Goal: Task Accomplishment & Management: Use online tool/utility

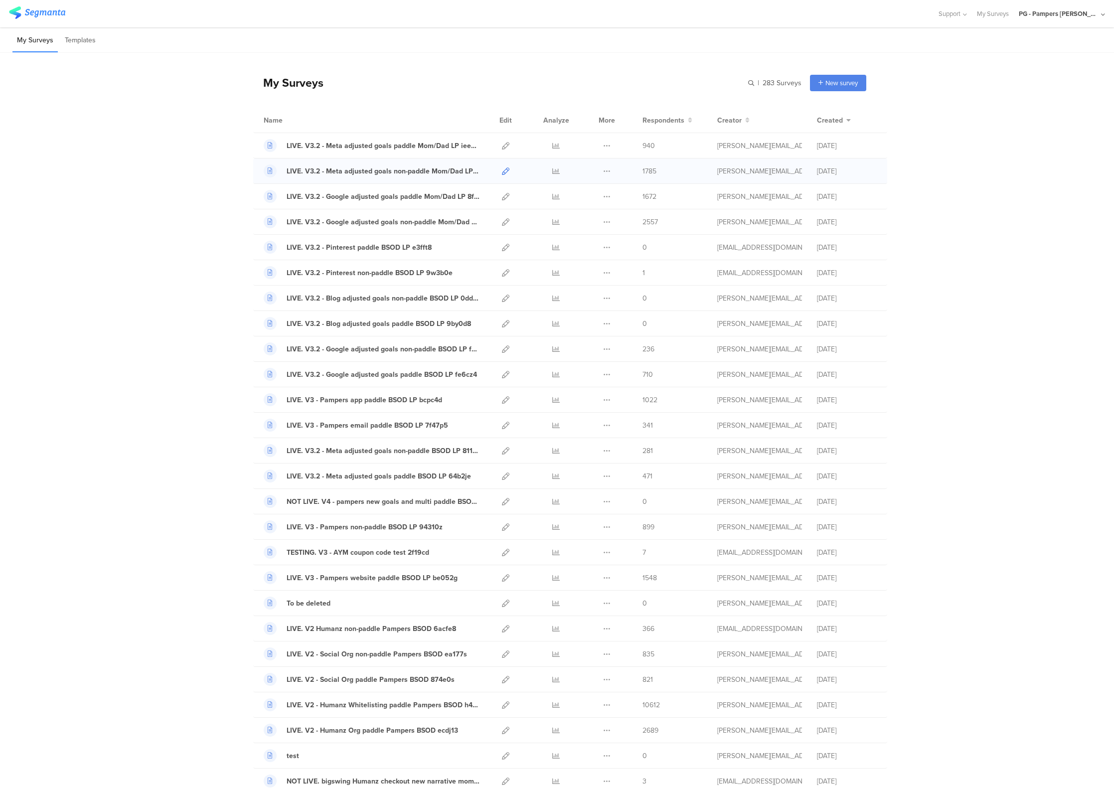
click at [502, 173] on icon at bounding box center [505, 170] width 7 height 7
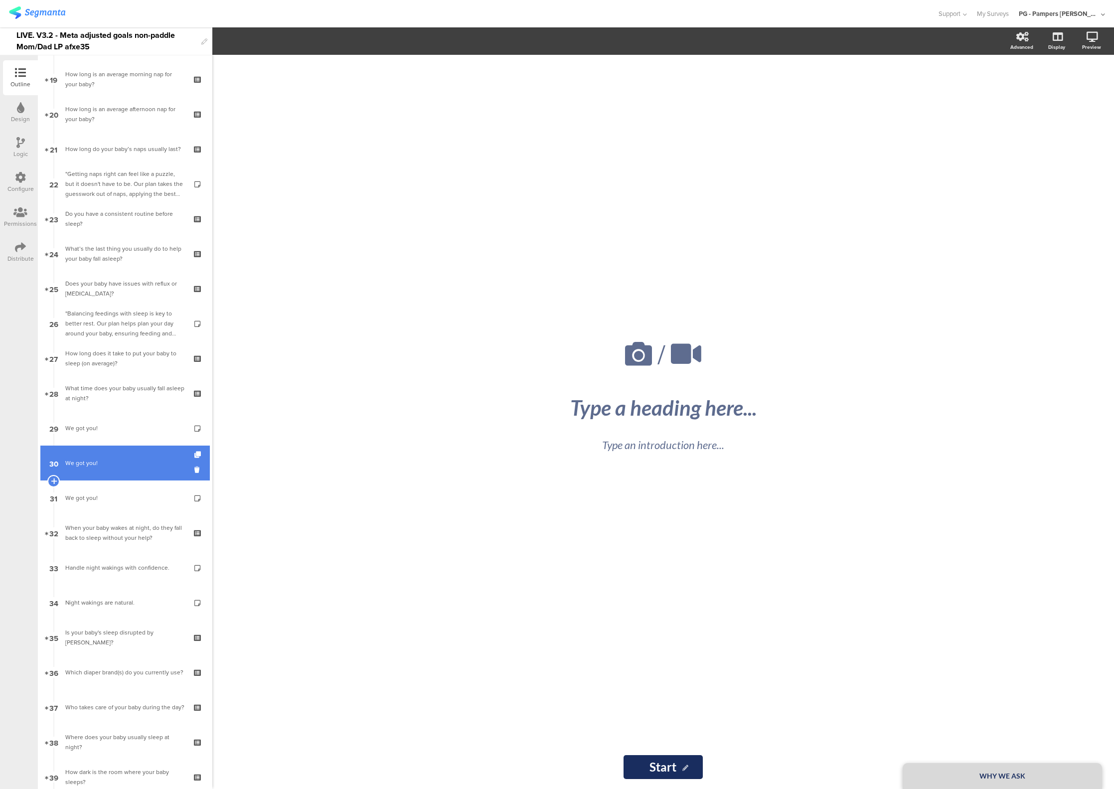
scroll to position [1186, 0]
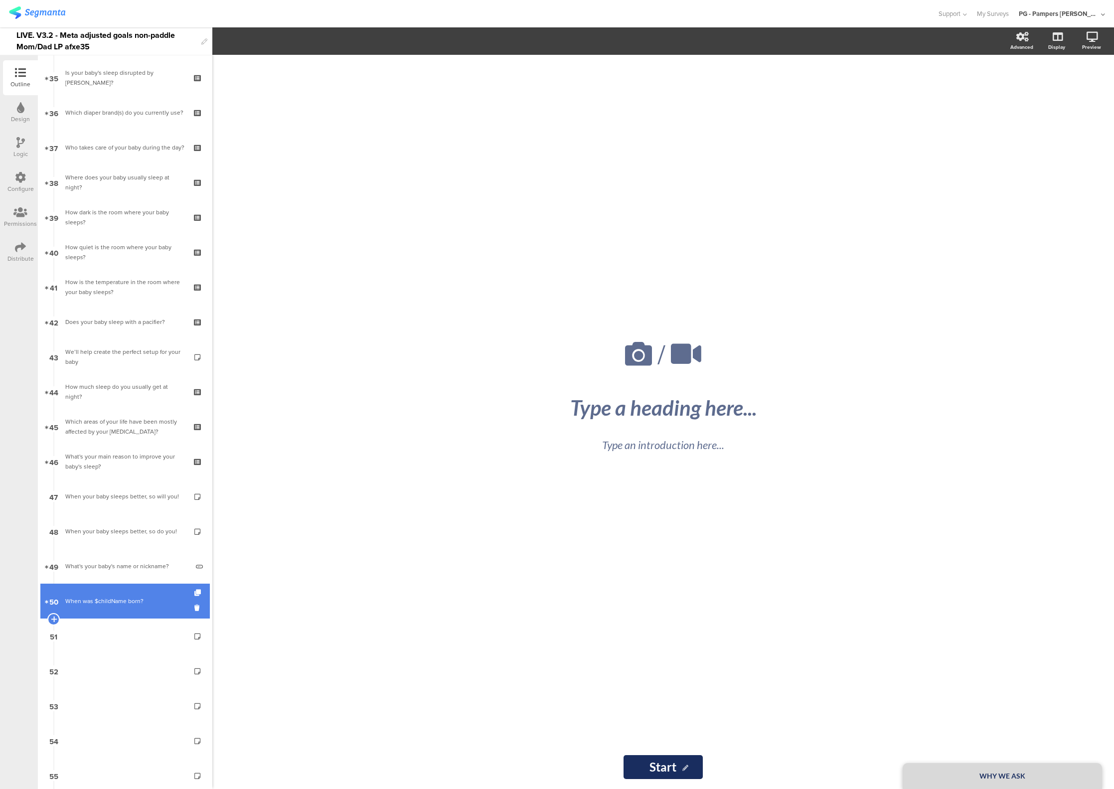
click at [103, 607] on link "50 When was $childName born?" at bounding box center [124, 600] width 169 height 35
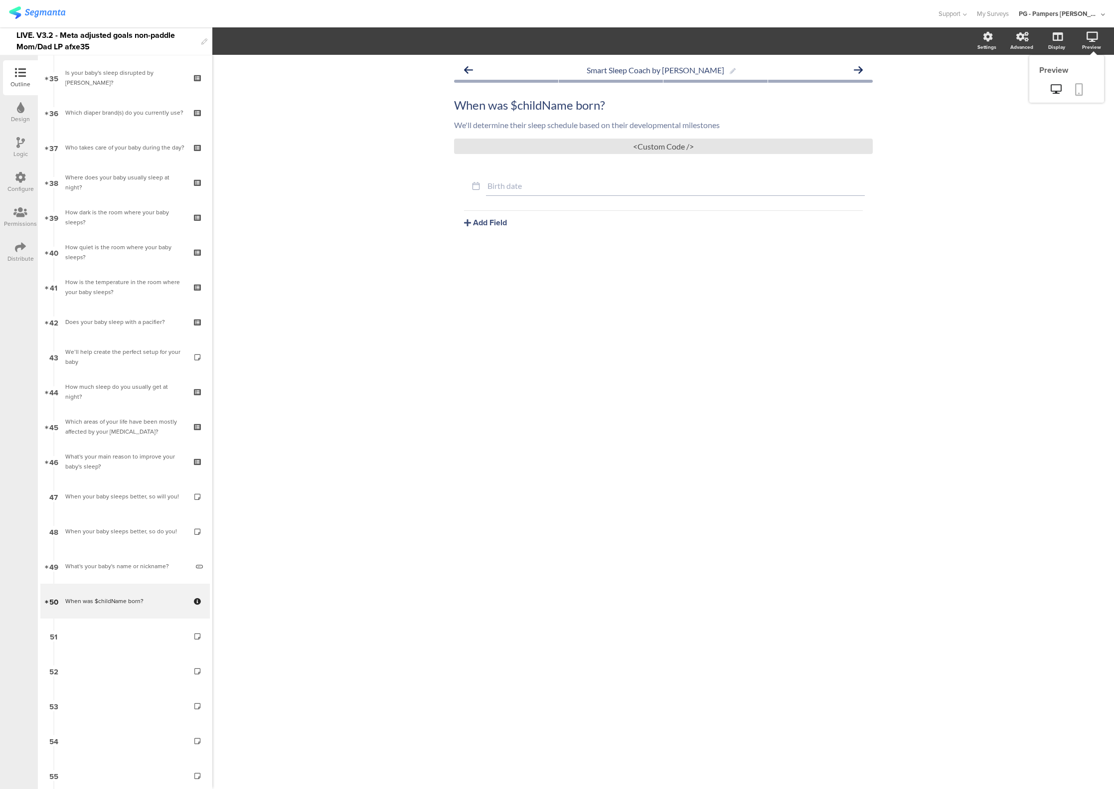
click at [1080, 90] on icon at bounding box center [1079, 89] width 8 height 12
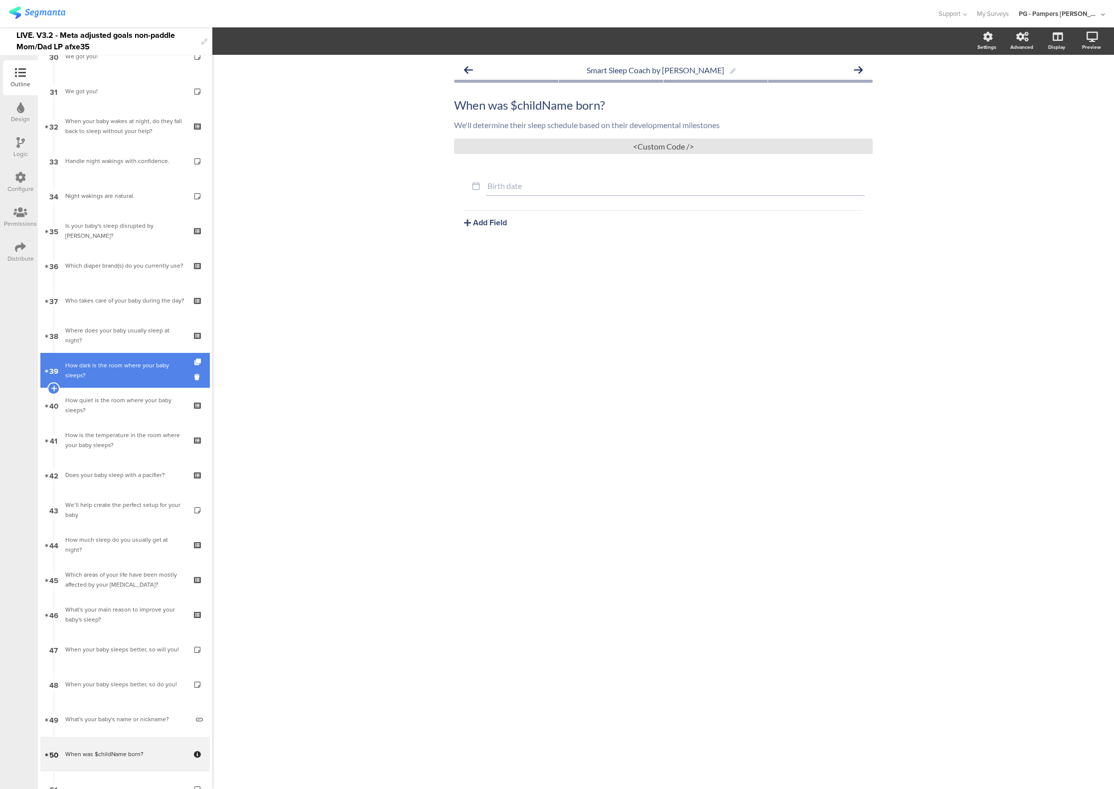
scroll to position [936, 0]
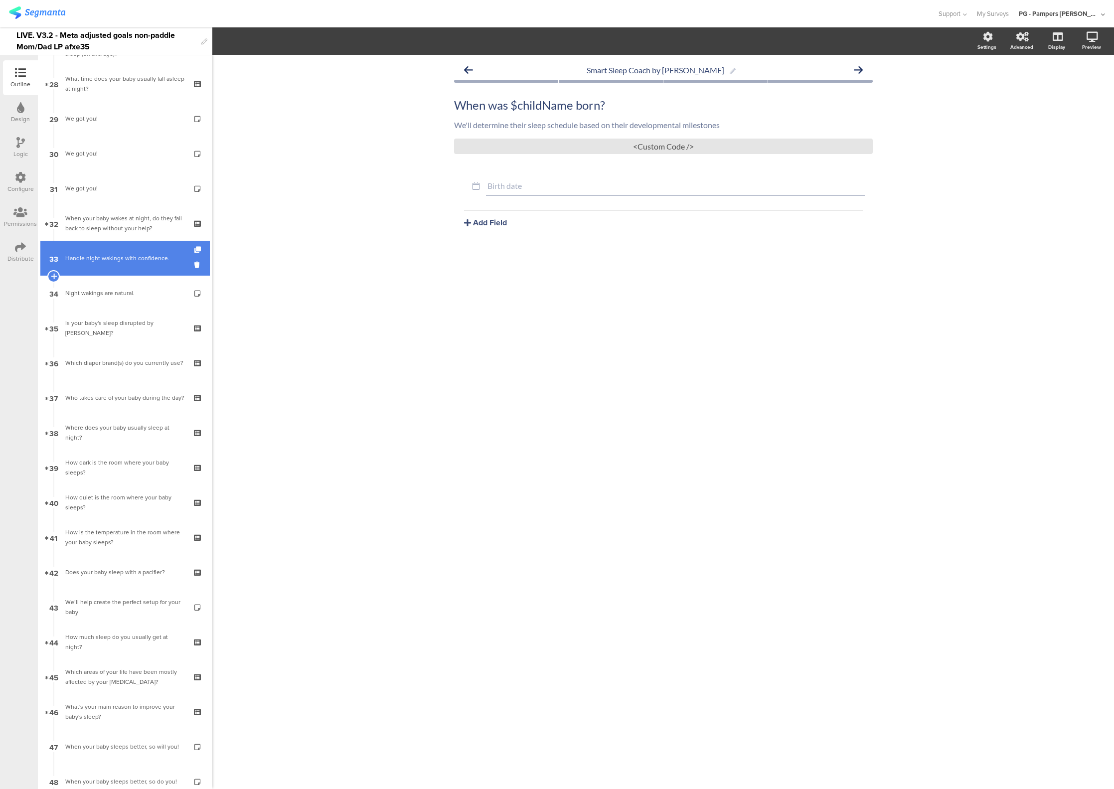
click at [102, 241] on link "33 Handle night wakings with confidence." at bounding box center [124, 258] width 169 height 35
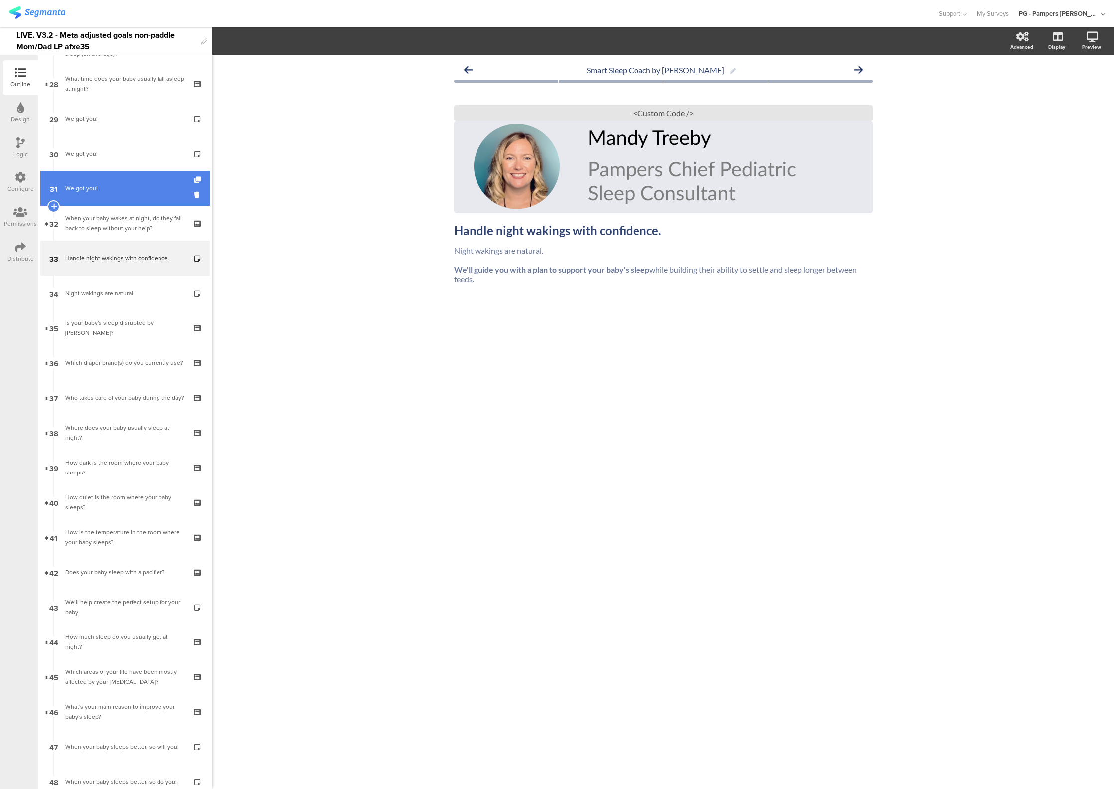
click at [99, 194] on link "31 We got you!" at bounding box center [124, 188] width 169 height 35
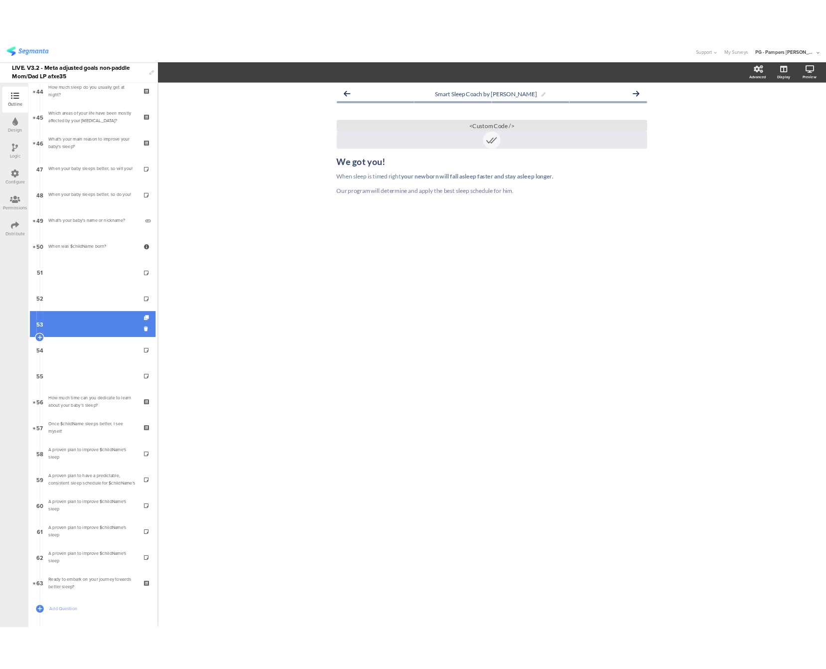
scroll to position [1561, 0]
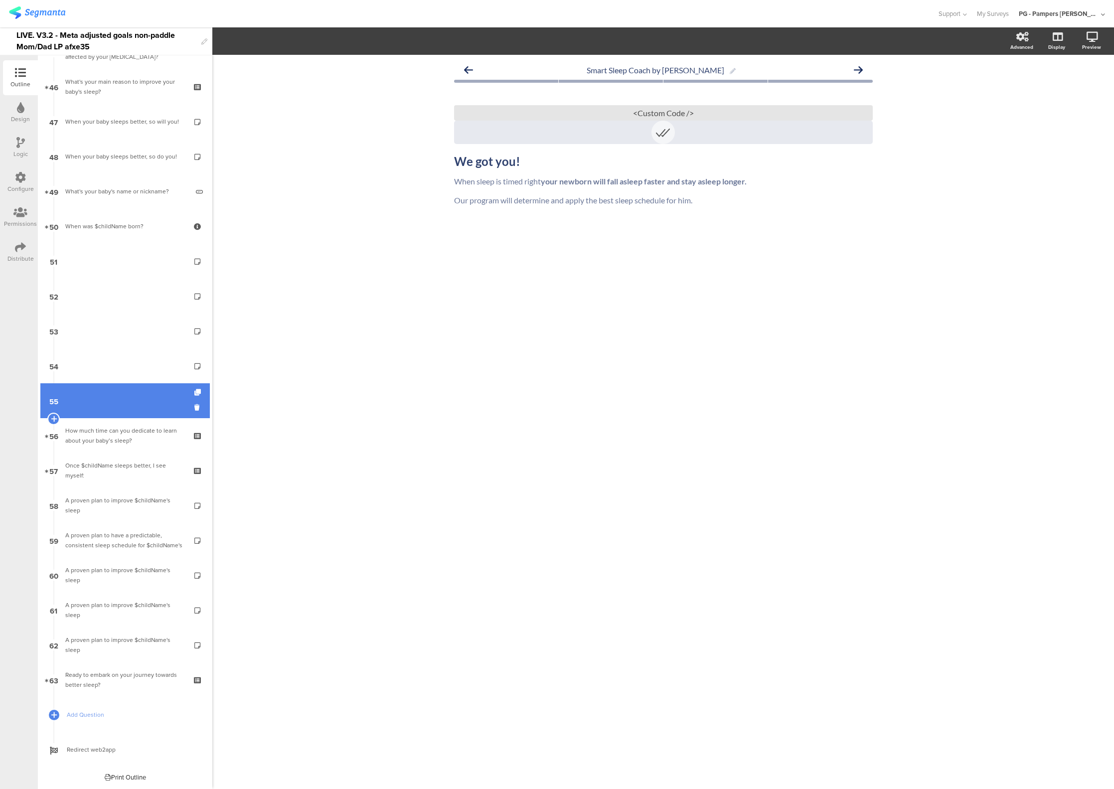
click at [90, 413] on link "55" at bounding box center [124, 400] width 169 height 35
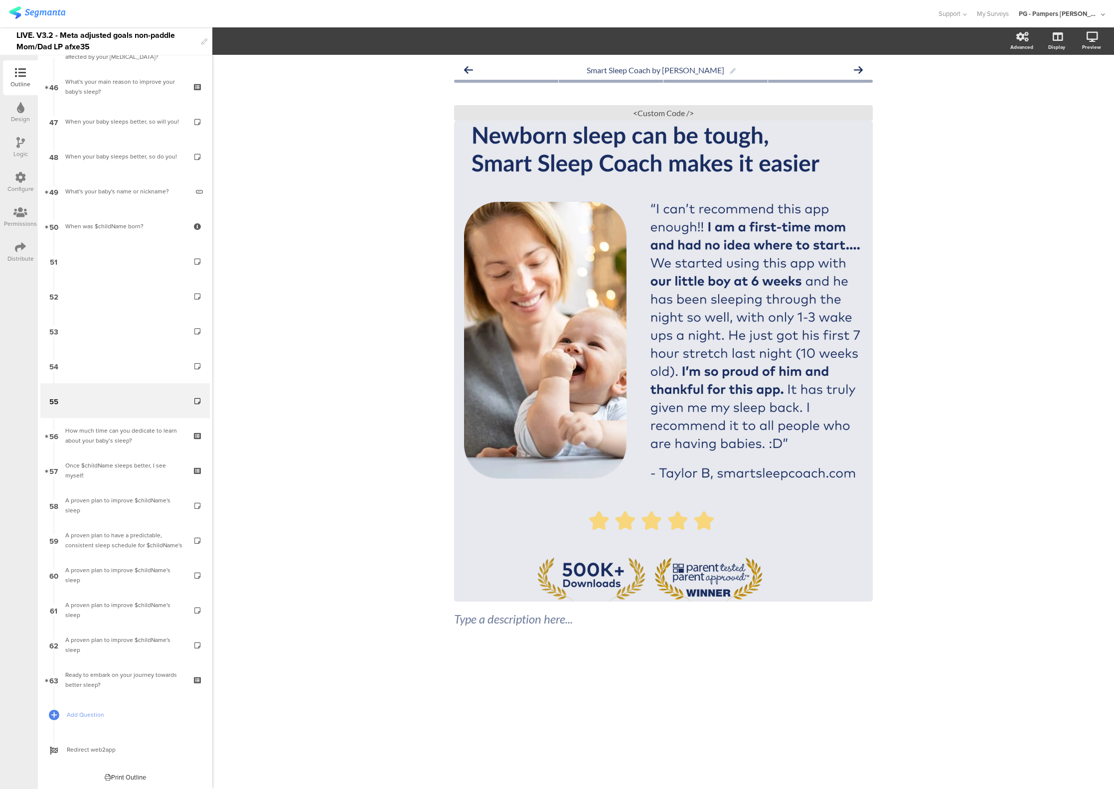
click at [1023, 280] on div "Smart Sleep Coach by Pampers Type a description here... / <Custom Code />" at bounding box center [662, 422] width 901 height 734
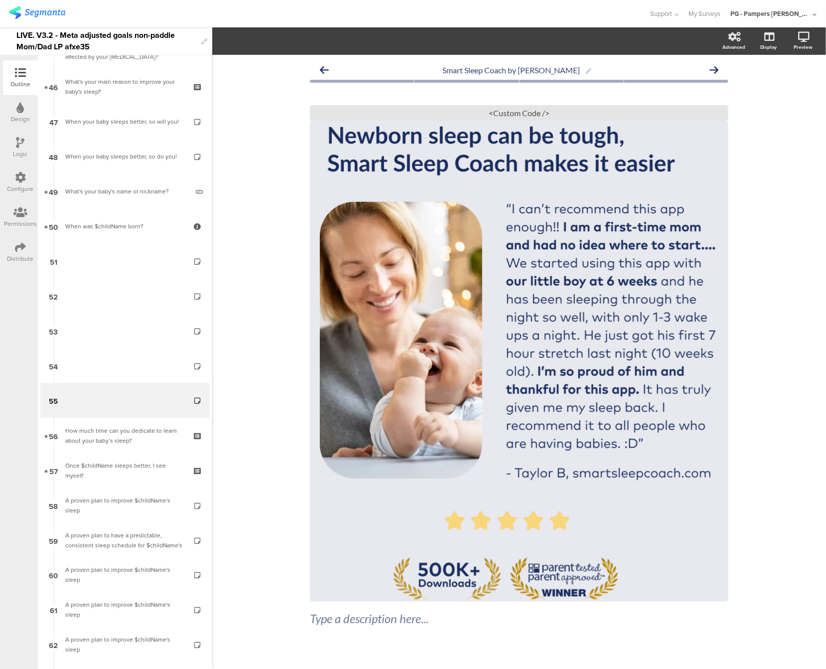
click at [757, 182] on div "Smart Sleep Coach by Pampers Type a description here... / <Custom Code />" at bounding box center [519, 370] width 614 height 631
click at [519, 110] on div "<Custom Code />" at bounding box center [519, 112] width 419 height 15
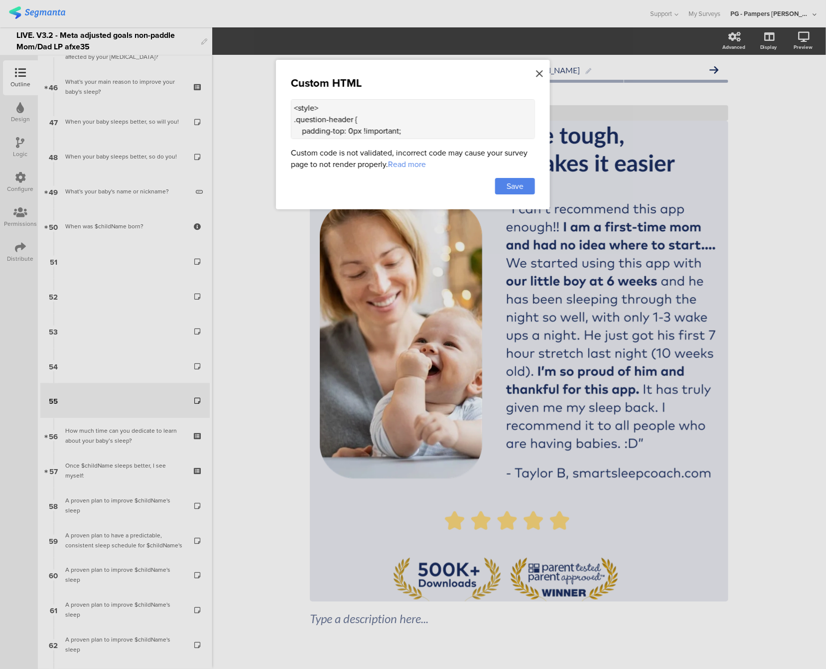
click at [538, 72] on icon at bounding box center [539, 73] width 7 height 11
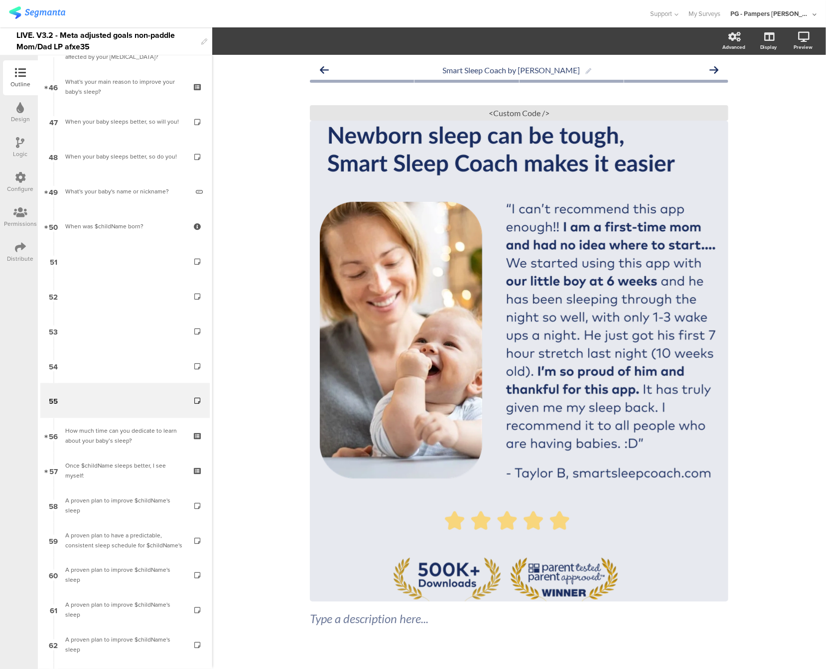
click at [801, 190] on div "Smart Sleep Coach by Pampers Type a description here... / <Custom Code />" at bounding box center [519, 370] width 614 height 631
click at [778, 239] on div "Smart Sleep Coach by Pampers Type a description here... / <Custom Code />" at bounding box center [519, 370] width 614 height 631
click at [784, 357] on div "Smart Sleep Coach by Pampers Type a description here... / <Custom Code />" at bounding box center [519, 370] width 614 height 631
click at [36, 10] on img at bounding box center [37, 12] width 56 height 12
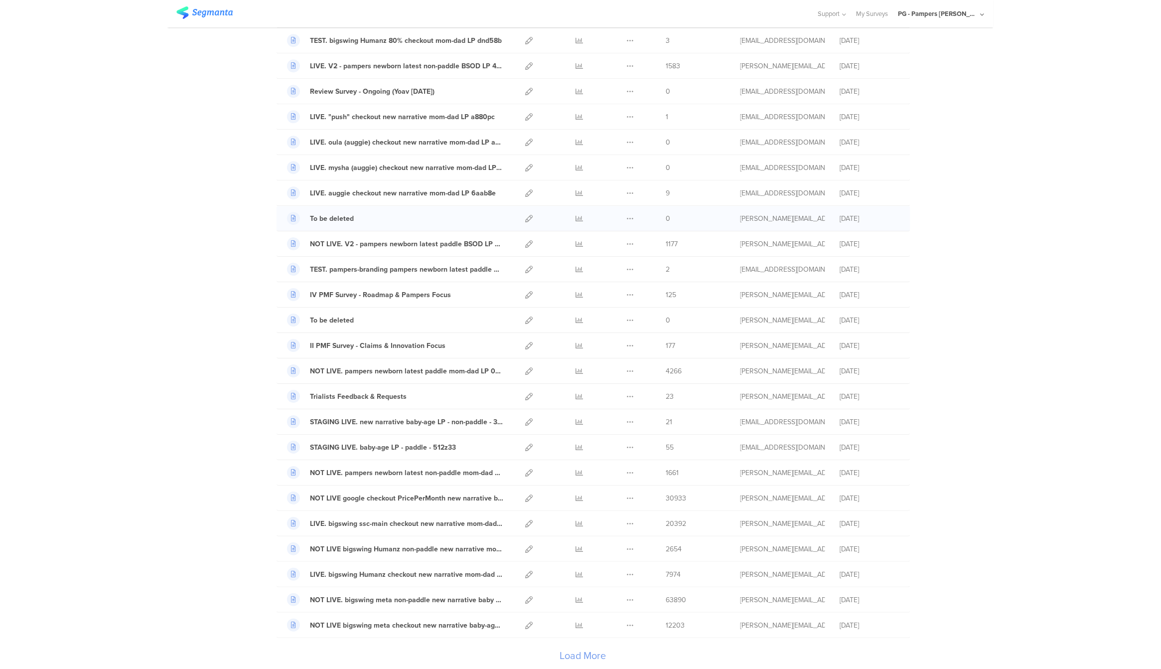
scroll to position [846, 0]
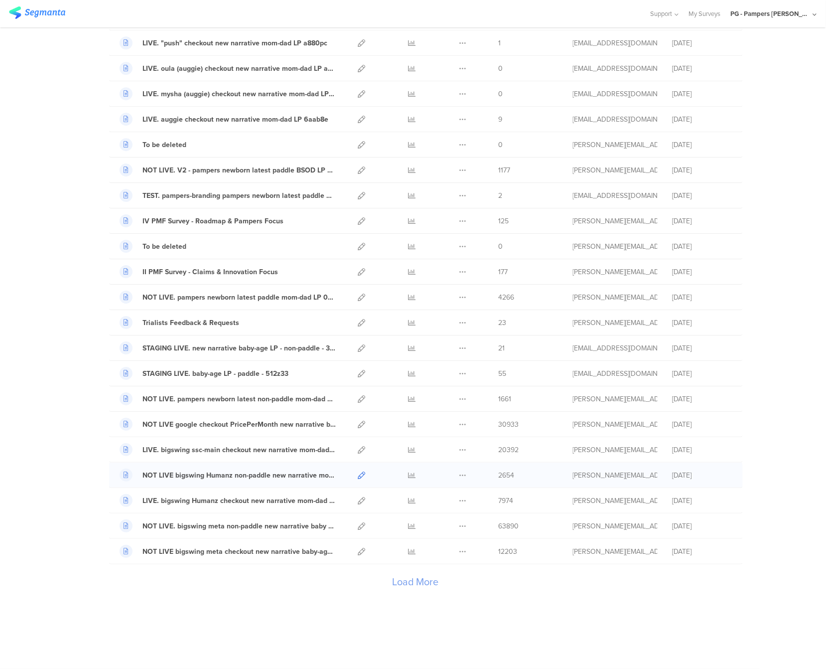
click at [358, 473] on icon at bounding box center [361, 474] width 7 height 7
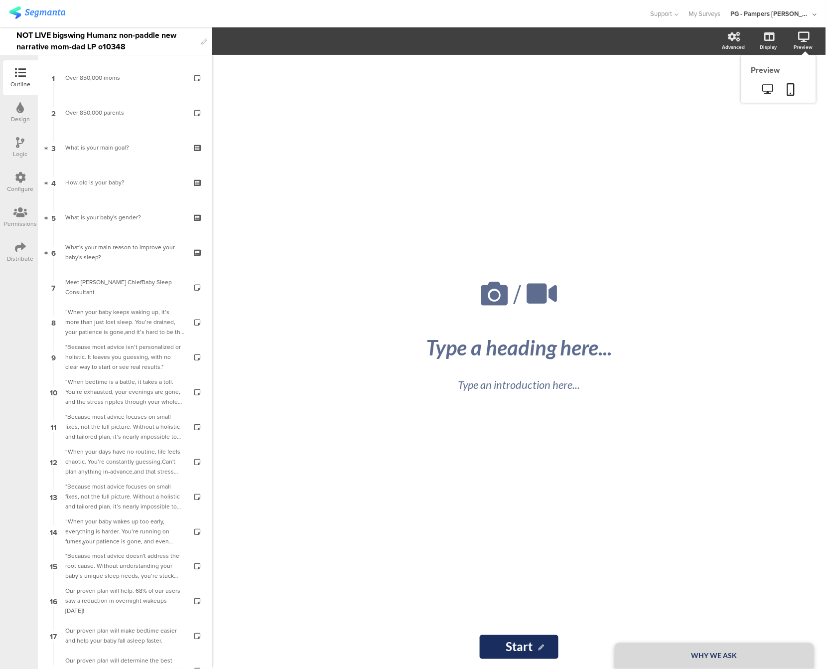
click at [817, 36] on div "Preview" at bounding box center [808, 41] width 35 height 25
click at [766, 89] on icon at bounding box center [768, 88] width 10 height 9
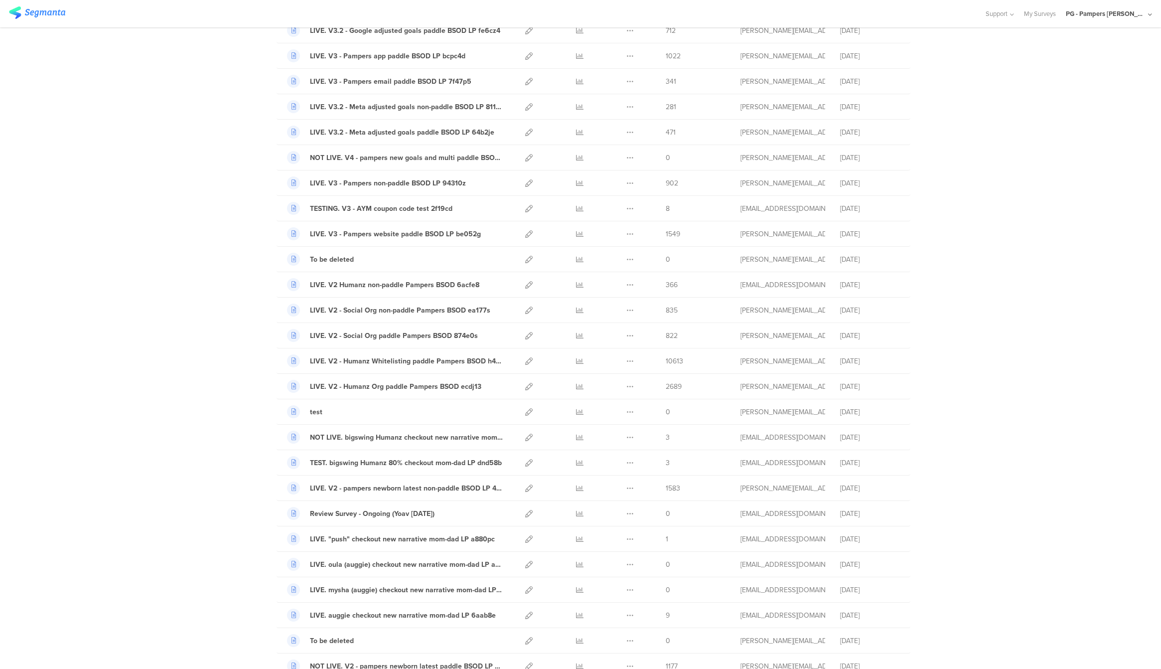
scroll to position [548, 0]
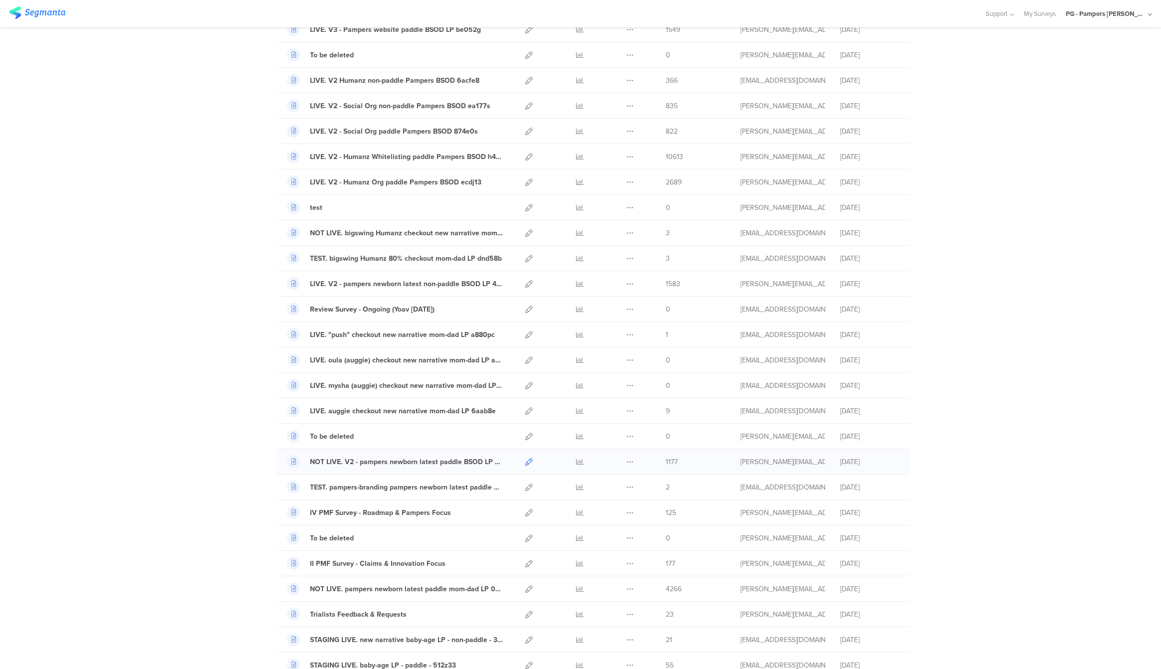
click at [526, 463] on icon at bounding box center [528, 461] width 7 height 7
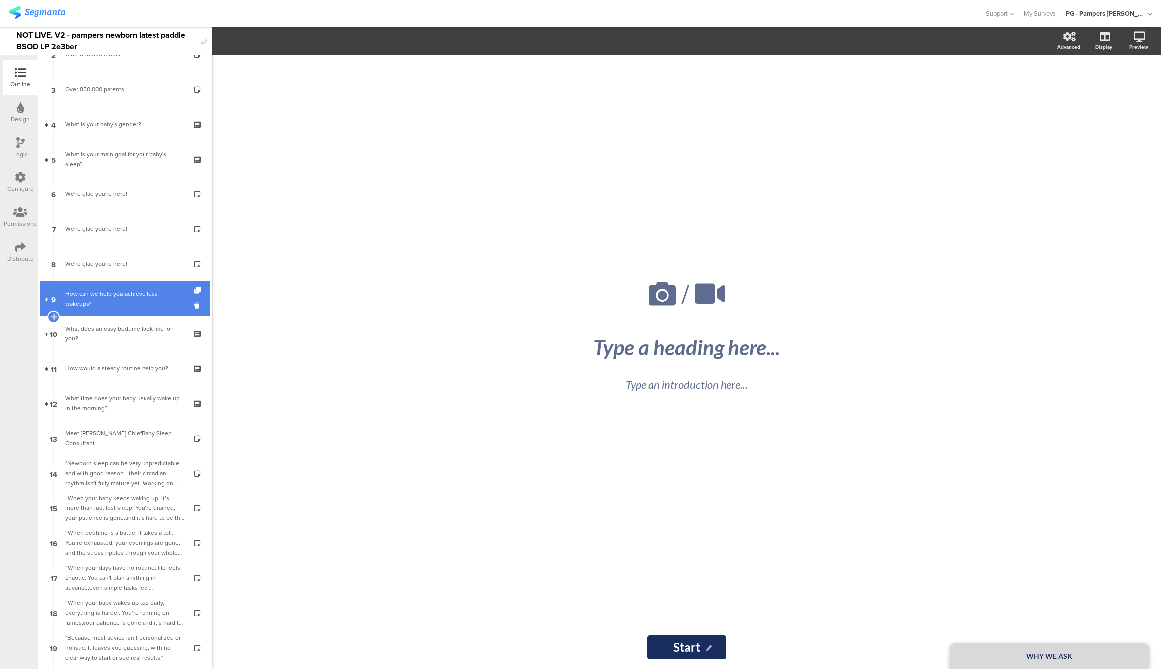
scroll to position [75, 0]
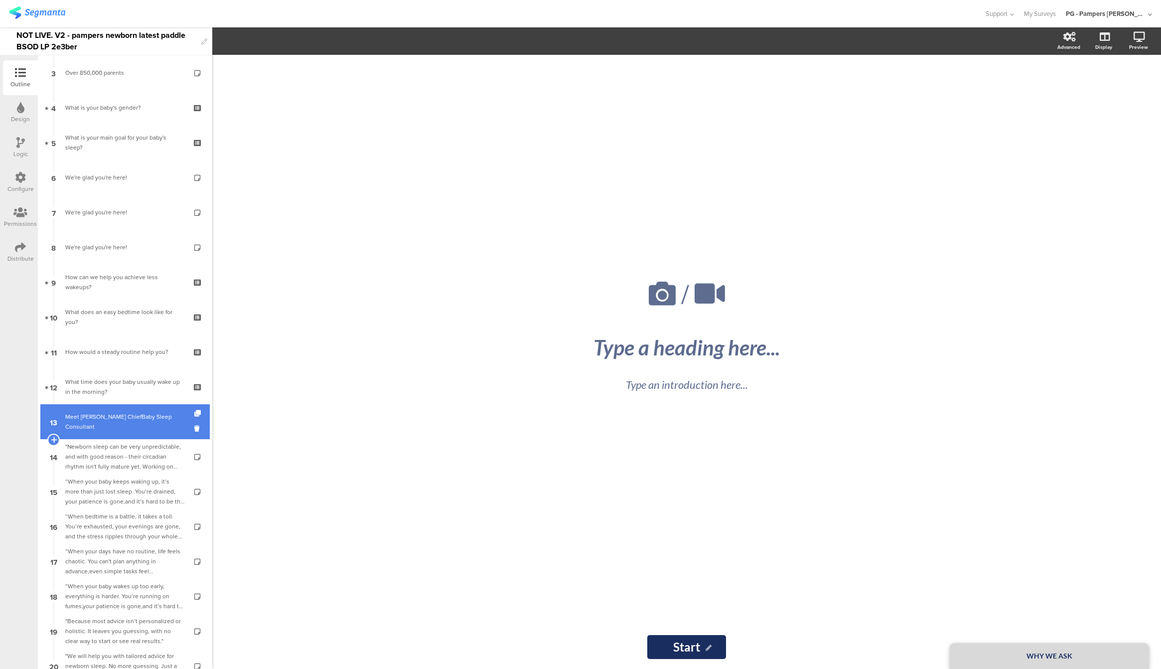
click at [114, 425] on div "Meet Pampers ChiefBaby Sleep Consultant" at bounding box center [124, 422] width 119 height 20
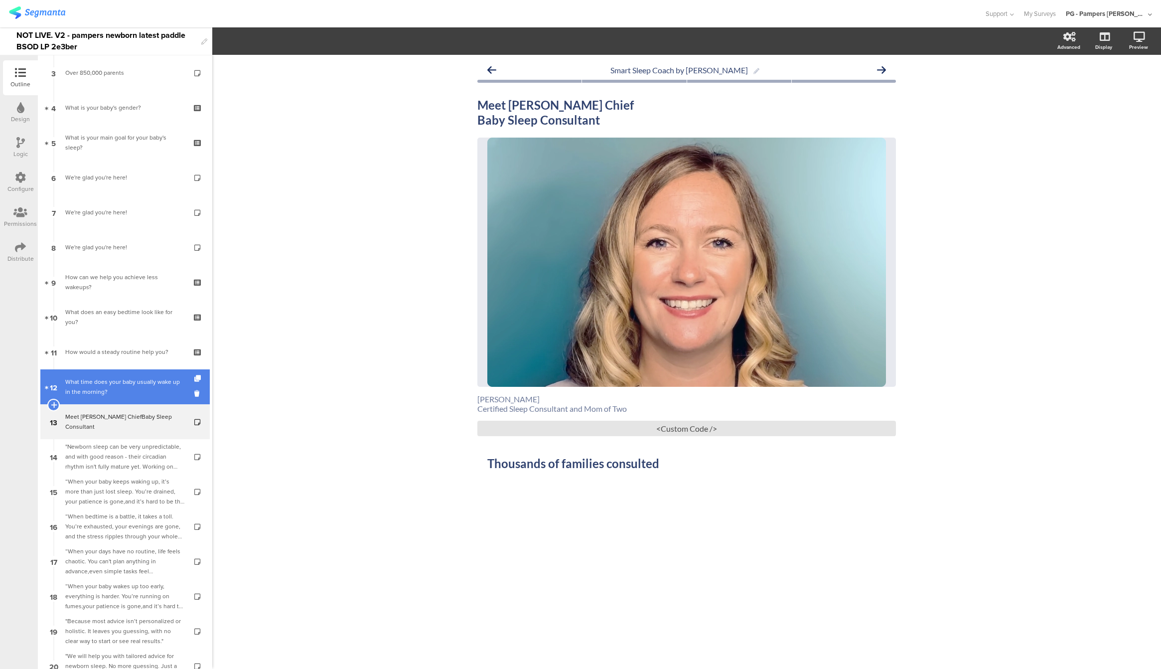
click at [114, 398] on link "12 What time does your baby usually wake up in the morning?​" at bounding box center [124, 386] width 169 height 35
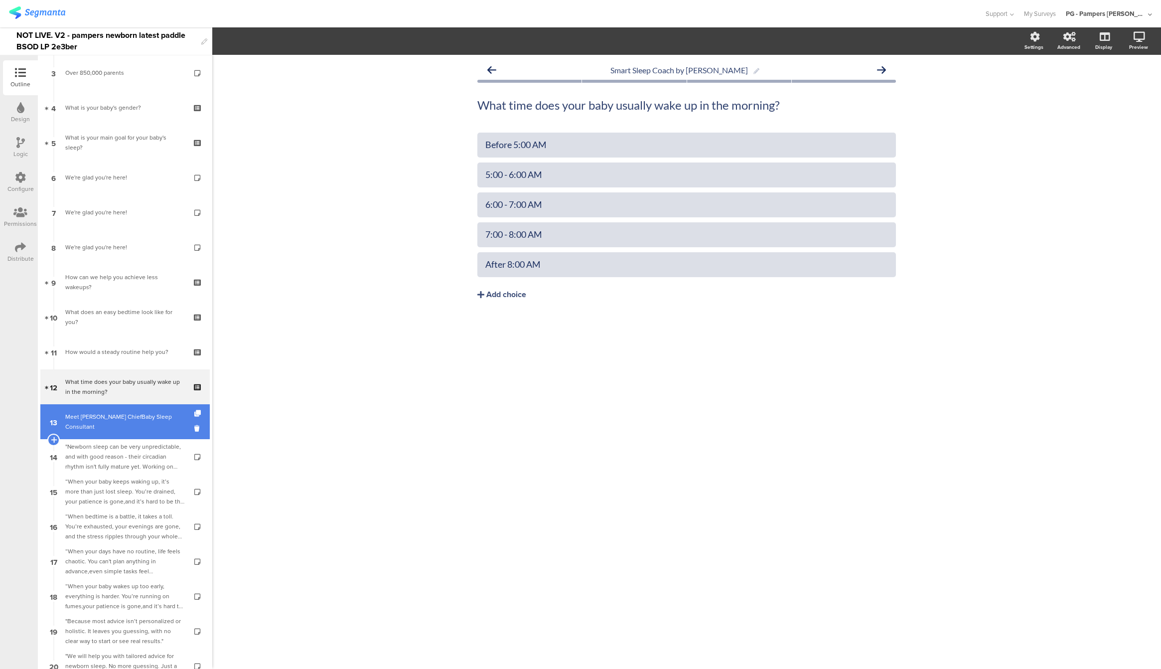
click at [114, 422] on div "Meet Pampers ChiefBaby Sleep Consultant" at bounding box center [124, 422] width 119 height 20
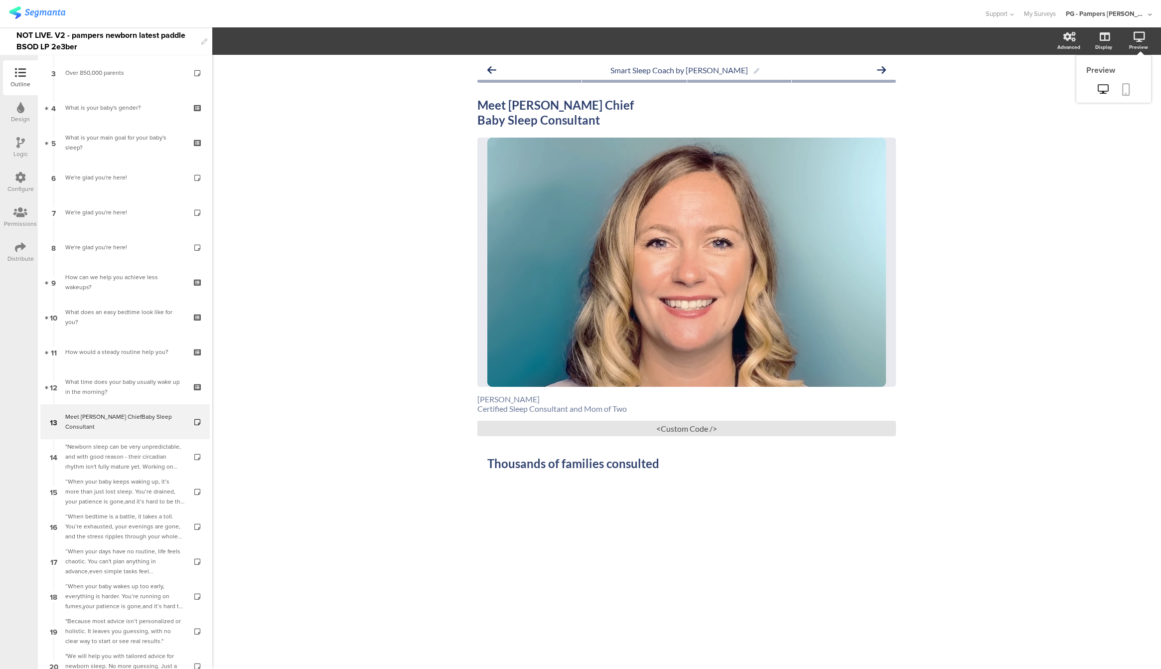
click at [1125, 90] on icon at bounding box center [1126, 89] width 8 height 12
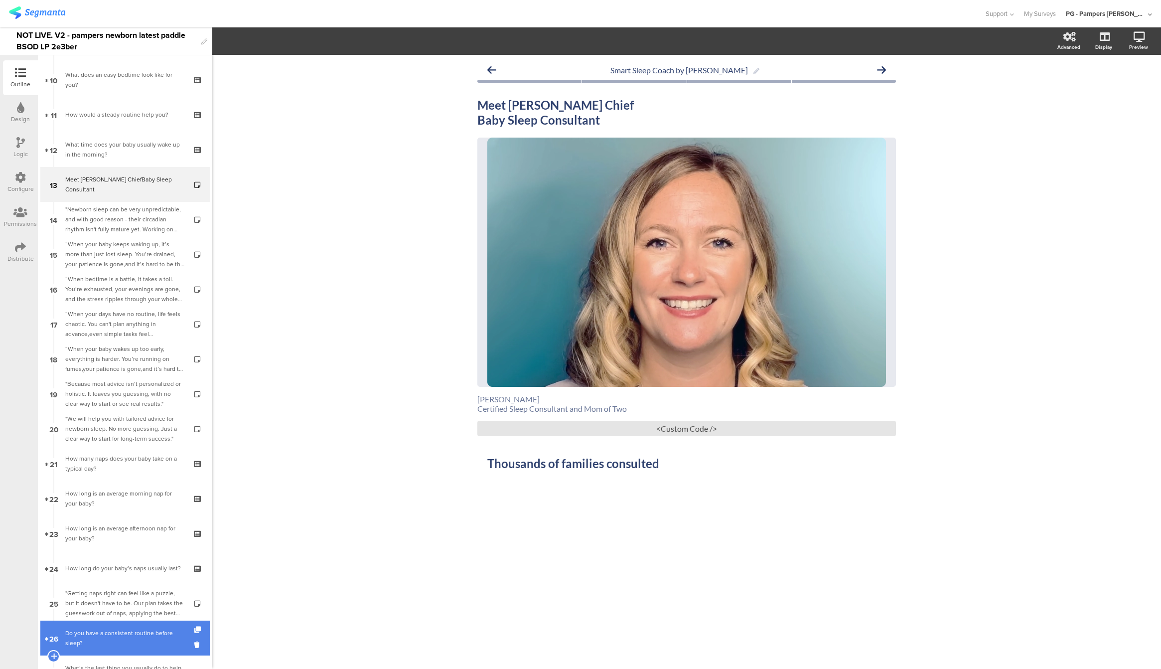
scroll to position [453, 0]
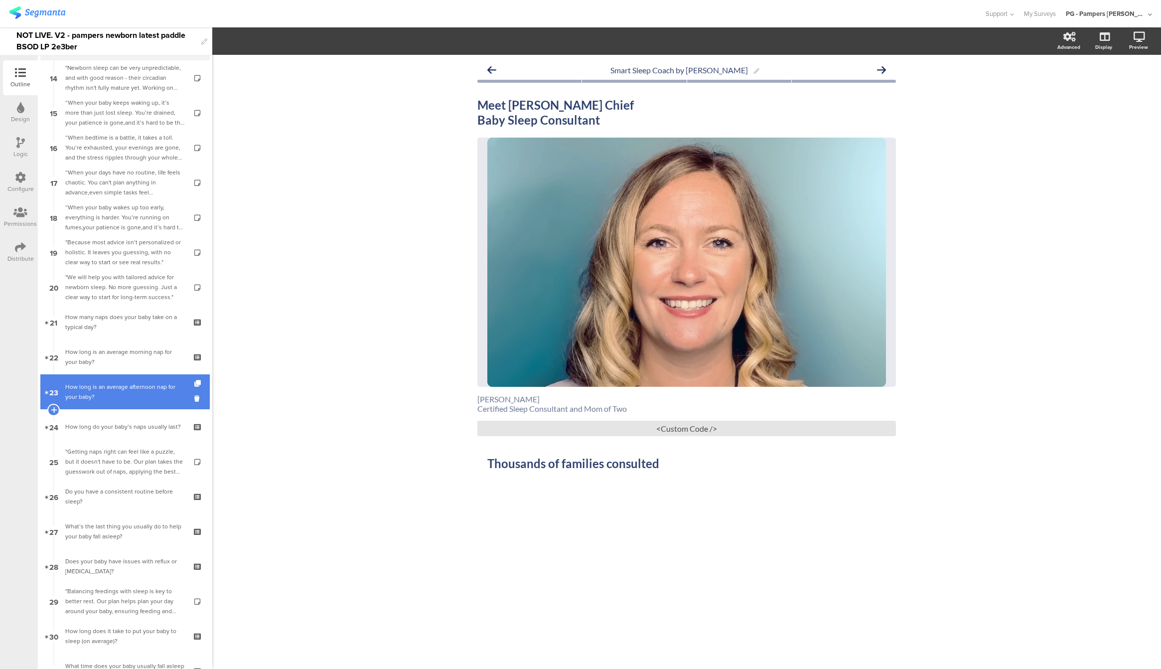
click at [120, 383] on div "How long is an average afternoon nap for your baby?" at bounding box center [124, 392] width 119 height 20
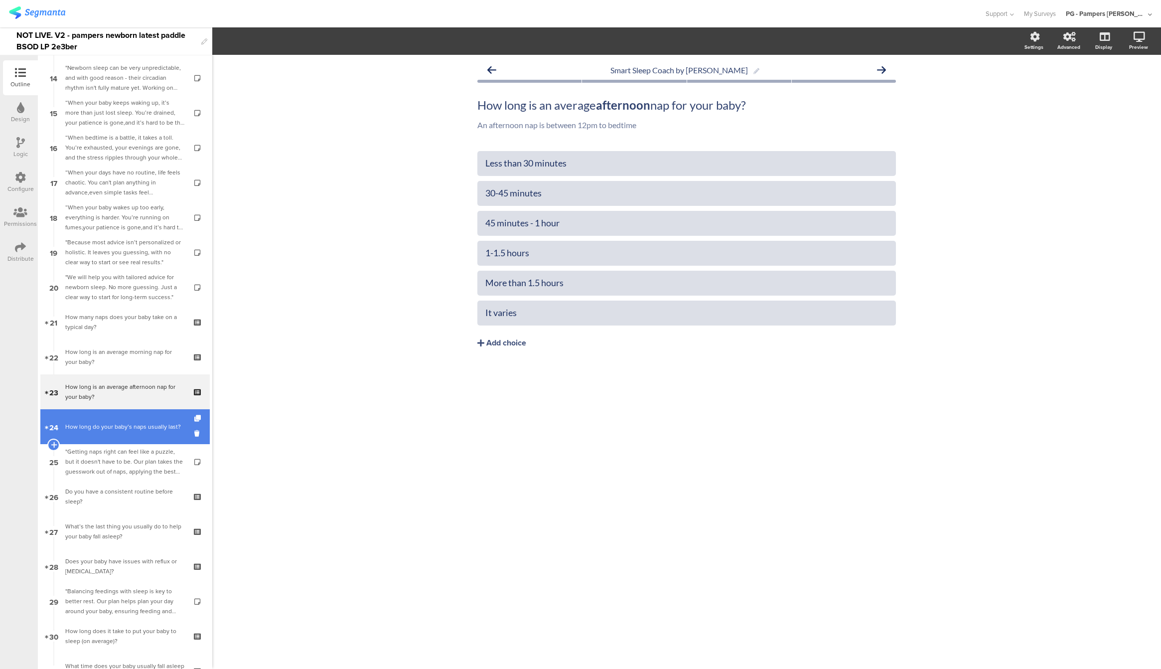
click at [120, 440] on link "24 How long do your baby’s naps usually last?" at bounding box center [124, 426] width 169 height 35
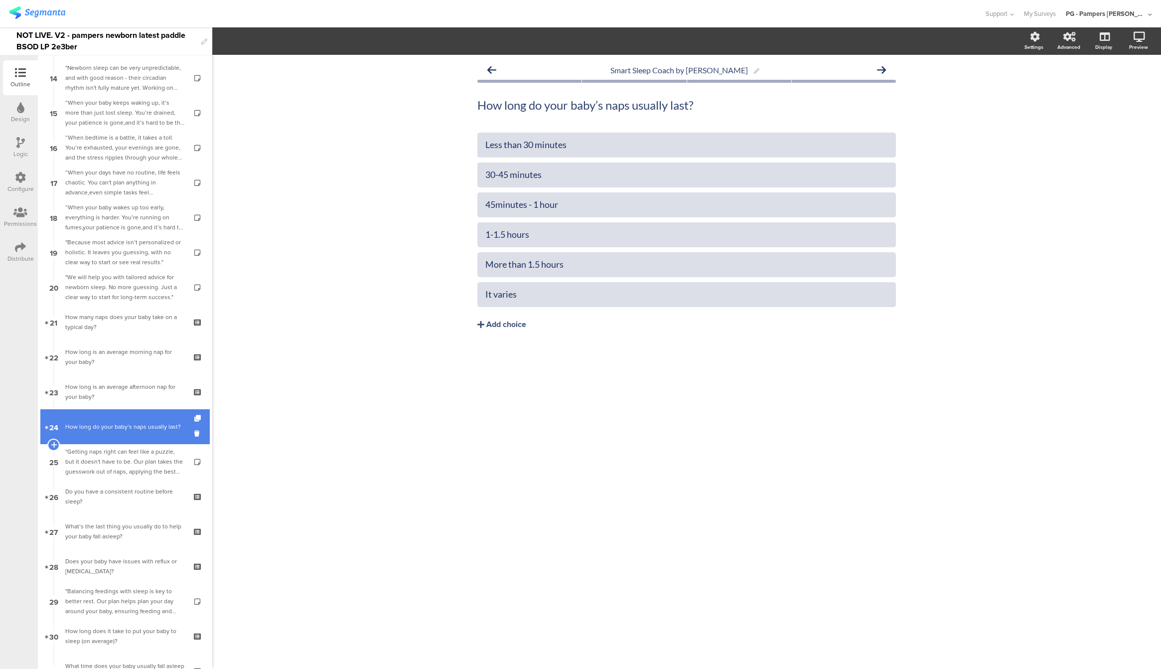
scroll to position [694, 0]
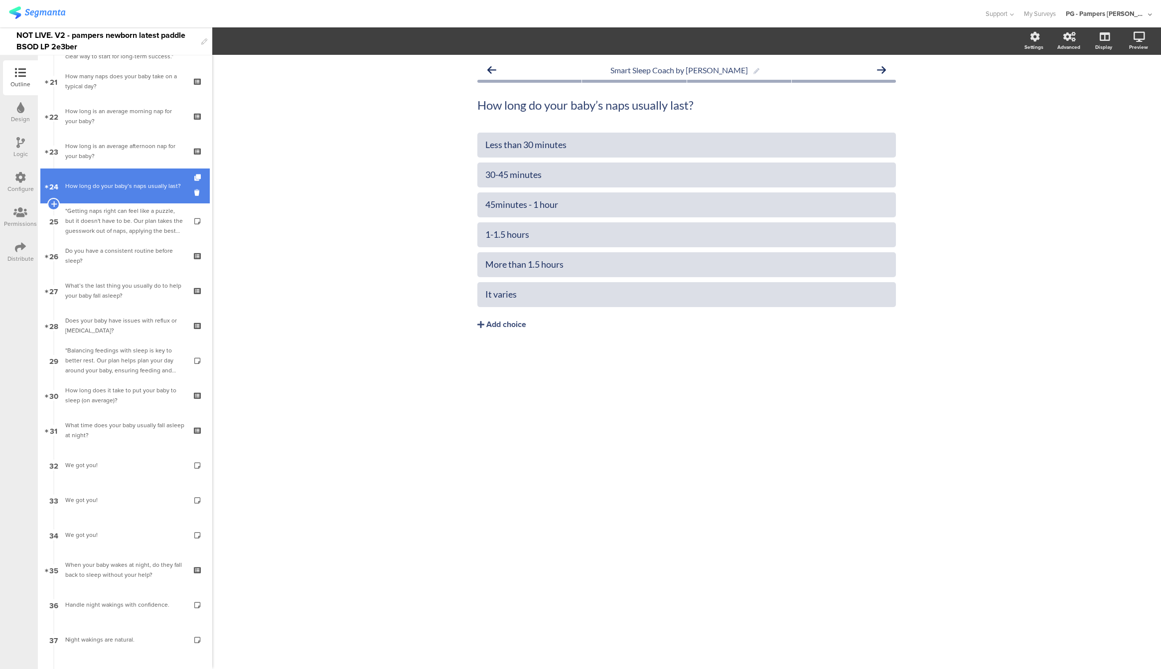
click at [120, 440] on link "31 What time does your baby usually fall asleep at night?" at bounding box center [124, 430] width 169 height 35
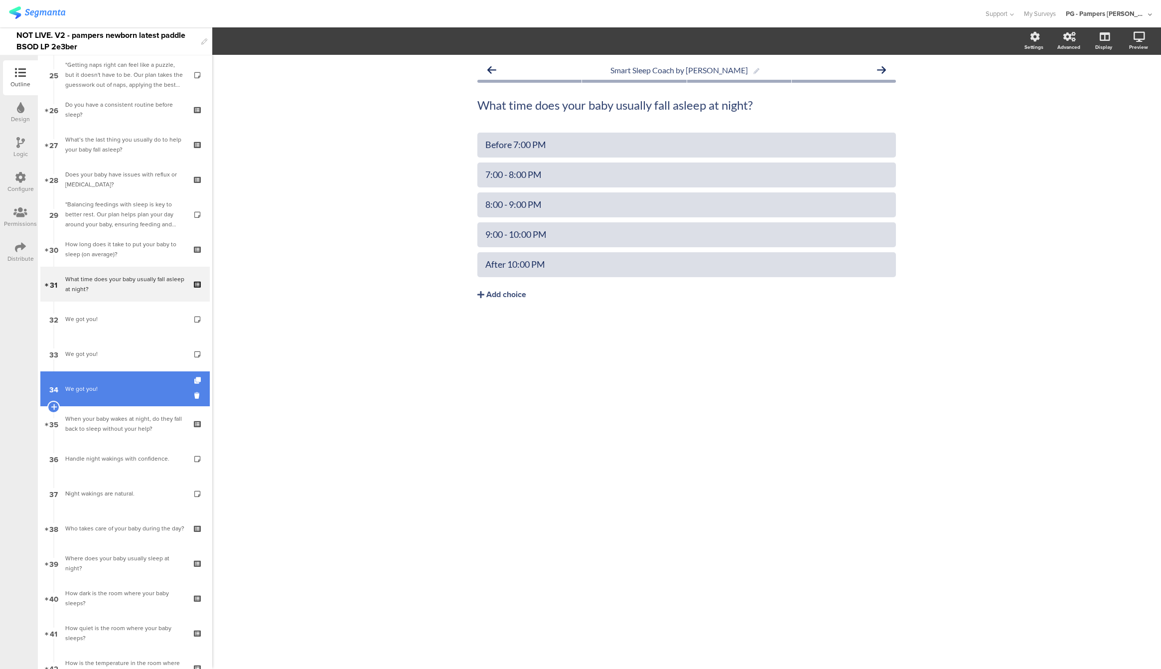
scroll to position [844, 0]
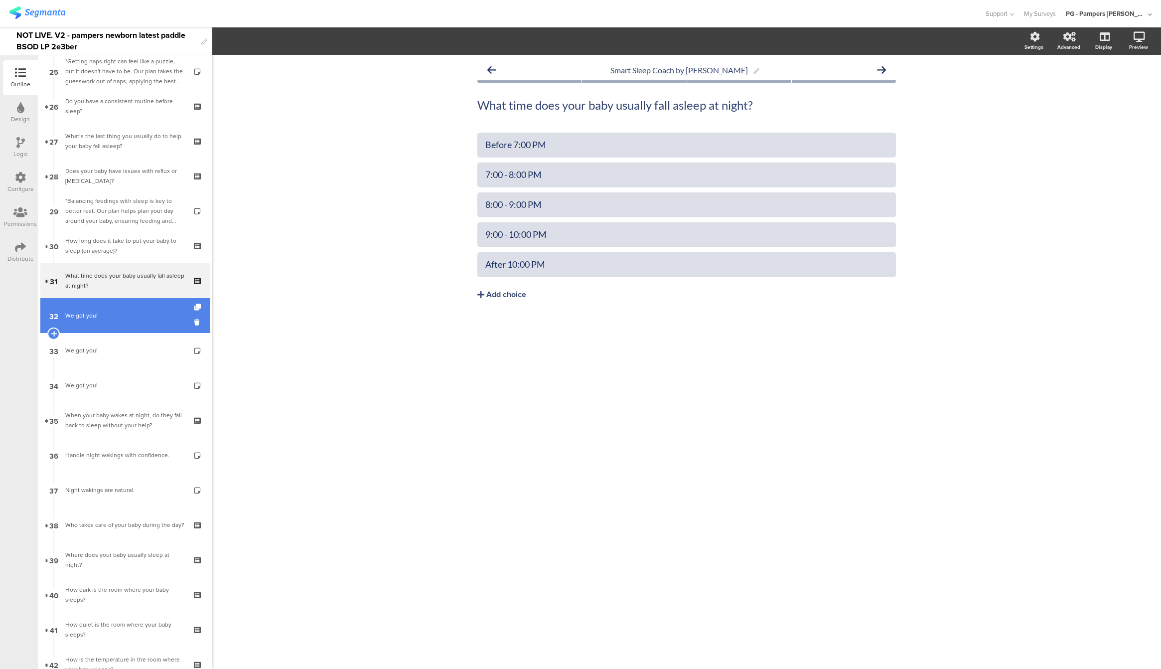
click at [126, 320] on link "32 We got you!" at bounding box center [124, 315] width 169 height 35
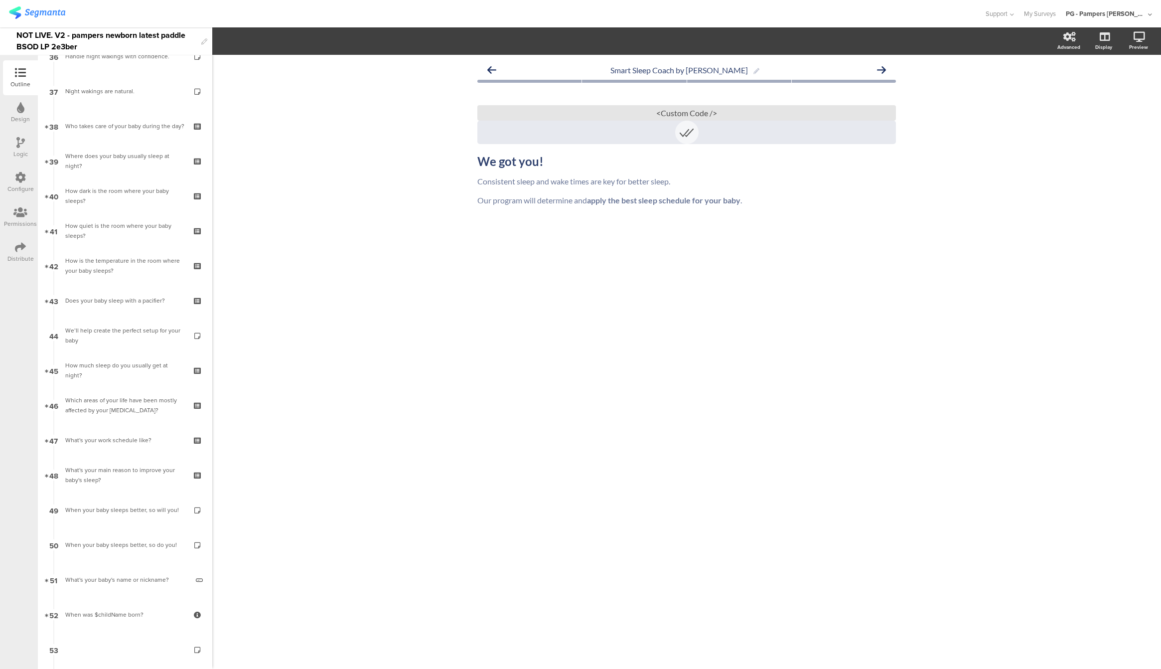
scroll to position [1419, 0]
click at [126, 320] on link "49 When your baby sleeps better, so will you!" at bounding box center [124, 333] width 169 height 35
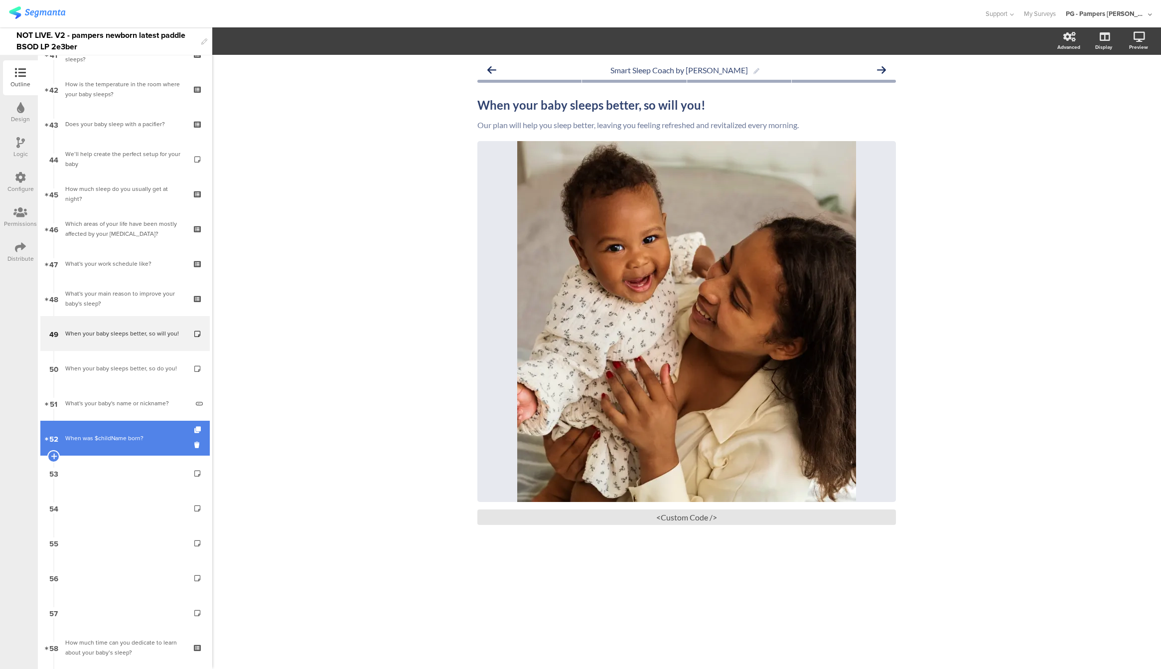
click at [118, 452] on link "52 When was $childName born?" at bounding box center [124, 438] width 169 height 35
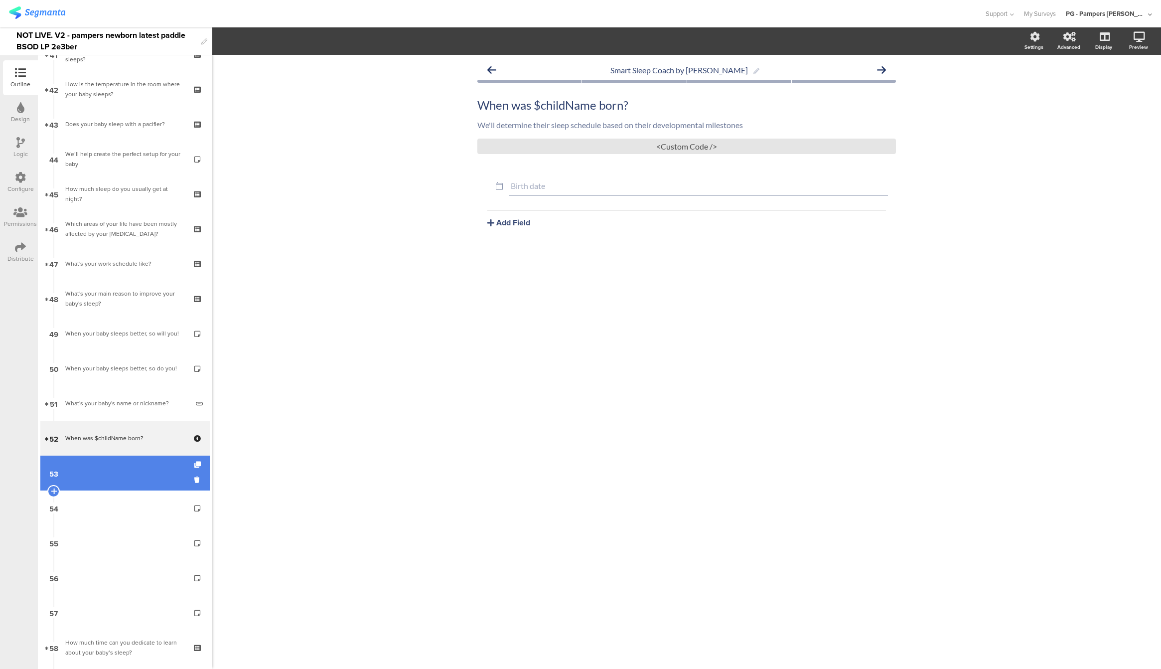
click at [118, 488] on link "53" at bounding box center [124, 472] width 169 height 35
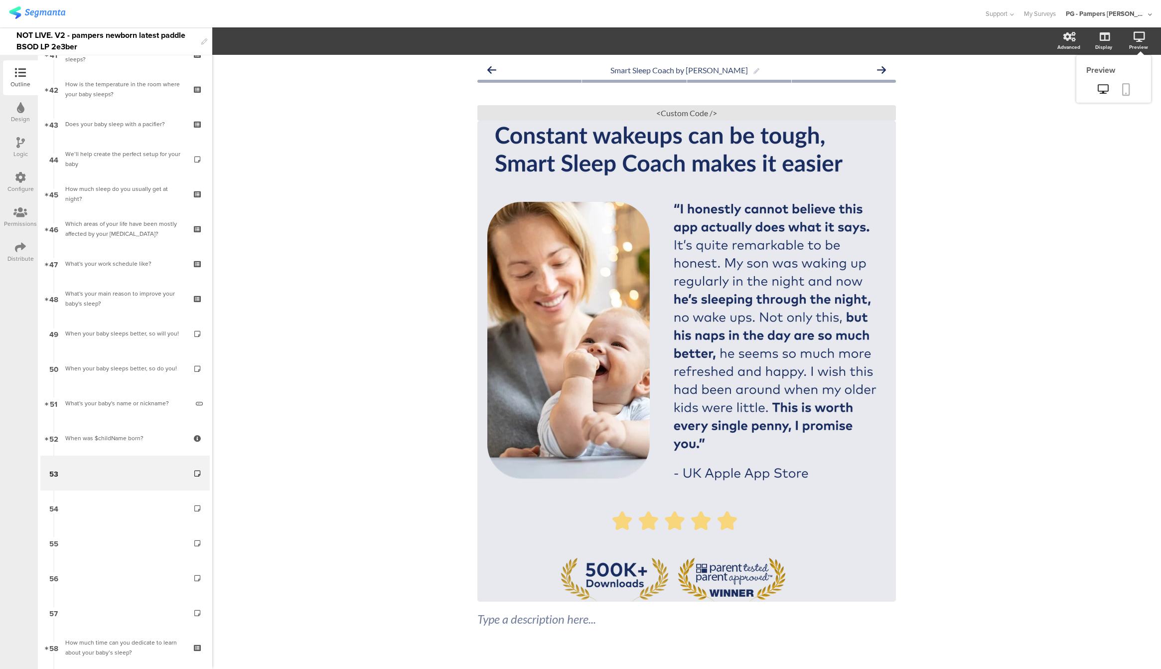
click at [1115, 92] on link at bounding box center [1126, 90] width 22 height 19
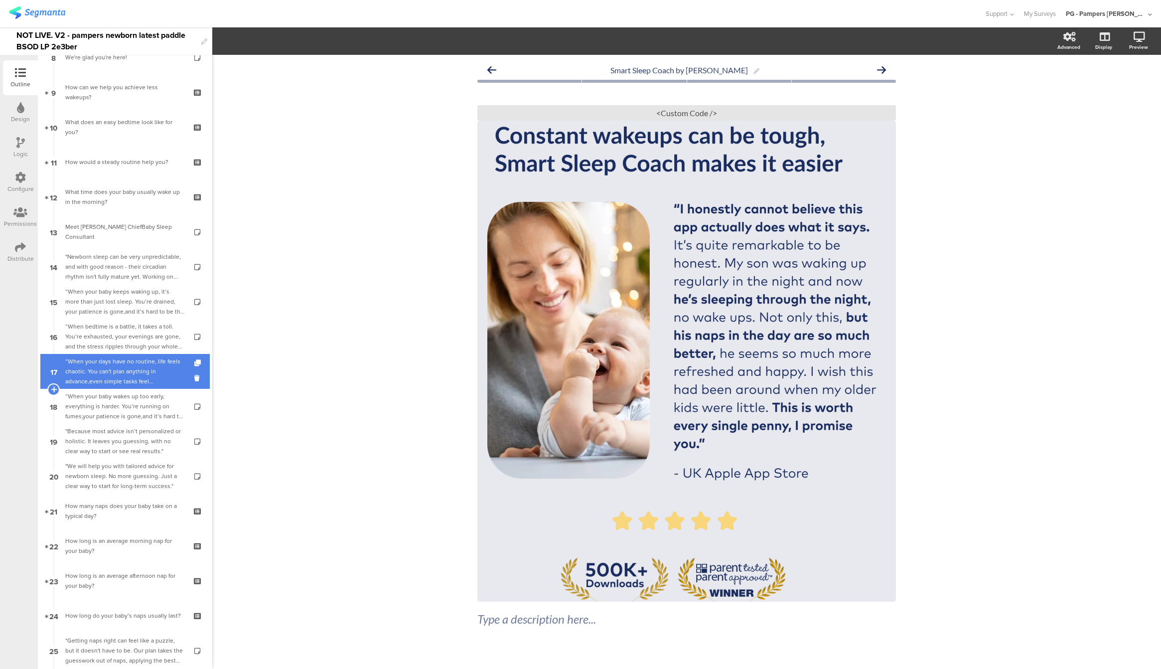
scroll to position [136, 0]
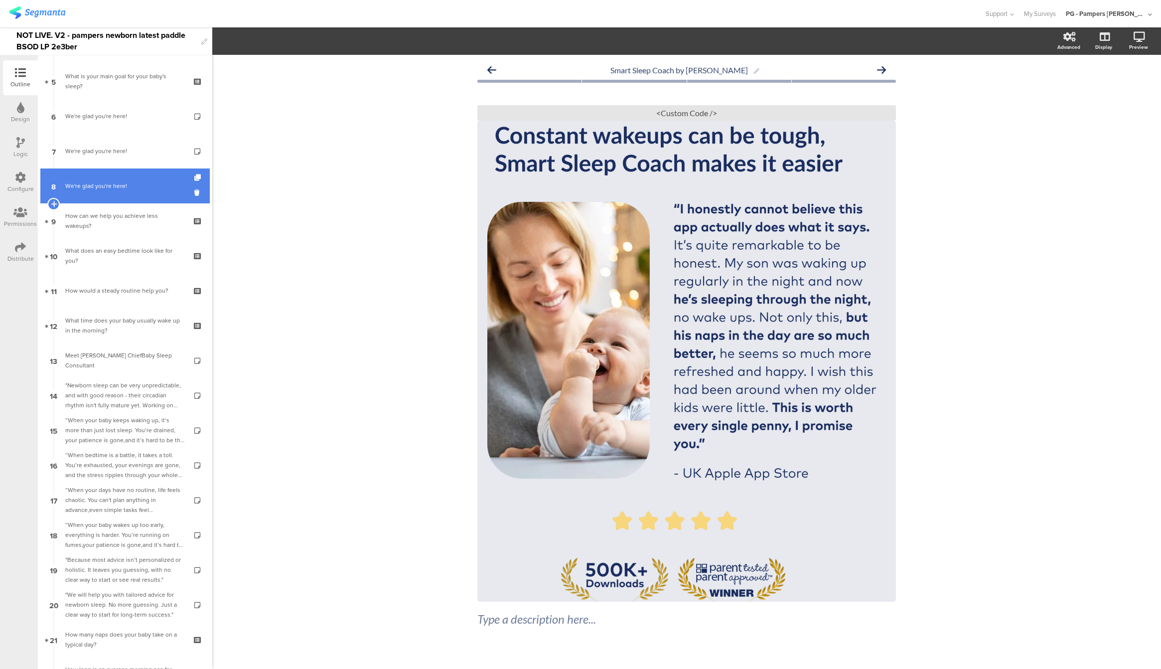
click at [101, 185] on div "We're glad you're here!" at bounding box center [124, 186] width 119 height 10
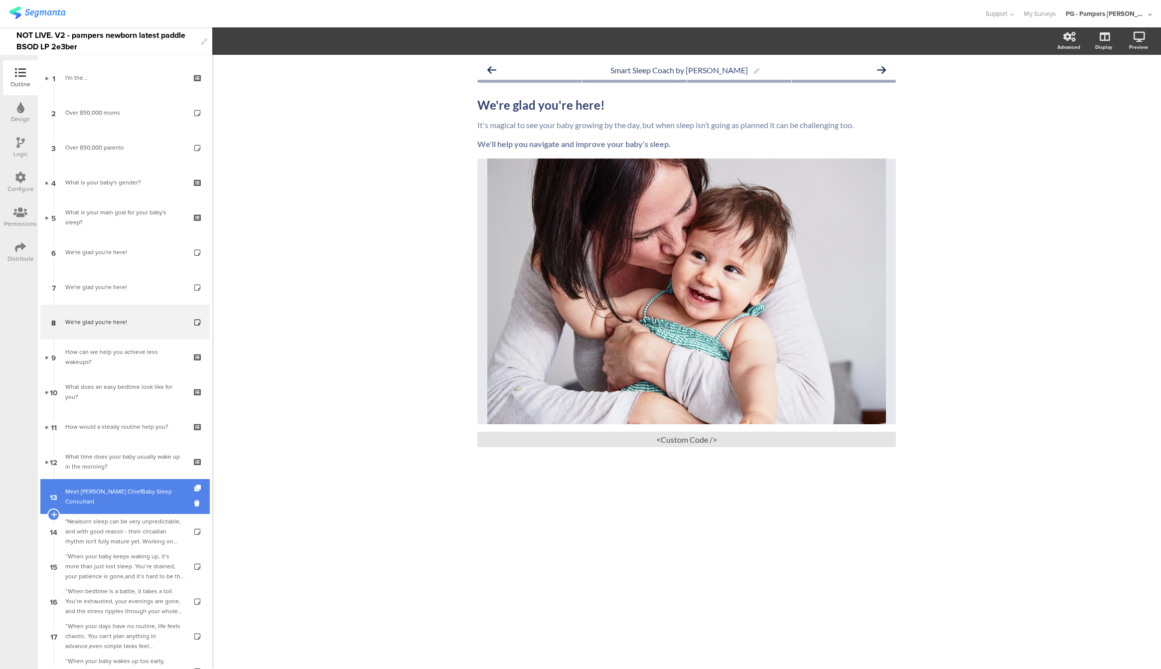
click at [107, 509] on link "13 Meet Pampers ChiefBaby Sleep Consultant" at bounding box center [124, 496] width 169 height 35
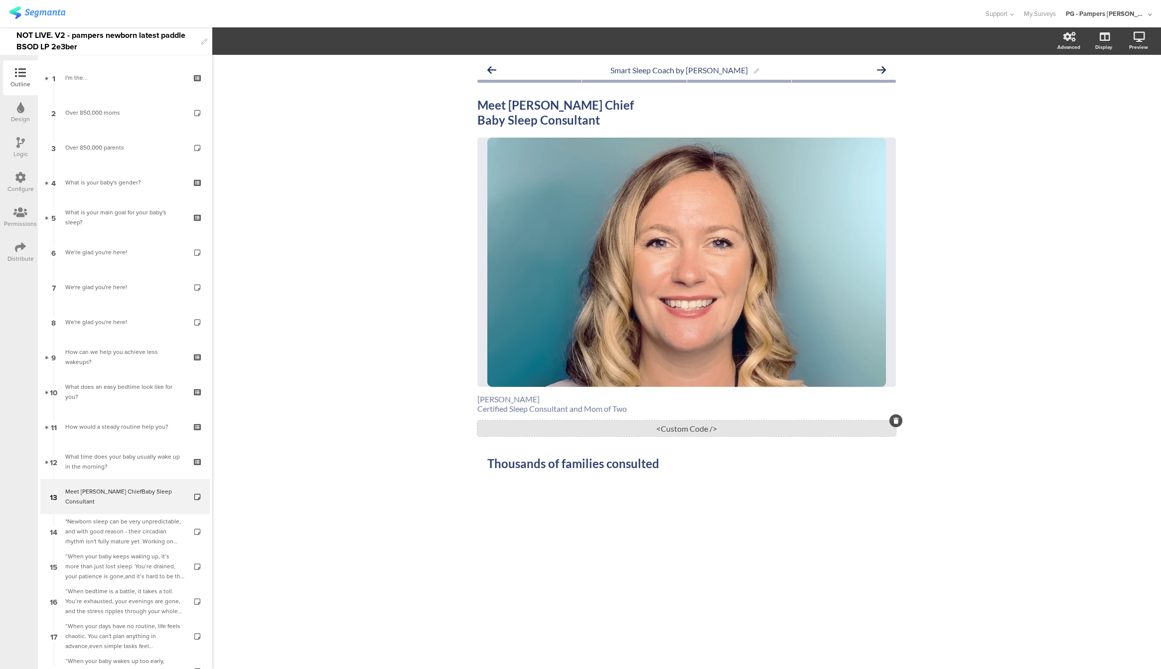
click at [658, 431] on div "<Custom Code />" at bounding box center [686, 428] width 419 height 15
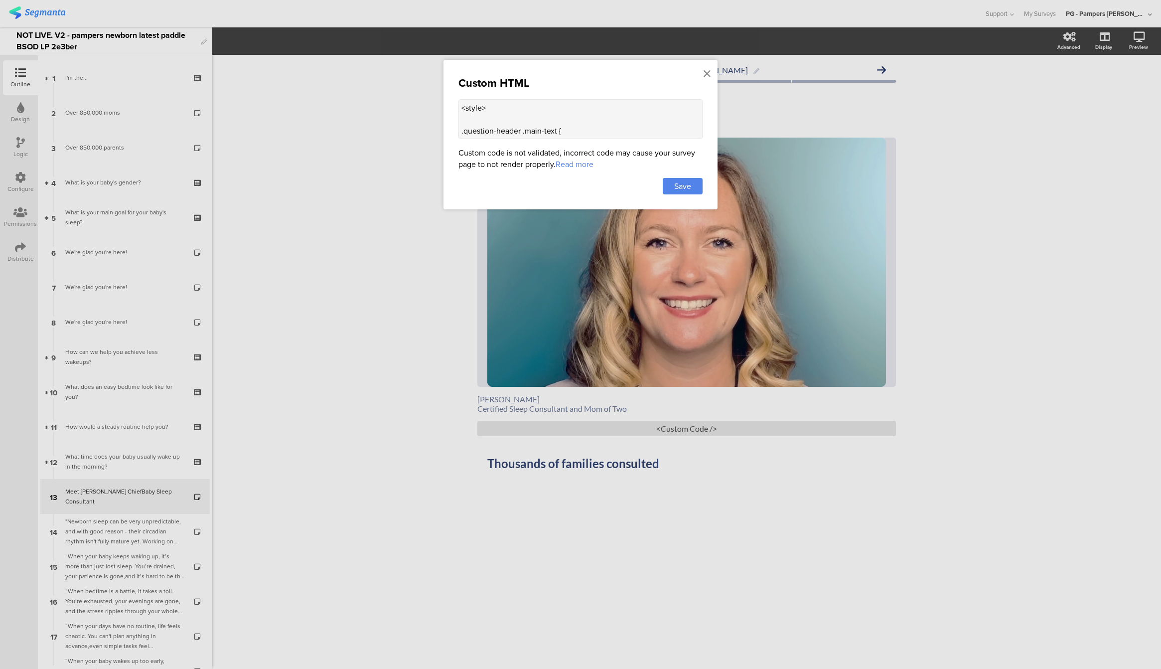
click at [564, 117] on textarea "<style> .question-header .main-text { text-align: center !important; } .questio…" at bounding box center [580, 119] width 244 height 40
click at [709, 71] on icon at bounding box center [707, 73] width 7 height 11
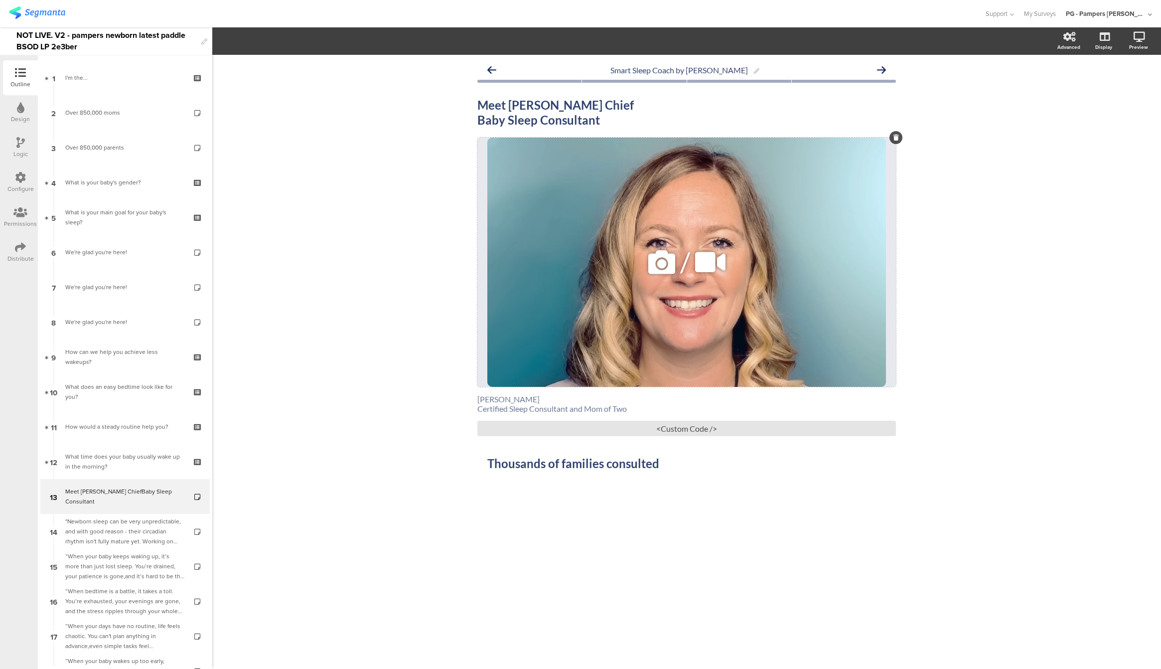
click at [698, 250] on icon at bounding box center [710, 262] width 37 height 34
click at [650, 212] on div "/" at bounding box center [686, 262] width 419 height 249
click at [392, 173] on div "Smart Sleep Coach by Pampers Meet Pampers Chief Baby Sleep Consultant Meet Pamp…" at bounding box center [686, 362] width 949 height 614
click at [564, 210] on div "/" at bounding box center [686, 262] width 419 height 249
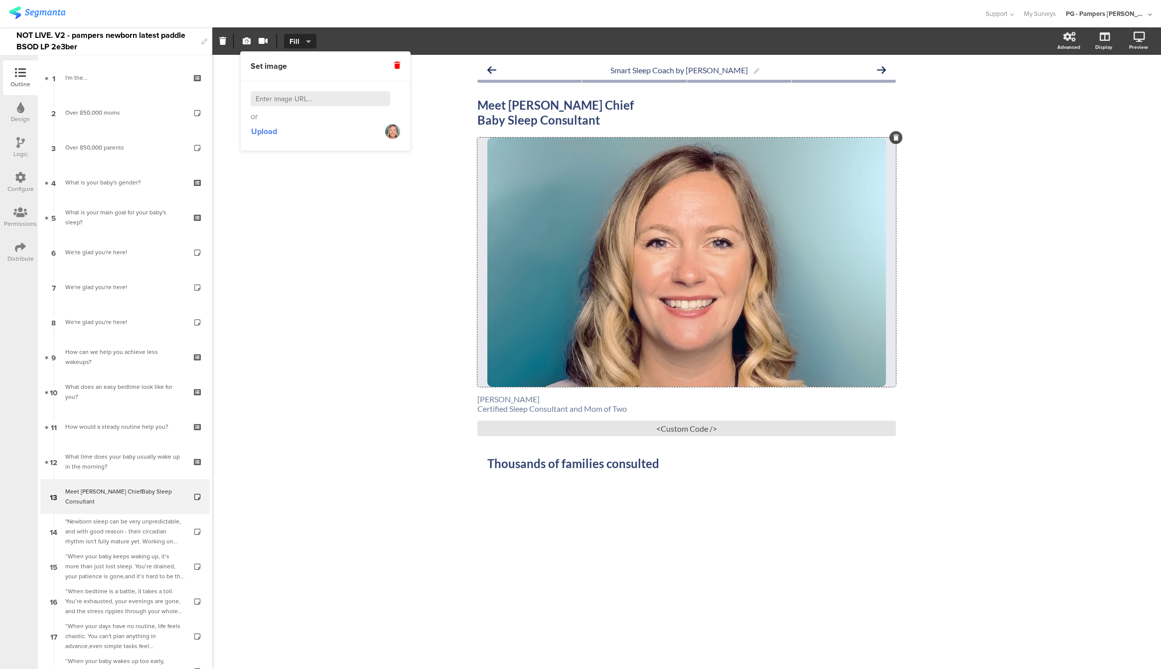
click at [396, 231] on div "Smart Sleep Coach by Pampers Meet Pampers Chief Baby Sleep Consultant Meet Pamp…" at bounding box center [686, 362] width 949 height 614
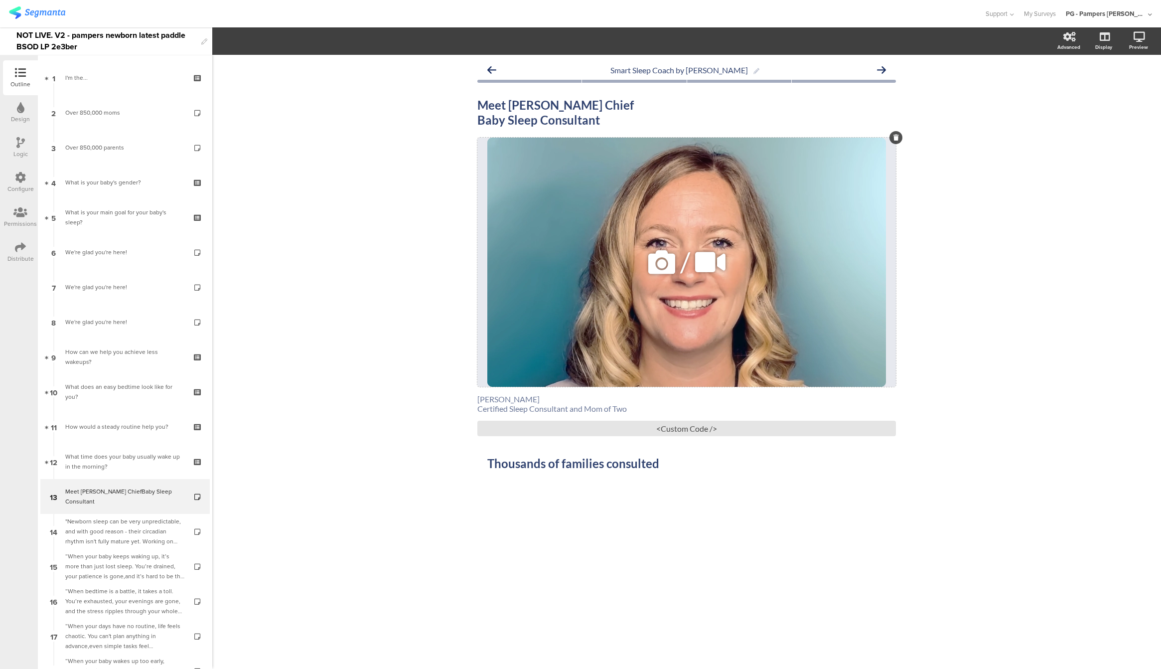
click at [563, 226] on div "/" at bounding box center [686, 262] width 419 height 249
click at [549, 210] on div "/" at bounding box center [686, 262] width 419 height 249
click at [402, 284] on div "Smart Sleep Coach by Pampers Meet Pampers Chief Baby Sleep Consultant Meet Pamp…" at bounding box center [686, 362] width 949 height 614
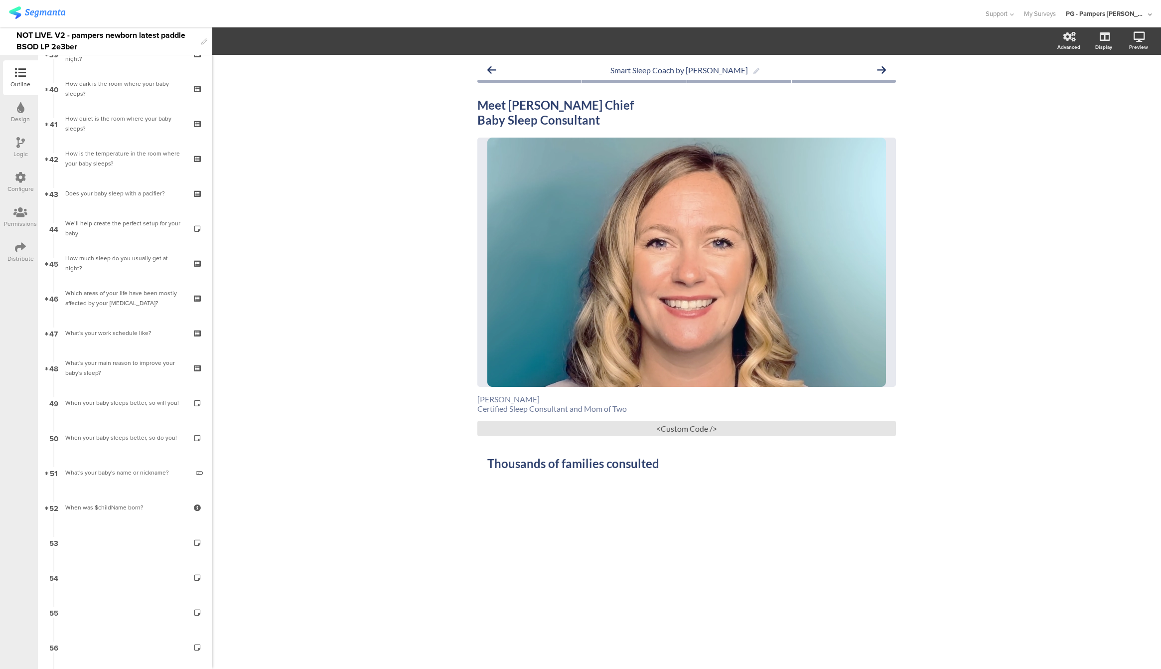
scroll to position [1464, 0]
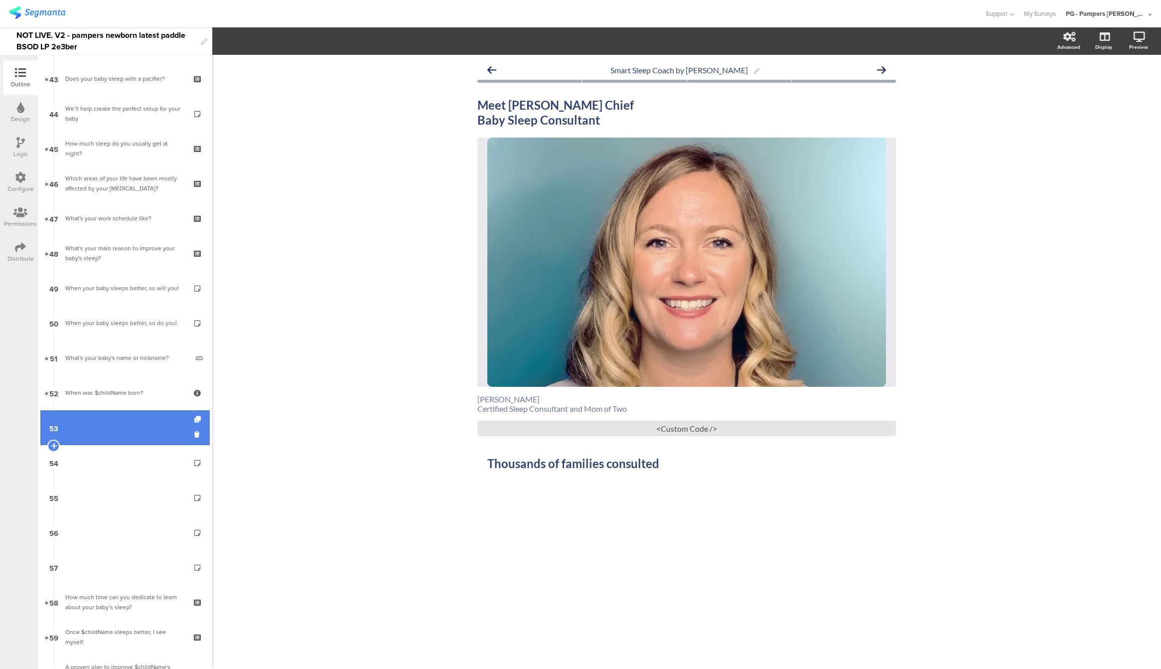
click at [107, 421] on link "53" at bounding box center [124, 427] width 169 height 35
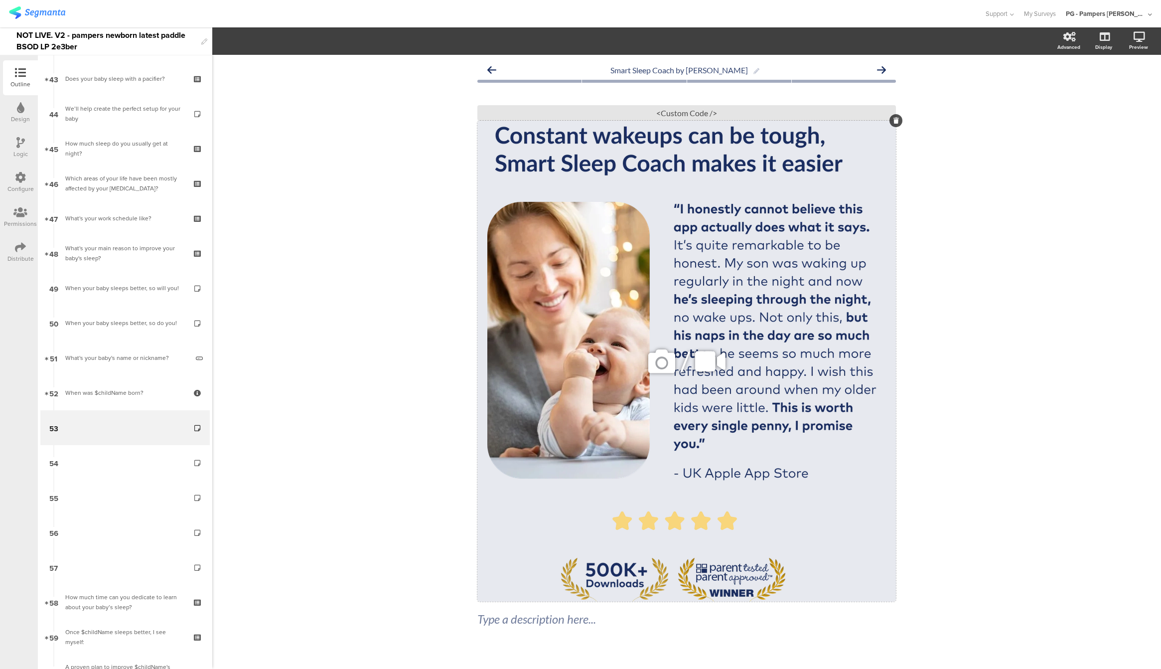
click at [599, 278] on div "/" at bounding box center [686, 361] width 419 height 481
click at [321, 466] on div "Smart Sleep Coach by Pampers Type a description here... / <Custom Code />" at bounding box center [686, 370] width 949 height 631
click at [631, 241] on div "/" at bounding box center [686, 361] width 419 height 481
click at [527, 615] on div "Type a description here..." at bounding box center [687, 619] width 424 height 20
click at [574, 245] on div "/" at bounding box center [686, 361] width 419 height 481
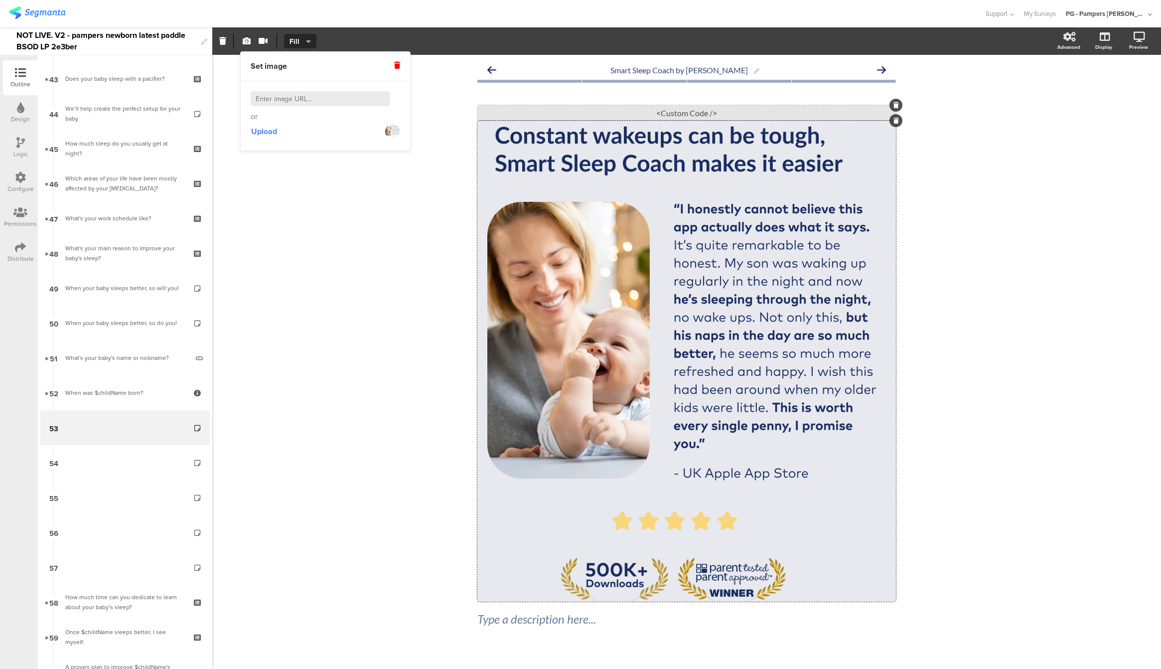
click at [656, 109] on div "<Custom Code />" at bounding box center [686, 112] width 419 height 15
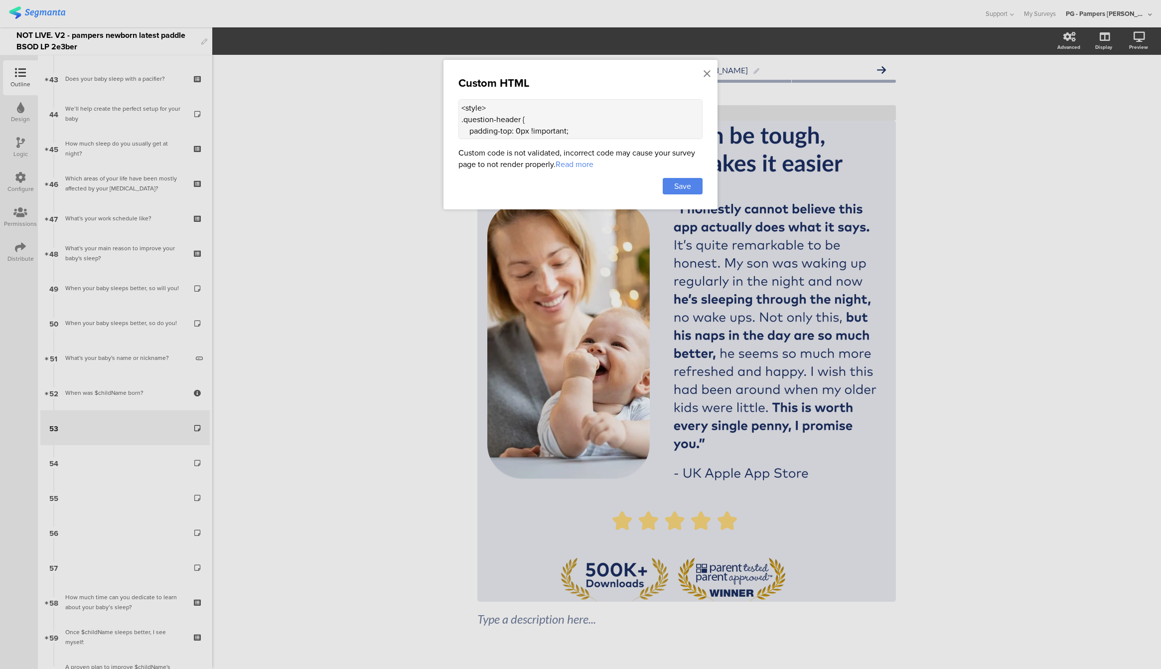
click at [496, 125] on textarea "<style> .question-header { padding-top: 0px !important; } .question-header .hea…" at bounding box center [580, 119] width 244 height 40
click at [465, 115] on textarea "<style> .question-header { padding-top: 0px !important; } .question-header .hea…" at bounding box center [580, 119] width 244 height 40
click at [708, 72] on icon at bounding box center [707, 73] width 7 height 11
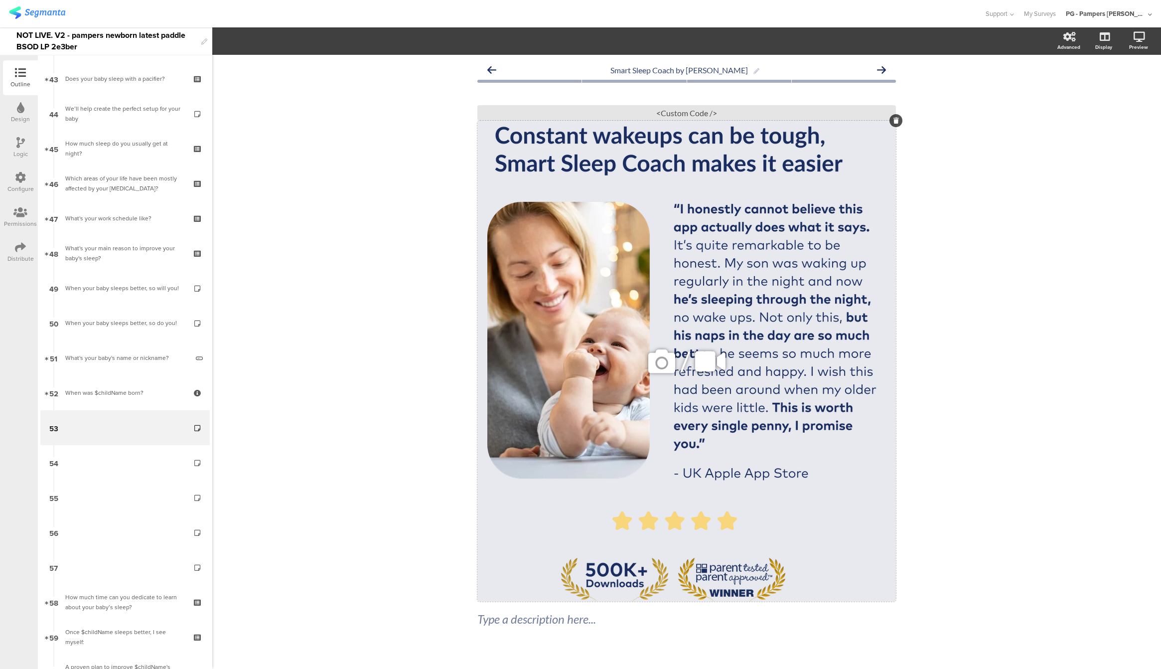
click at [657, 156] on div "/" at bounding box center [686, 361] width 419 height 481
click at [654, 154] on div "/" at bounding box center [686, 361] width 419 height 481
click at [572, 151] on div "/" at bounding box center [686, 361] width 419 height 481
click at [573, 164] on div "/" at bounding box center [686, 361] width 419 height 481
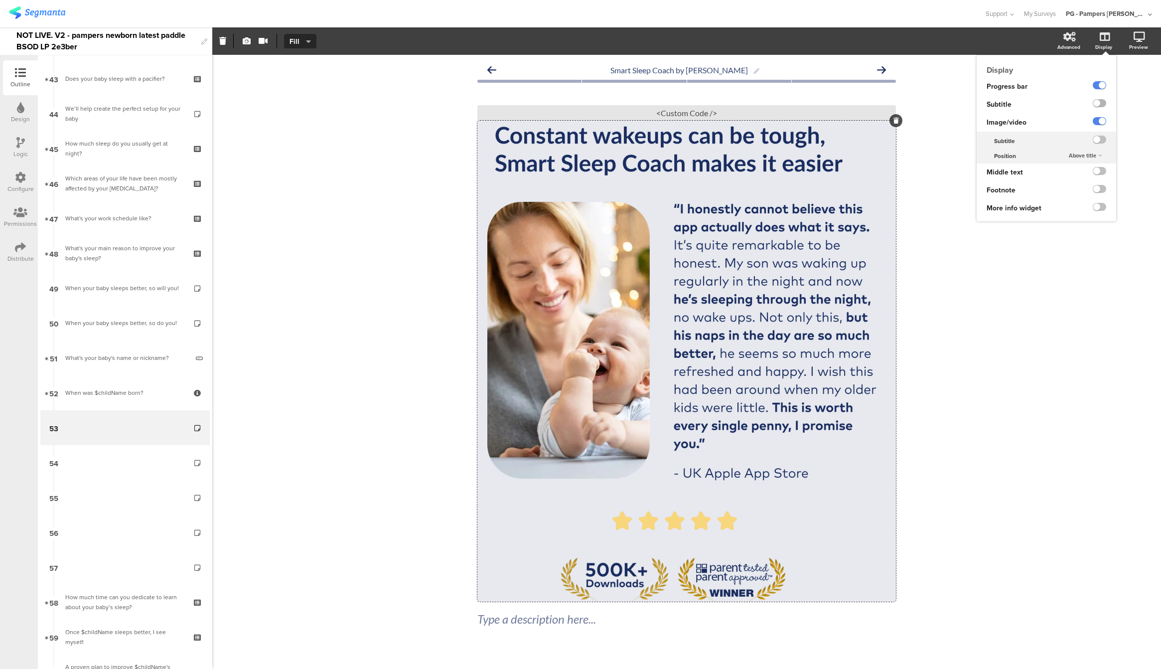
click at [1093, 103] on label at bounding box center [1099, 103] width 13 height 8
click at [0, 0] on input "checkbox" at bounding box center [0, 0] width 0 height 0
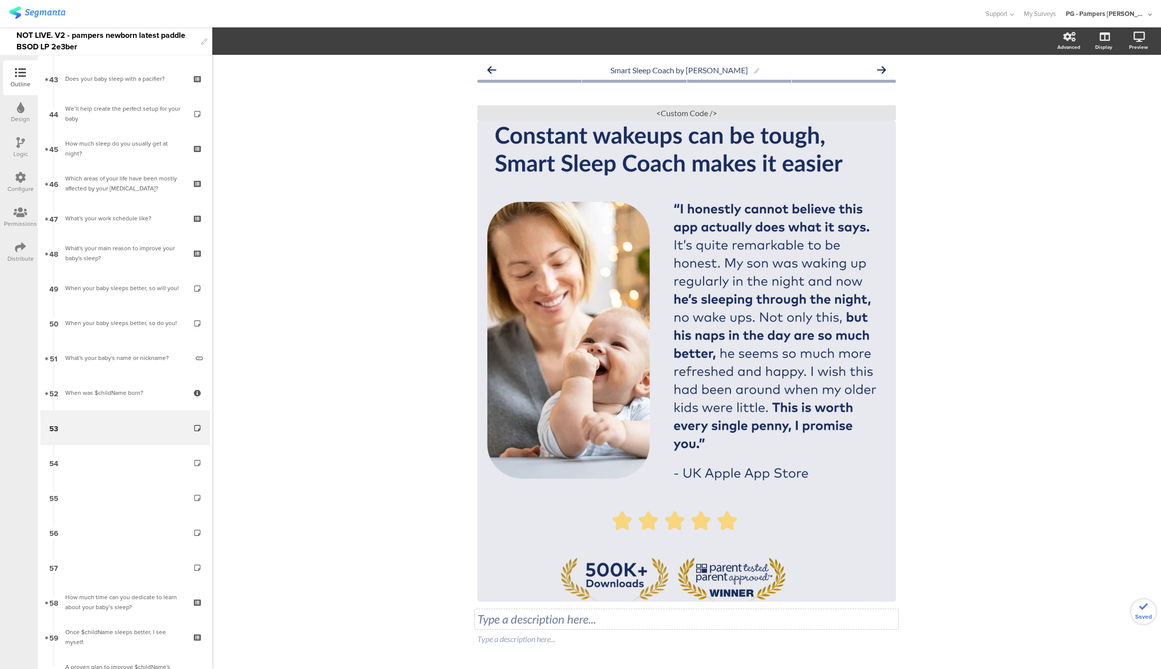
click at [543, 624] on div "Type a description here..." at bounding box center [687, 619] width 424 height 20
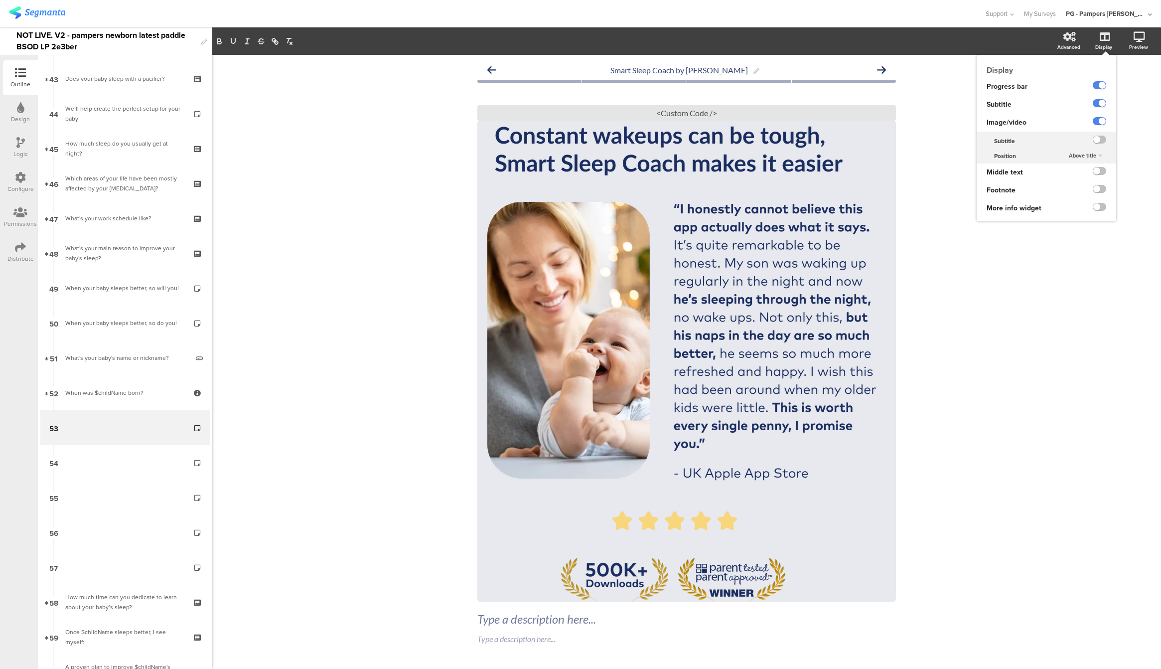
click at [1078, 151] on div "Above title" at bounding box center [1085, 156] width 41 height 12
click at [1070, 167] on span "Under title" at bounding box center [1070, 165] width 24 height 8
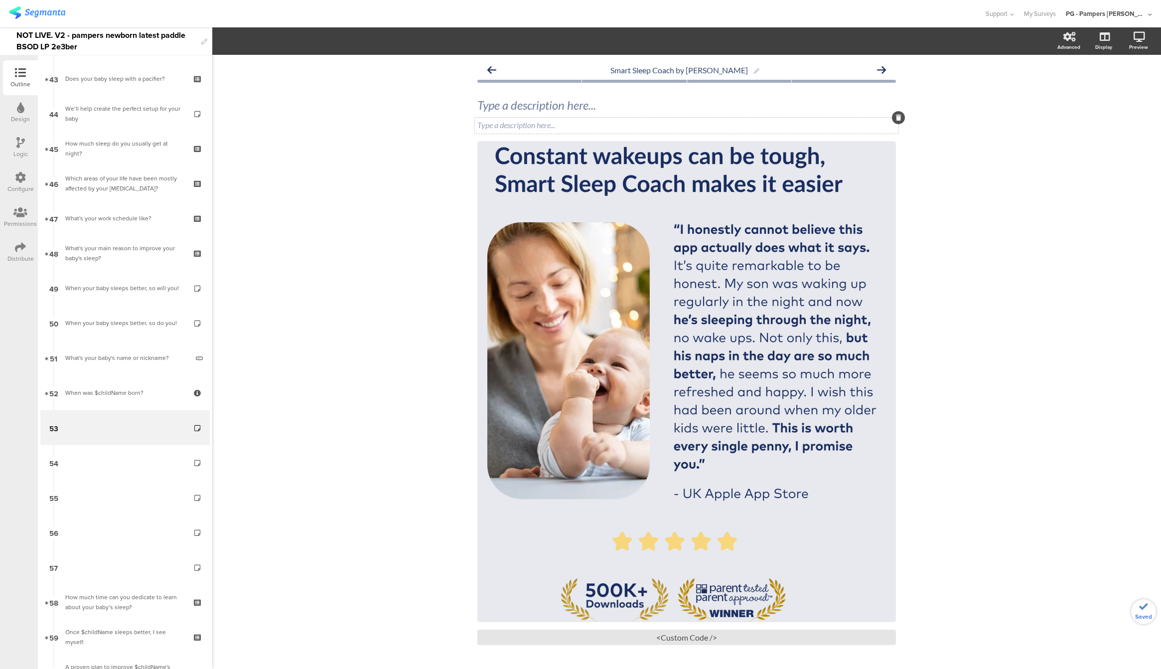
click at [548, 131] on div "Type a description here..." at bounding box center [687, 126] width 424 height 16
click at [897, 121] on div at bounding box center [898, 117] width 13 height 13
click at [896, 117] on icon at bounding box center [898, 118] width 5 height 6
click at [908, 137] on div "Smart Sleep Coach by Pampers Type a description here... Type a description here…" at bounding box center [686, 380] width 949 height 650
click at [927, 159] on div "Smart Sleep Coach by Pampers Type a description here... Type a description here…" at bounding box center [686, 380] width 949 height 650
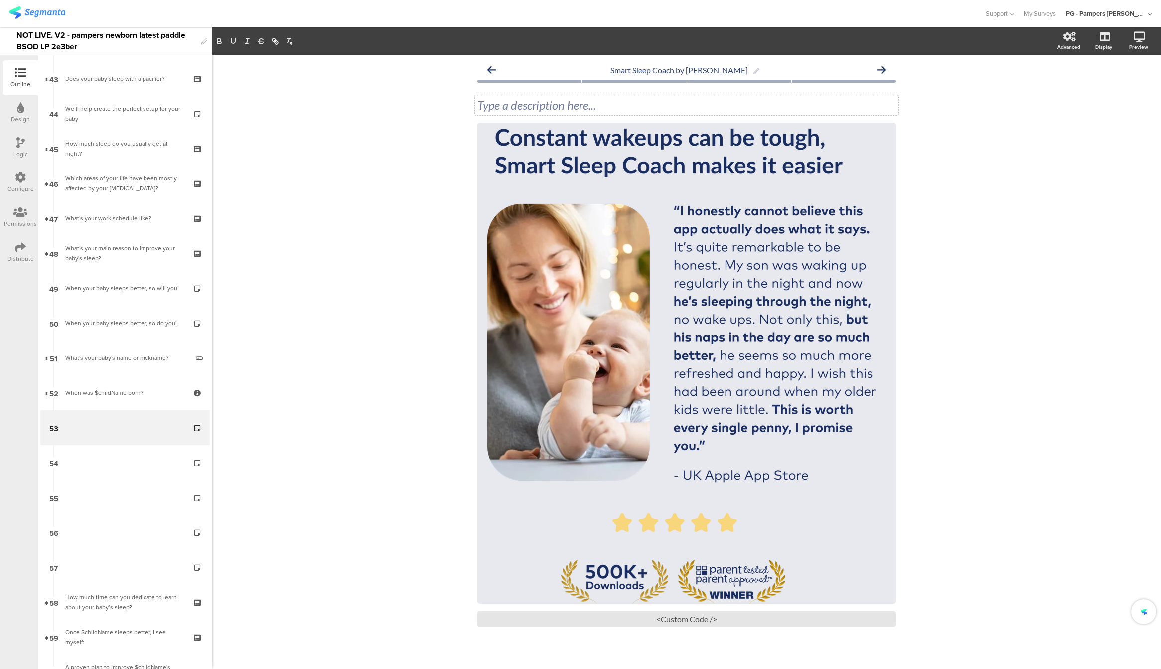
click at [557, 109] on div "Type a description here..." at bounding box center [687, 105] width 424 height 20
click at [968, 246] on div "Smart Sleep Coach by Pampers Constant wakeups can be tough, Smart Sleep Coach m…" at bounding box center [686, 370] width 949 height 631
click at [649, 331] on div "/" at bounding box center [686, 363] width 419 height 481
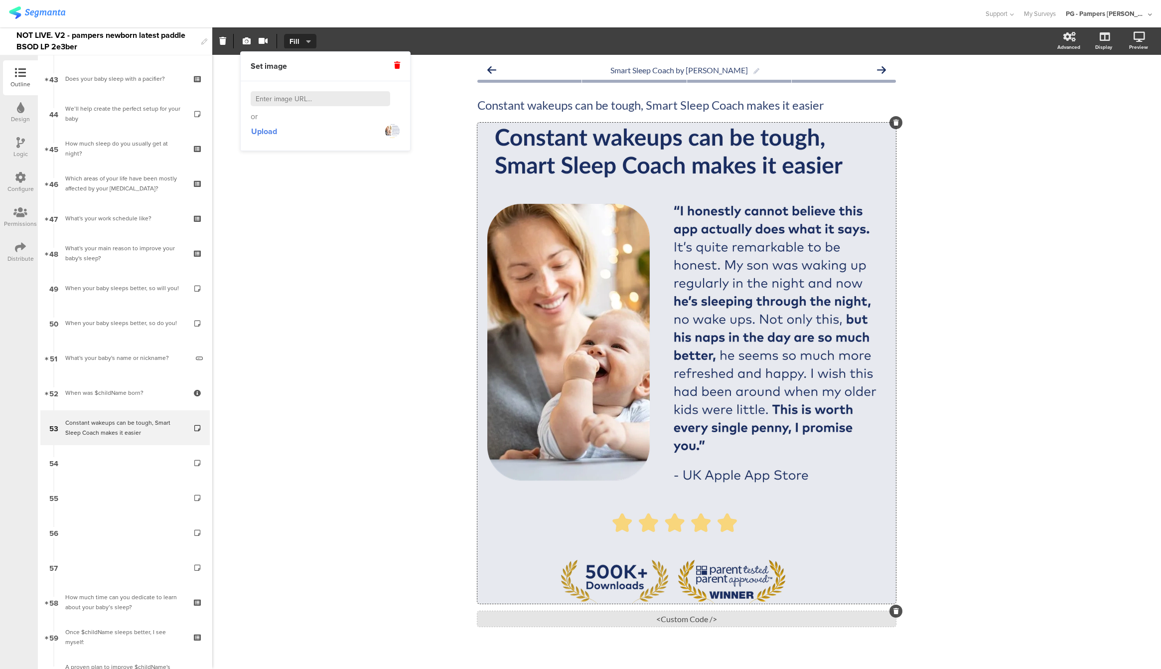
click at [652, 622] on div "<Custom Code />" at bounding box center [686, 618] width 419 height 15
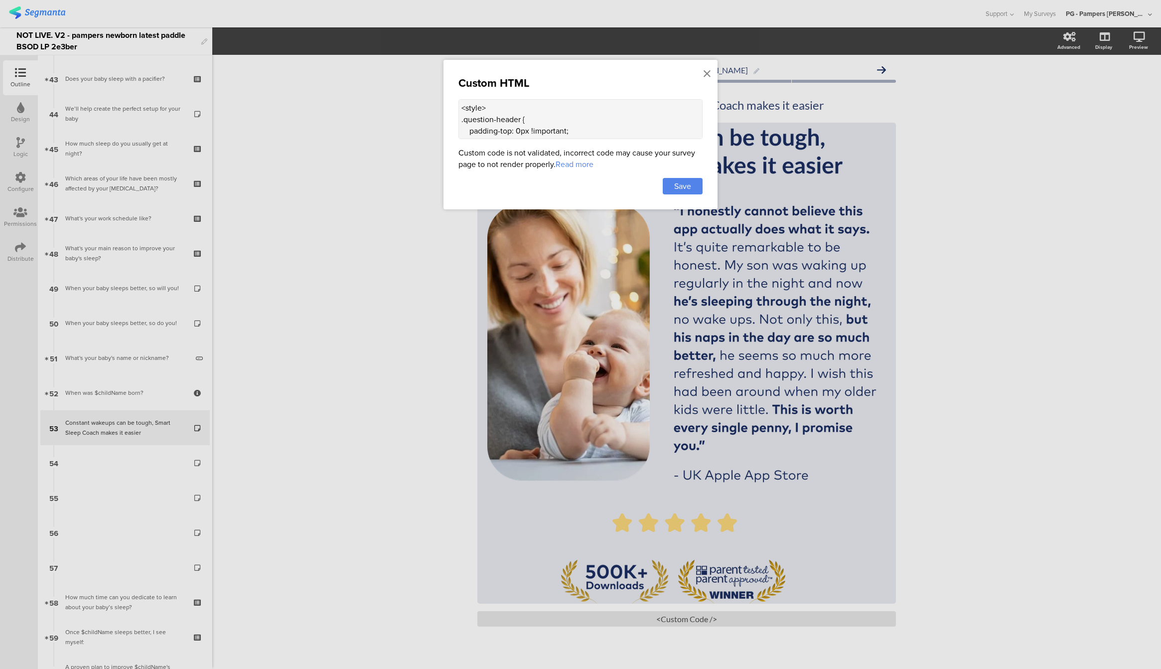
click at [548, 131] on textarea "<style> .question-header { padding-top: 0px !important; } .question-header .hea…" at bounding box center [580, 119] width 244 height 40
click at [489, 124] on textarea "<style> .question-header { padding-top: 0px !important; } .question-header .hea…" at bounding box center [580, 119] width 244 height 40
click at [495, 133] on textarea "<style> .question-header { padding-top: 0px !important; } .question-header .hea…" at bounding box center [580, 119] width 244 height 40
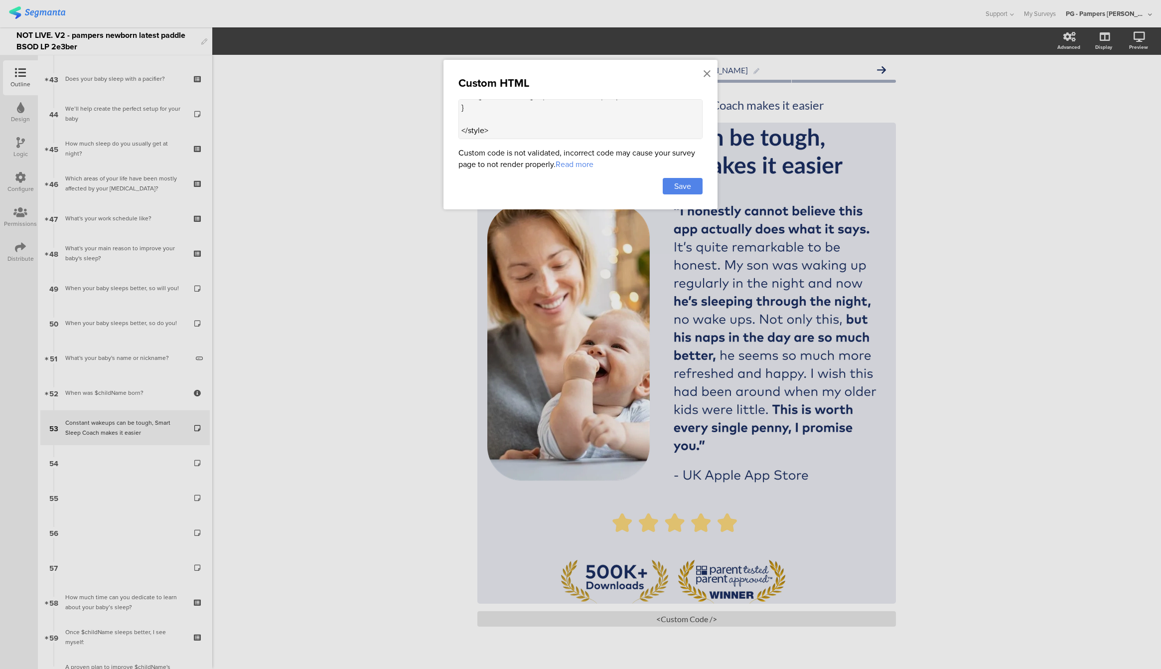
scroll to position [106, 0]
paste textarea "<script> document.addEventListener(“DOMContentLoaded”, function() { // Replace …"
type textarea "<style> .question-header { padding-top: 0px !important; } .question-header .hea…"
click at [674, 189] on span "Save" at bounding box center [682, 185] width 17 height 11
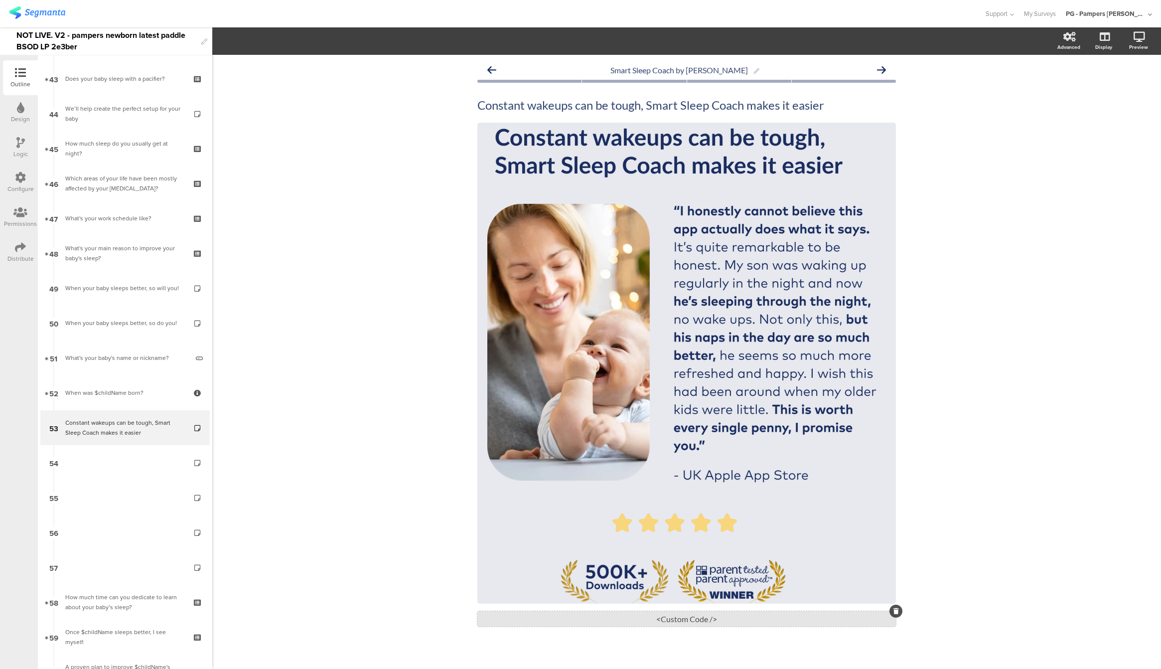
click at [679, 615] on div "<Custom Code />" at bounding box center [686, 618] width 419 height 15
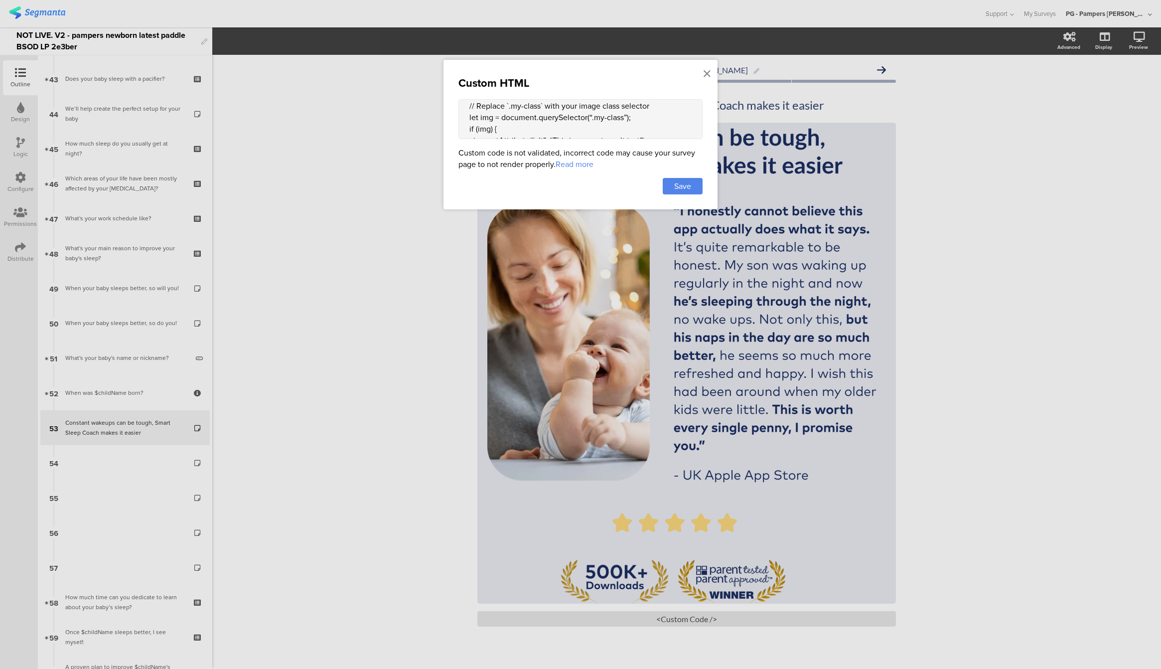
scroll to position [141, 0]
drag, startPoint x: 509, startPoint y: 120, endPoint x: 541, endPoint y: 125, distance: 32.2
click at [541, 125] on textarea "<style> .question-header { padding-top: 0px !important; } .question-header .hea…" at bounding box center [580, 119] width 244 height 40
paste textarea "cover-media-container"
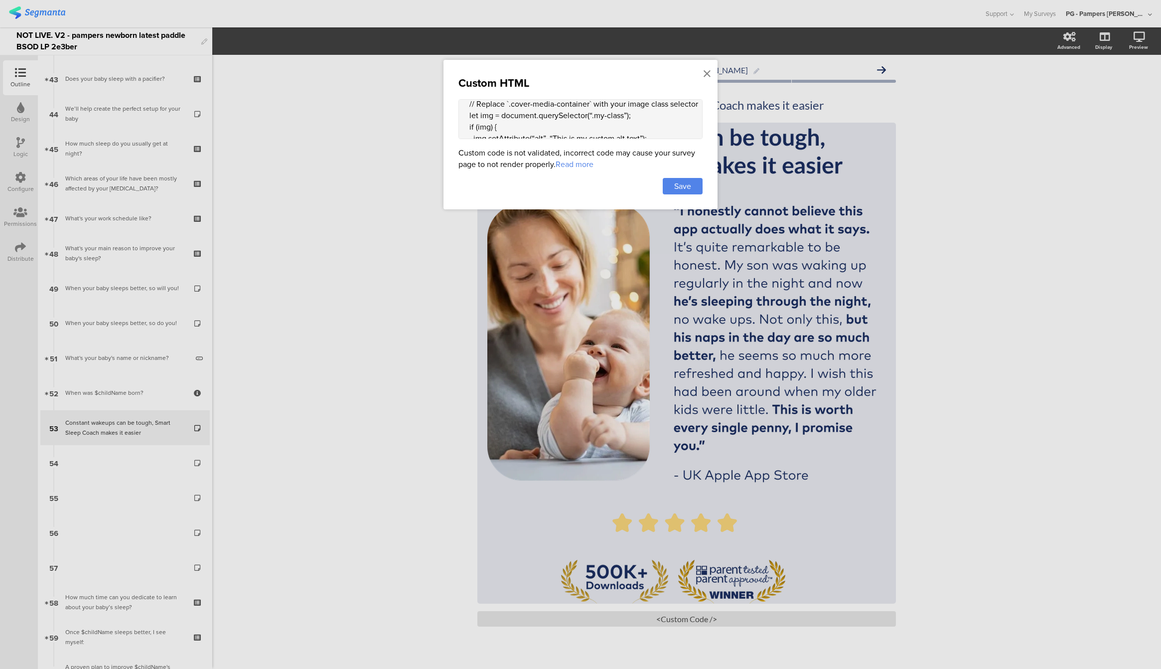
paste textarea "cover-media-container"
type textarea "<style> .question-header { padding-top: 0px !important; } .question-header .hea…"
click at [679, 186] on span "Save" at bounding box center [682, 185] width 17 height 11
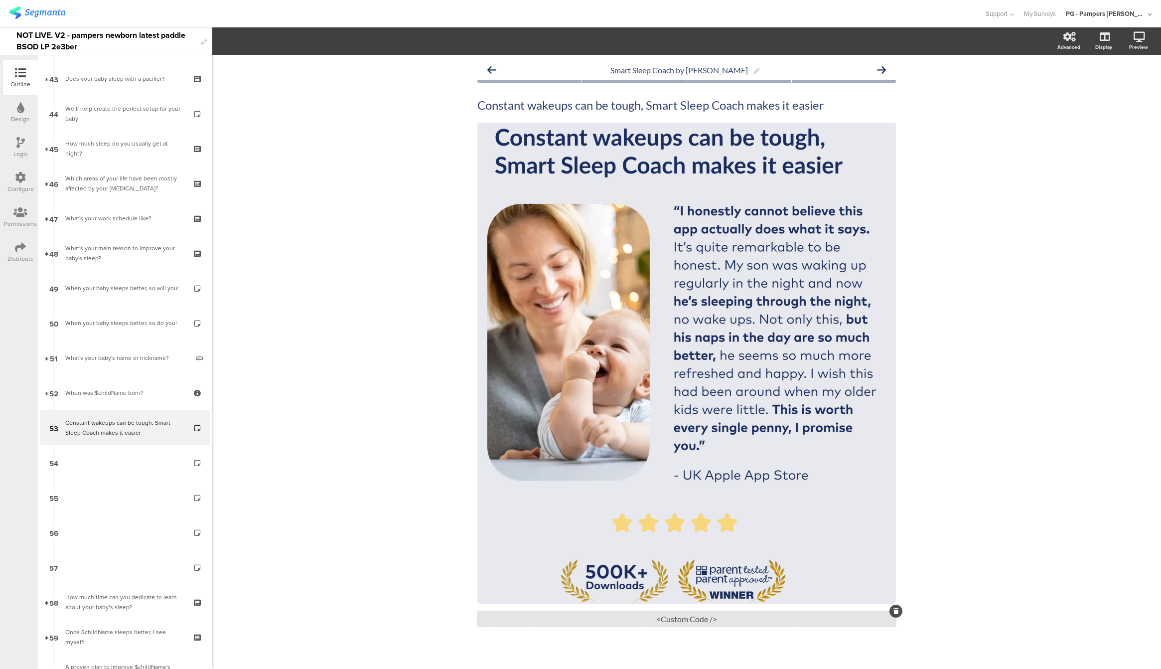
click at [680, 623] on div "<Custom Code />" at bounding box center [686, 618] width 419 height 15
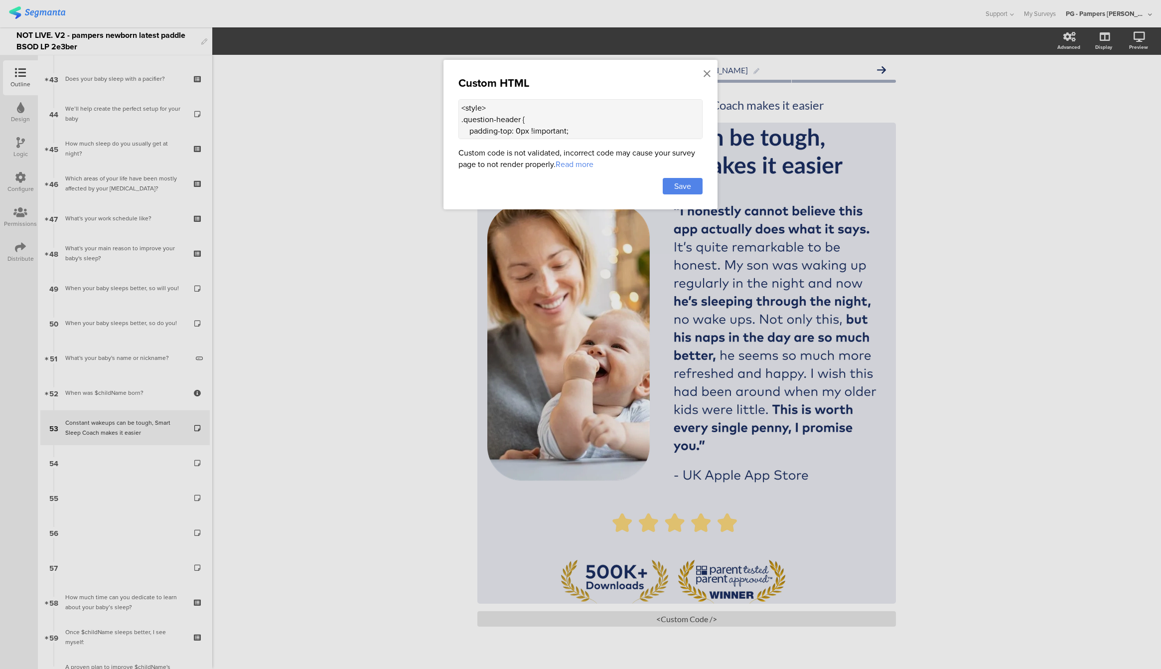
click at [998, 128] on div at bounding box center [580, 334] width 1161 height 669
click at [731, 107] on div at bounding box center [580, 334] width 1161 height 669
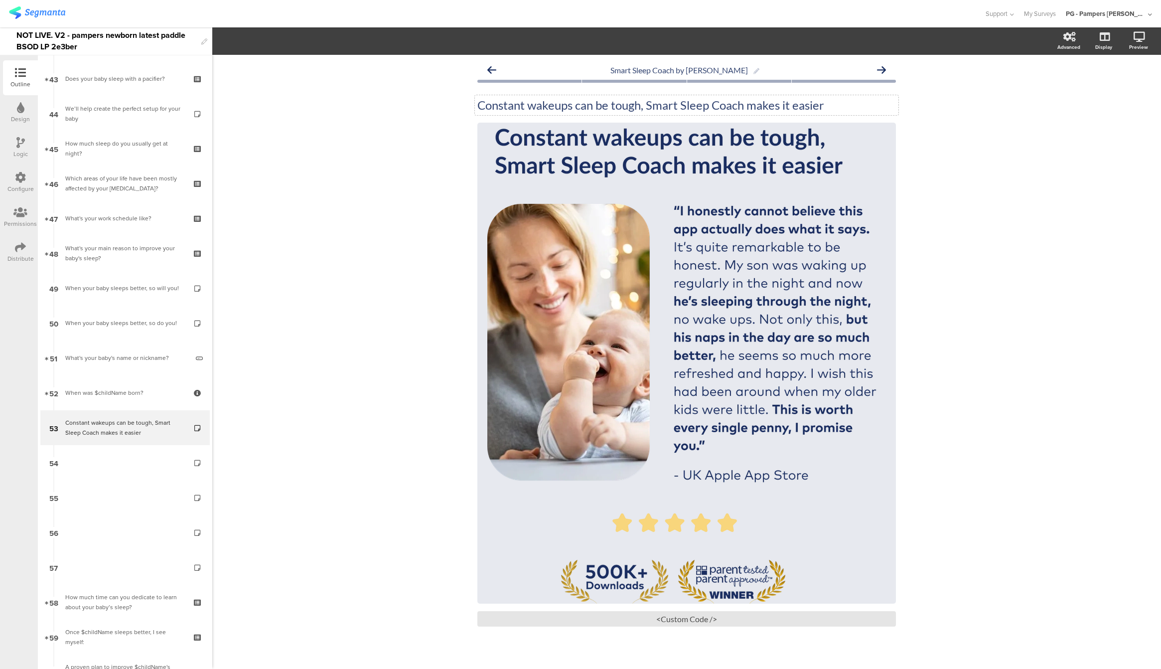
click at [731, 108] on div "Constant wakeups can be tough, Smart Sleep Coach makes it easier Constant wakeu…" at bounding box center [687, 105] width 424 height 20
click at [717, 107] on p "Constant wakeups can be tough, Smart Sleep Coach makes it easier" at bounding box center [686, 105] width 419 height 15
click at [809, 110] on p "Constant wakeups can be tough, Smart Sleep Coach makes it easier" at bounding box center [686, 105] width 419 height 15
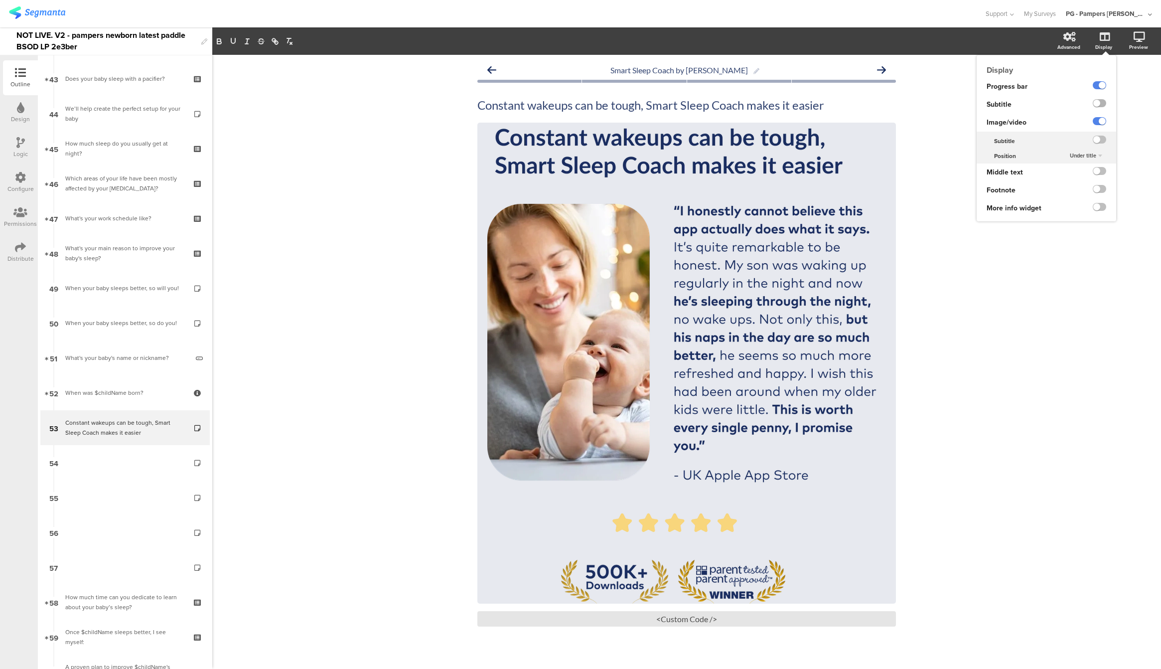
click at [1093, 107] on label at bounding box center [1099, 103] width 13 height 8
click at [0, 0] on input "checkbox" at bounding box center [0, 0] width 0 height 0
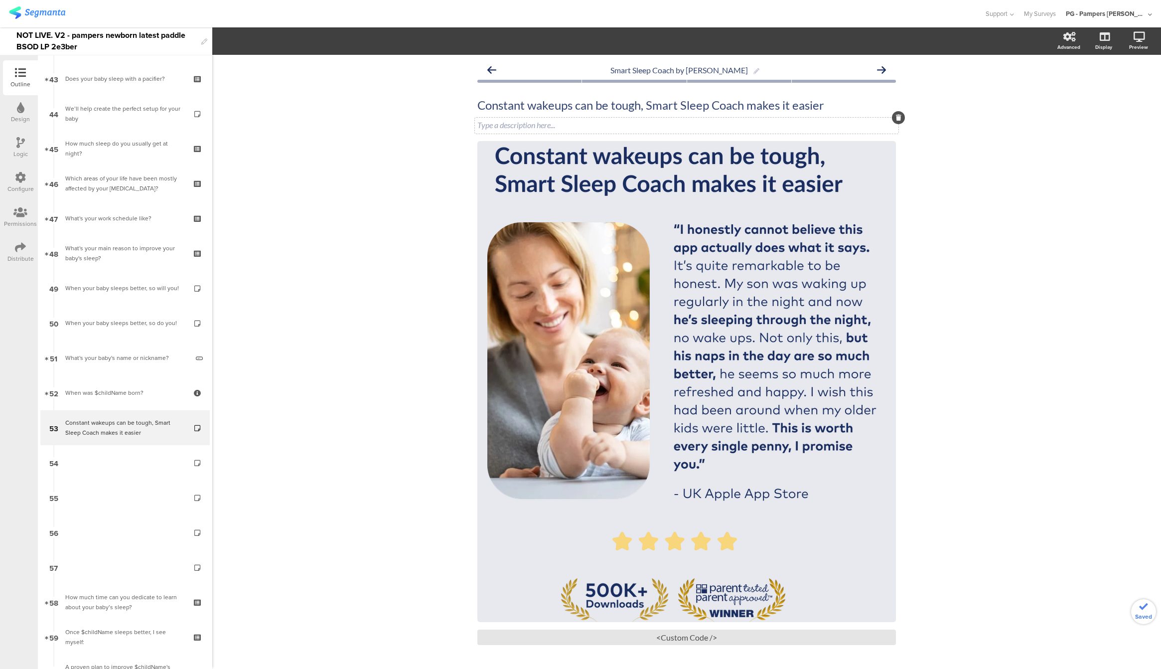
click at [520, 127] on div "Type a description here..." at bounding box center [687, 126] width 424 height 16
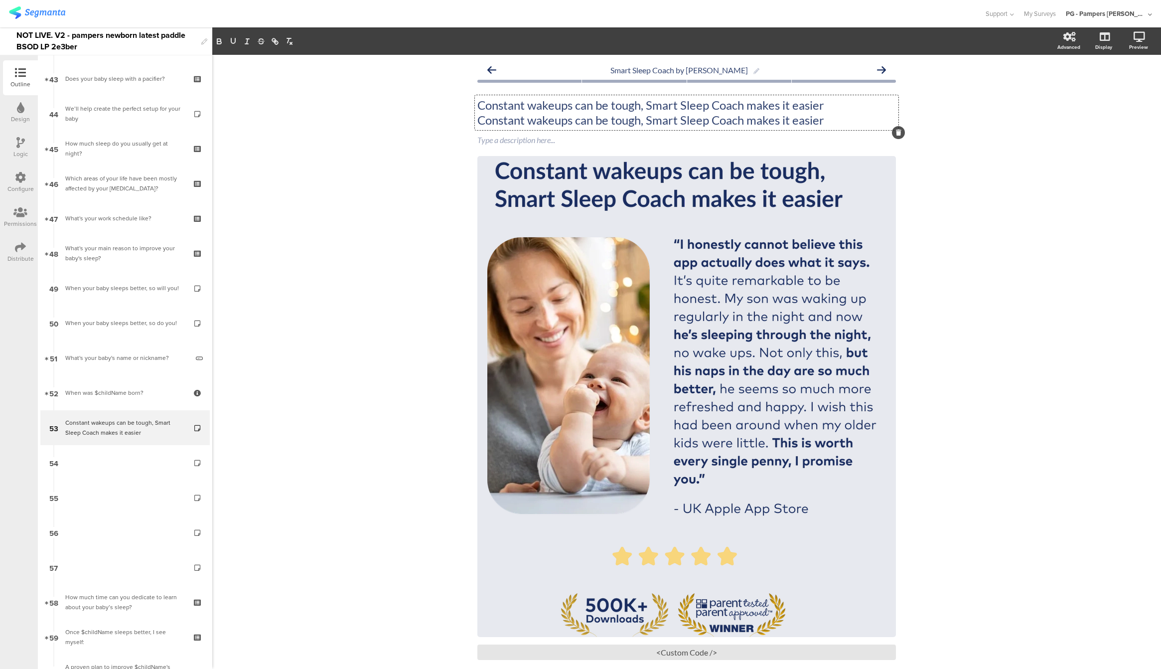
click at [518, 106] on div "Constant wakeups can be tough, Smart Sleep Coach makes it easier Constant wakeu…" at bounding box center [687, 112] width 424 height 35
click at [518, 113] on p "Constant wakeups can be tough, Smart Sleep Coach makes it easier" at bounding box center [686, 120] width 419 height 15
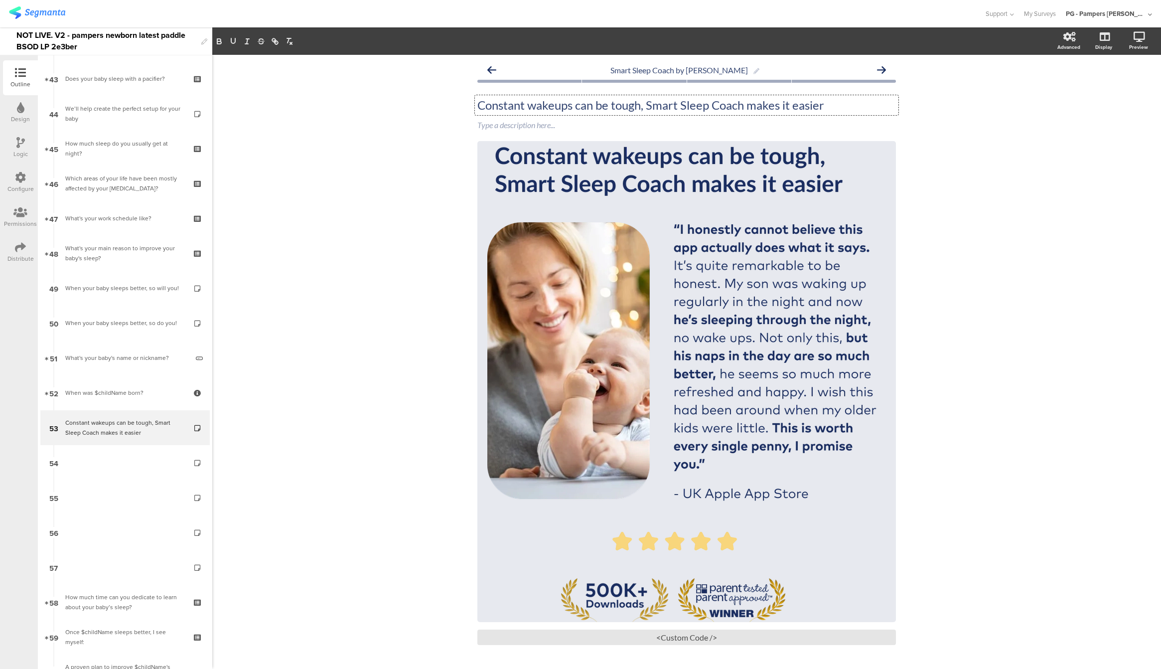
click at [518, 106] on p "Constant wakeups can be tough, Smart Sleep Coach makes it easier" at bounding box center [686, 105] width 419 height 15
copy p "Constant wakeups can be tough, Smart Sleep Coach makes it easier"
click at [517, 122] on div "Type a description here..." at bounding box center [687, 126] width 424 height 16
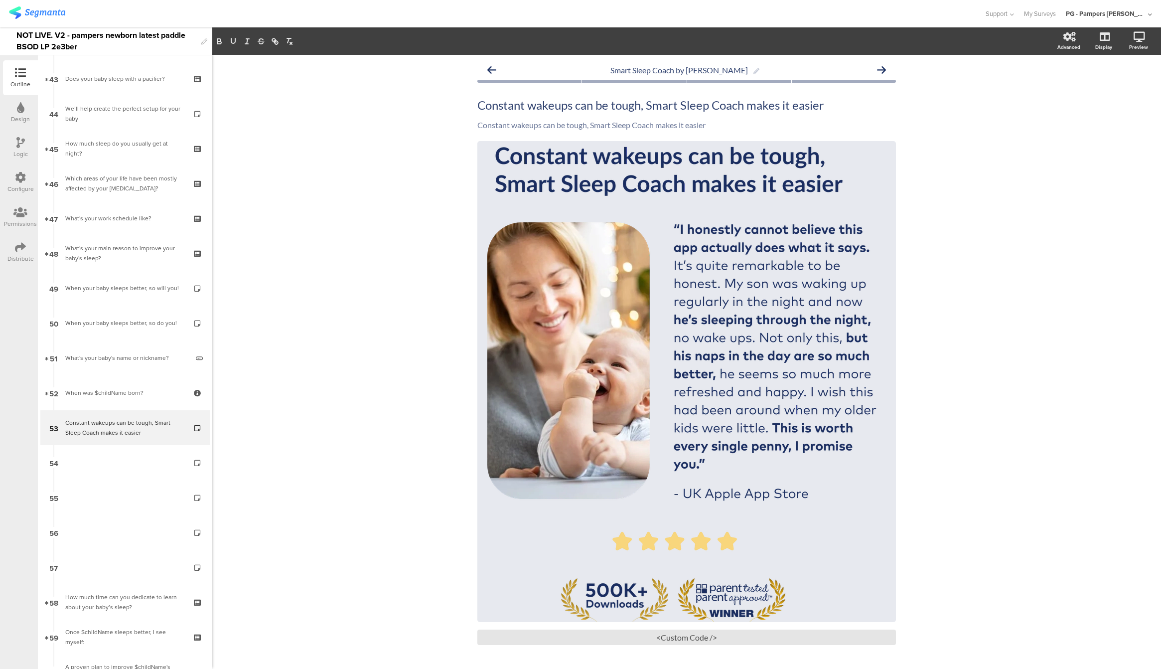
click at [413, 159] on div "Smart Sleep Coach by Pampers Constant wakeups can be tough, Smart Sleep Coach m…" at bounding box center [686, 380] width 949 height 650
drag, startPoint x: 966, startPoint y: 149, endPoint x: 981, endPoint y: 29, distance: 120.5
click at [966, 149] on div "Smart Sleep Coach by Pampers Constant wakeups can be tough, Smart Sleep Coach m…" at bounding box center [686, 380] width 949 height 650
click at [536, 130] on div "Constant wakeups can be tough, Smart Sleep Coach makes it easier Constant wakeu…" at bounding box center [687, 126] width 424 height 16
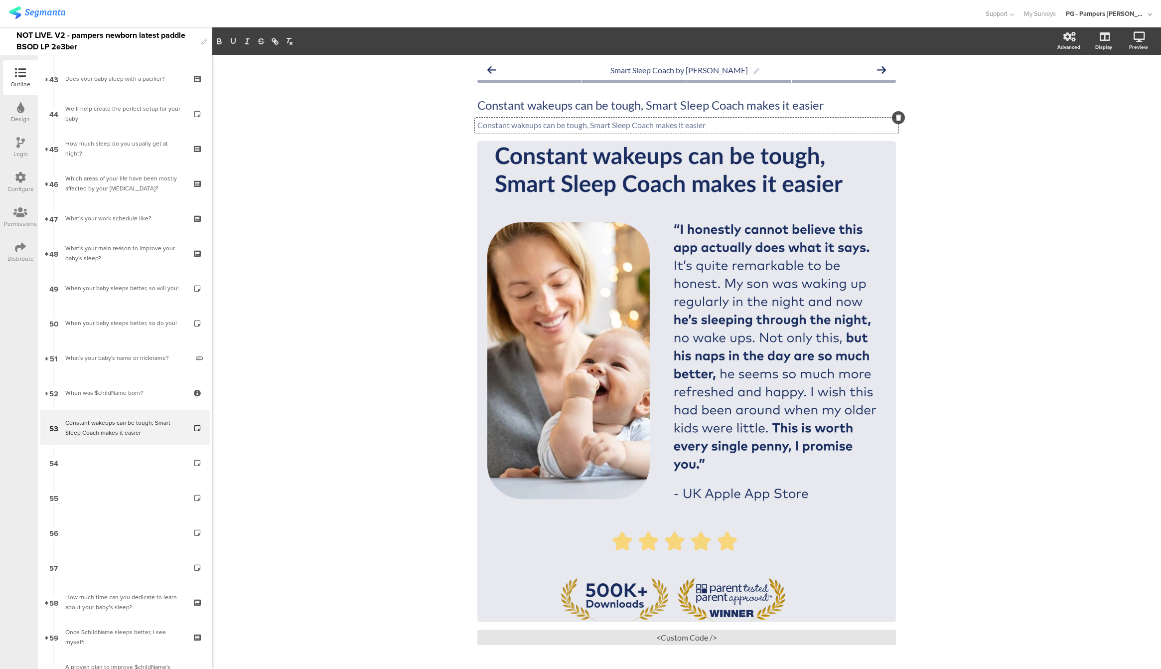
click at [536, 130] on div "Constant wakeups can be tough, Smart Sleep Coach makes it easier Constant wakeu…" at bounding box center [687, 126] width 424 height 16
click at [535, 127] on p "Constant wakeups can be tough, Smart Sleep Coach makes it easier" at bounding box center [686, 124] width 419 height 9
click at [951, 259] on div "Smart Sleep Coach by Pampers Constant wakeups can be tough, Smart Sleep Coach m…" at bounding box center [686, 380] width 949 height 650
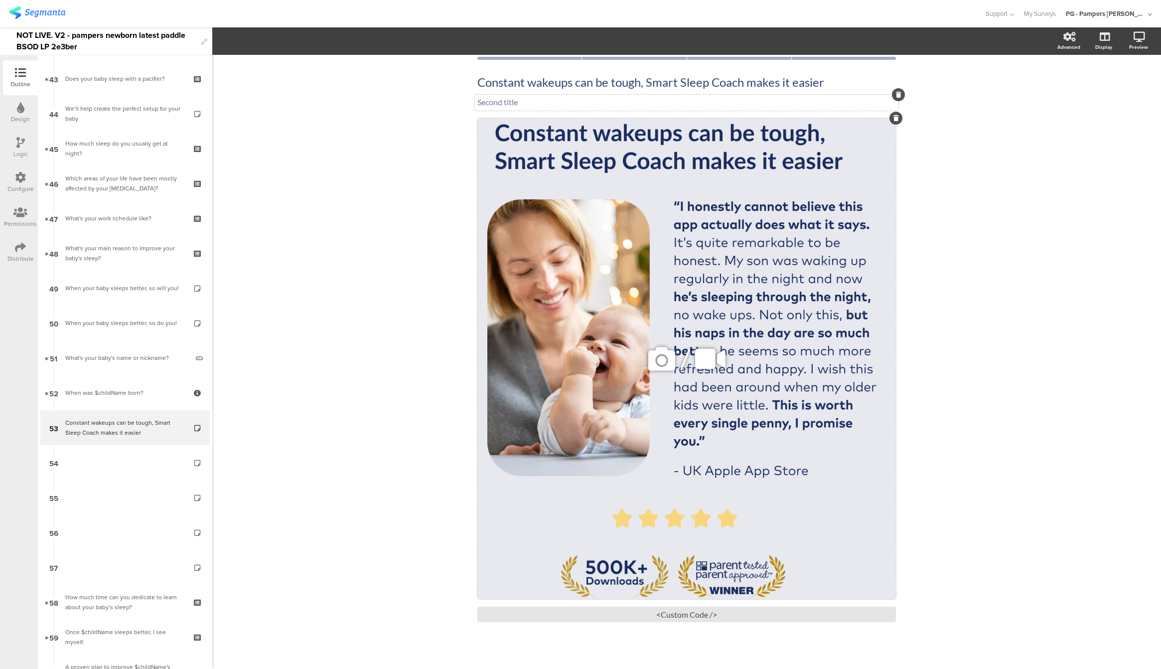
scroll to position [0, 0]
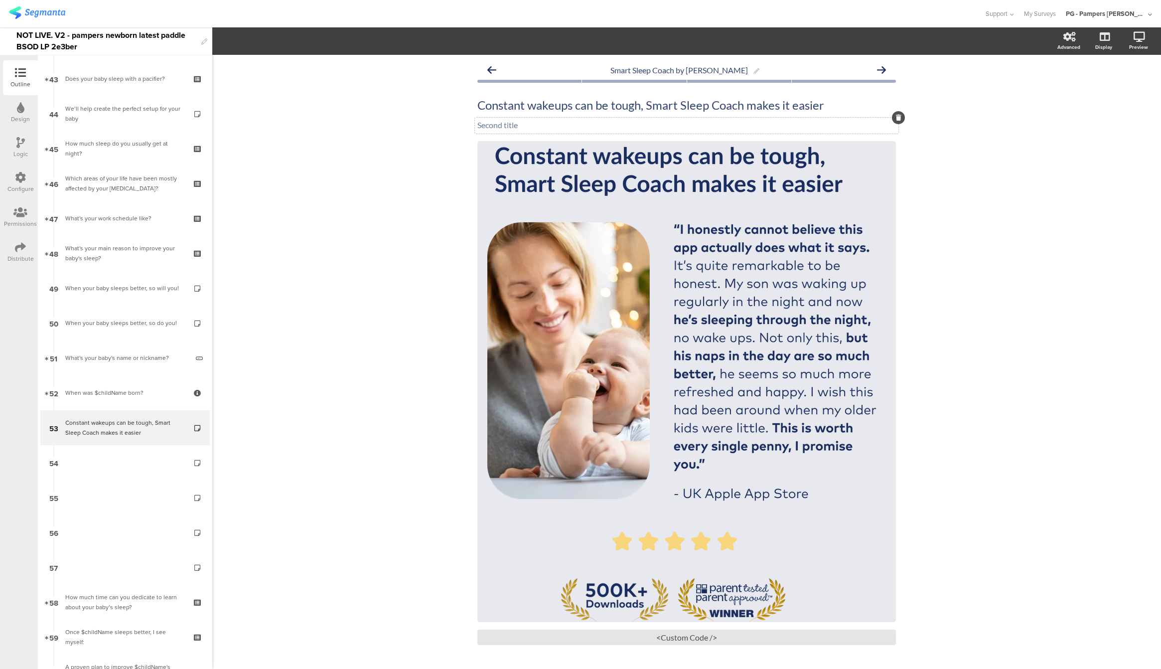
click at [970, 145] on div "Smart Sleep Coach by Pampers Constant wakeups can be tough, Smart Sleep Coach m…" at bounding box center [686, 380] width 949 height 650
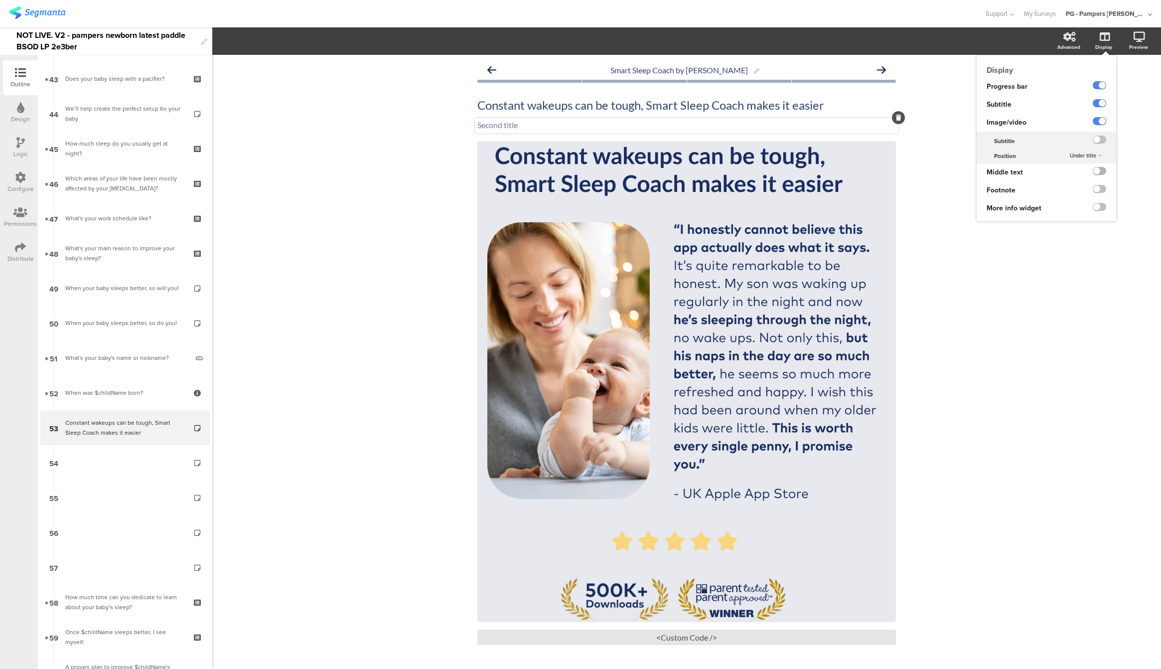
click at [1093, 171] on label at bounding box center [1099, 171] width 13 height 8
click at [0, 0] on input "checkbox" at bounding box center [0, 0] width 0 height 0
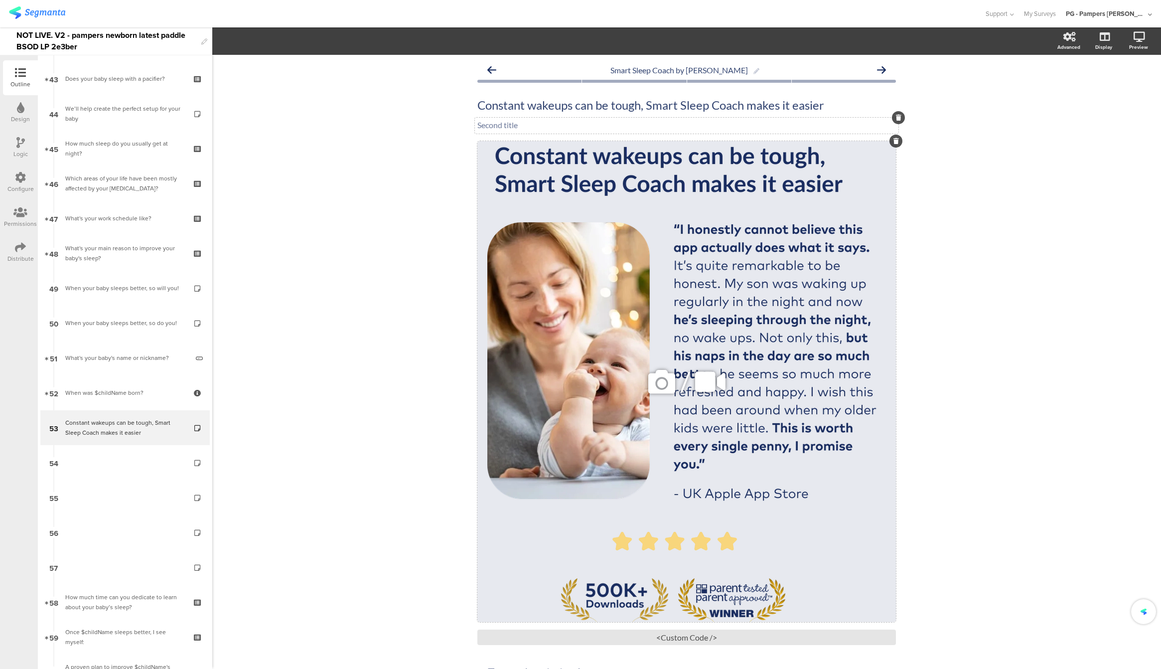
scroll to position [51, 0]
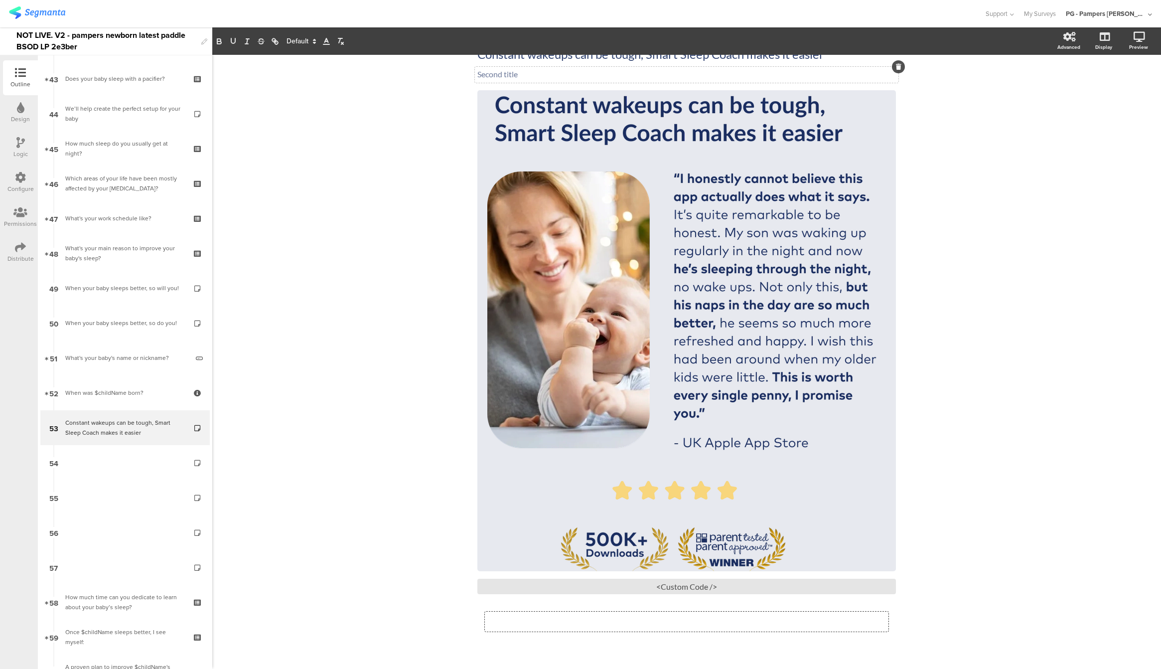
click at [547, 619] on div "Smart Sleep Coach by Pampers Constant wakeups can be tough, Smart Sleep Coach m…" at bounding box center [686, 336] width 419 height 655
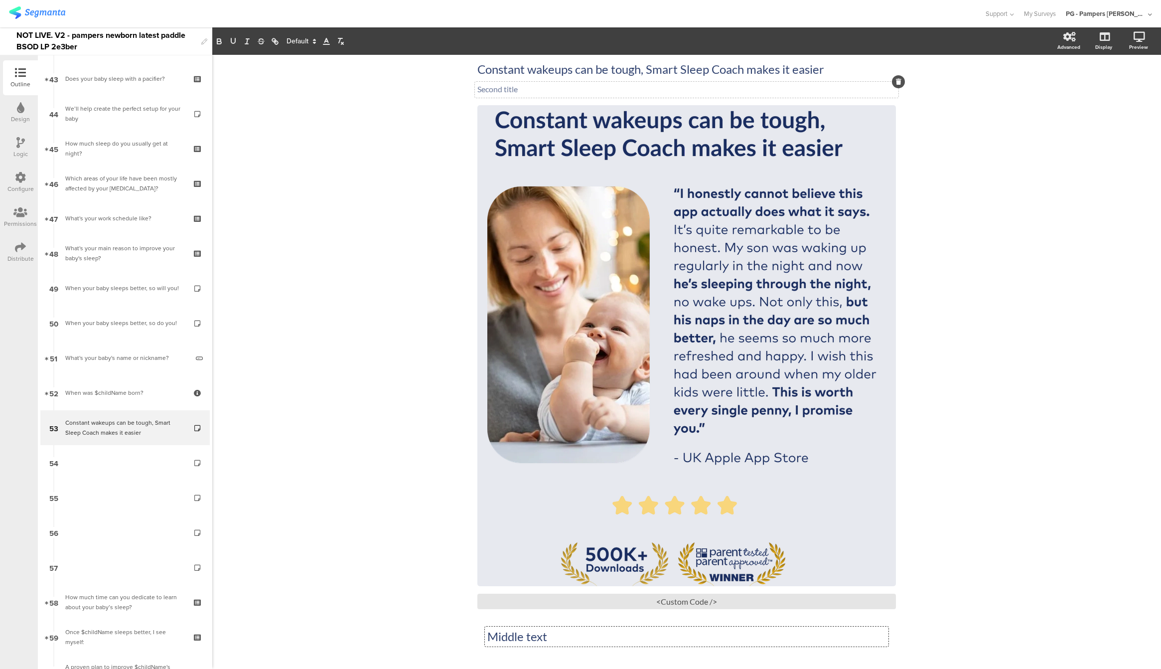
click at [378, 538] on div "Smart Sleep Coach by Pampers Constant wakeups can be tough, Smart Sleep Coach m…" at bounding box center [686, 351] width 949 height 665
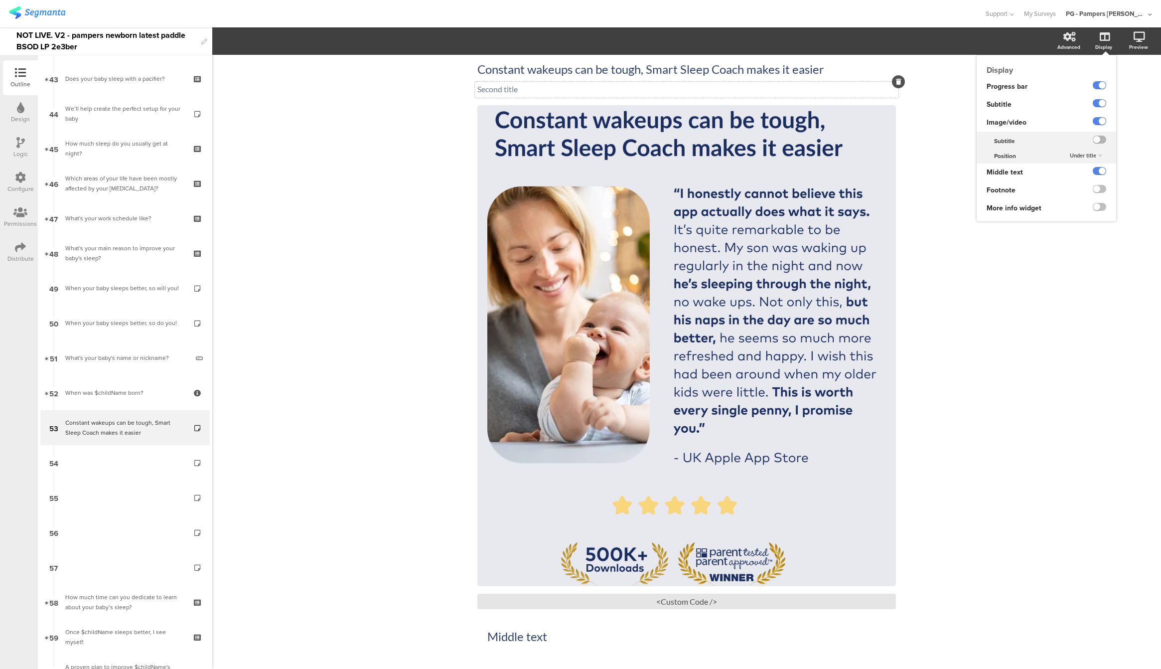
click at [1093, 141] on label at bounding box center [1099, 140] width 13 height 8
click at [0, 0] on input "checkbox" at bounding box center [0, 0] width 0 height 0
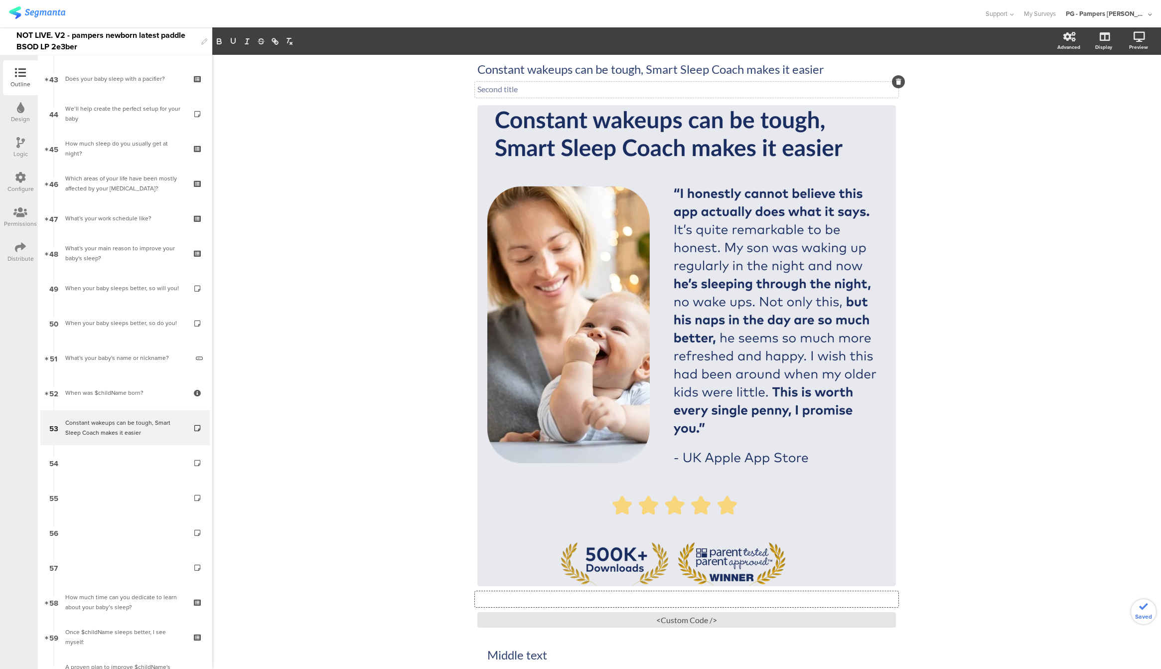
click at [505, 600] on div "Type a description here..." at bounding box center [687, 599] width 424 height 16
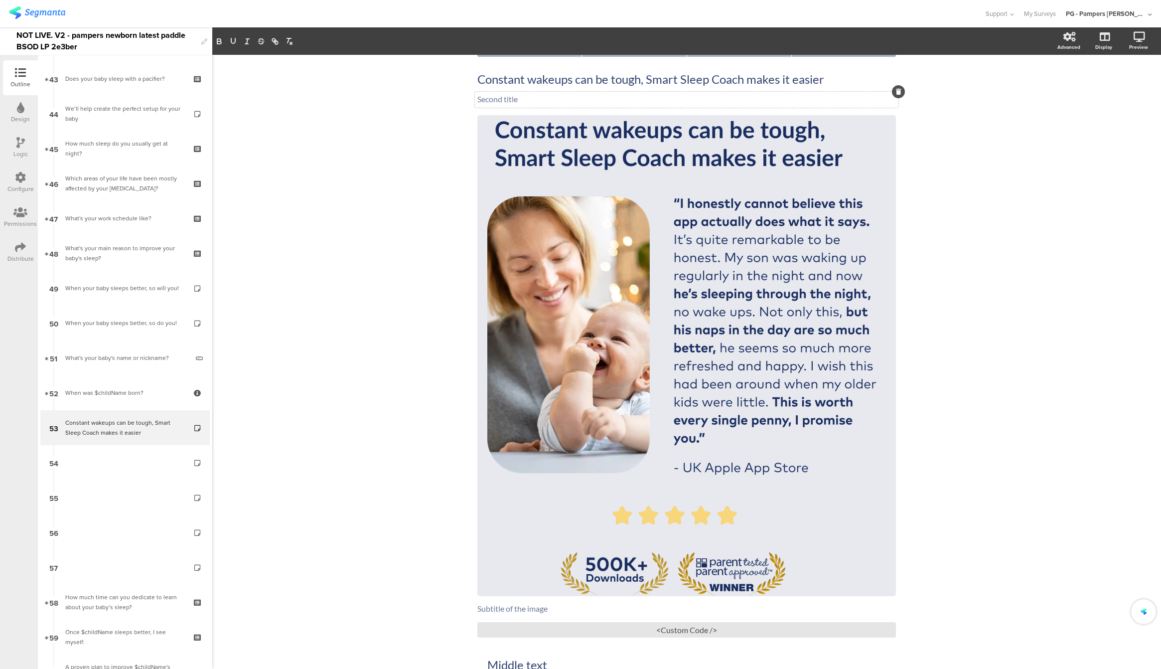
click at [256, 515] on div "Smart Sleep Coach by Pampers Constant wakeups can be tough, Smart Sleep Coach m…" at bounding box center [686, 370] width 949 height 683
click at [1040, 163] on div "Smart Sleep Coach by Pampers Constant wakeups can be tough, Smart Sleep Coach m…" at bounding box center [686, 370] width 949 height 683
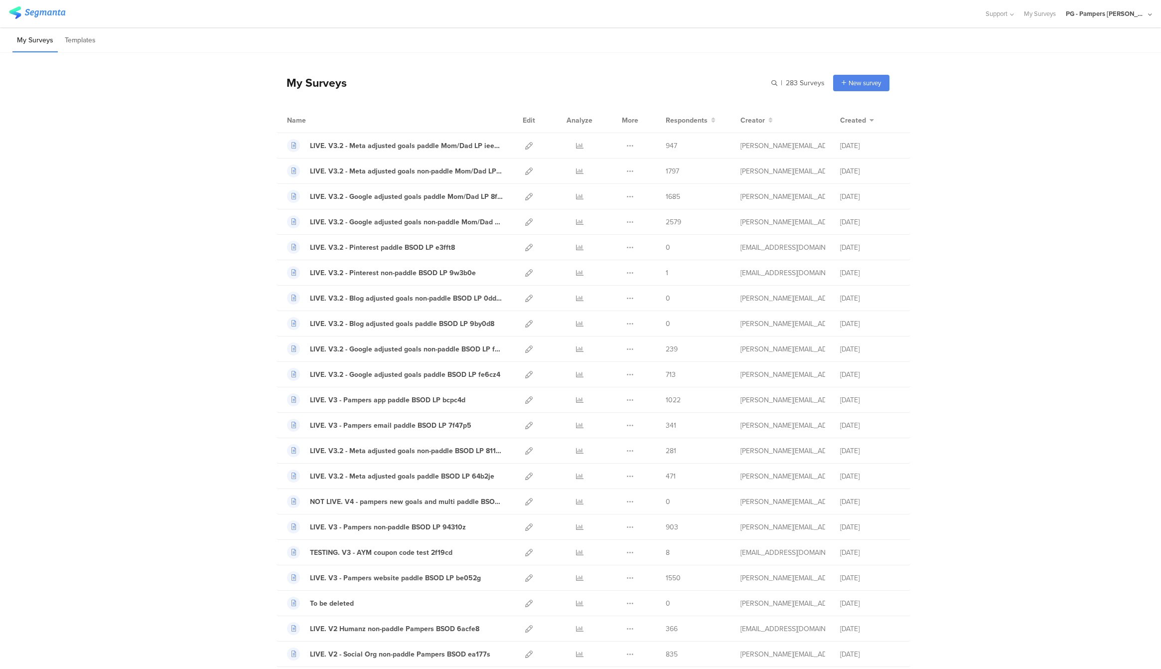
click at [1101, 13] on div "PG - Pampers [PERSON_NAME]" at bounding box center [1106, 13] width 80 height 9
click at [1075, 89] on span "PG - Pampers US Janrain" at bounding box center [1071, 85] width 70 height 9
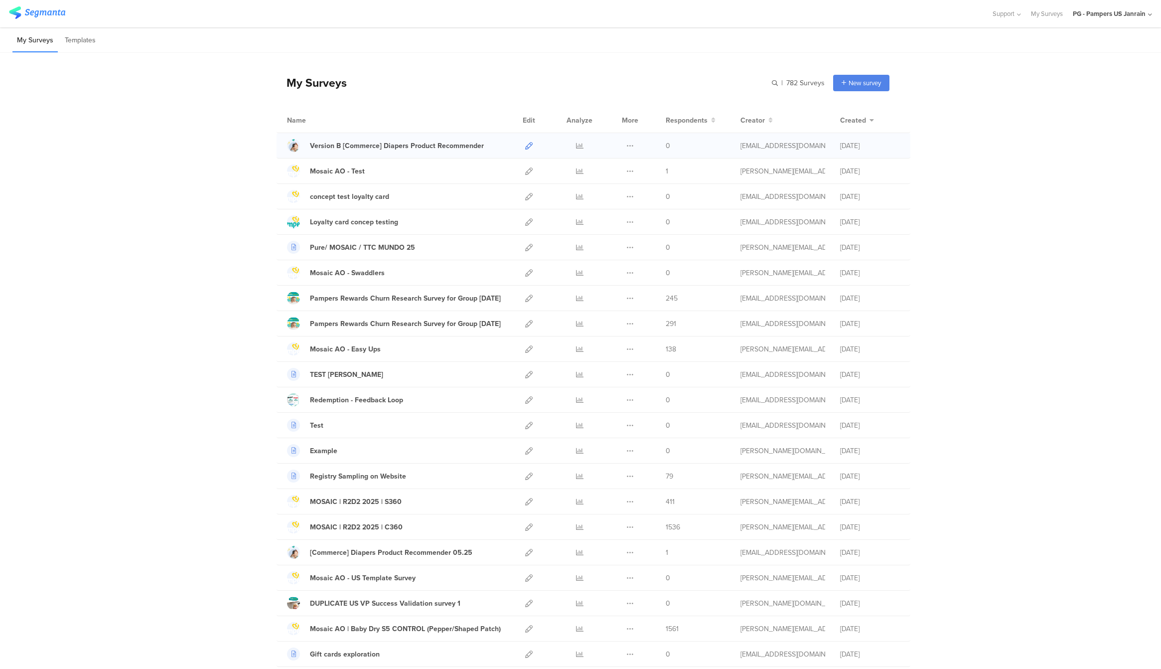
click at [525, 144] on icon at bounding box center [528, 145] width 7 height 7
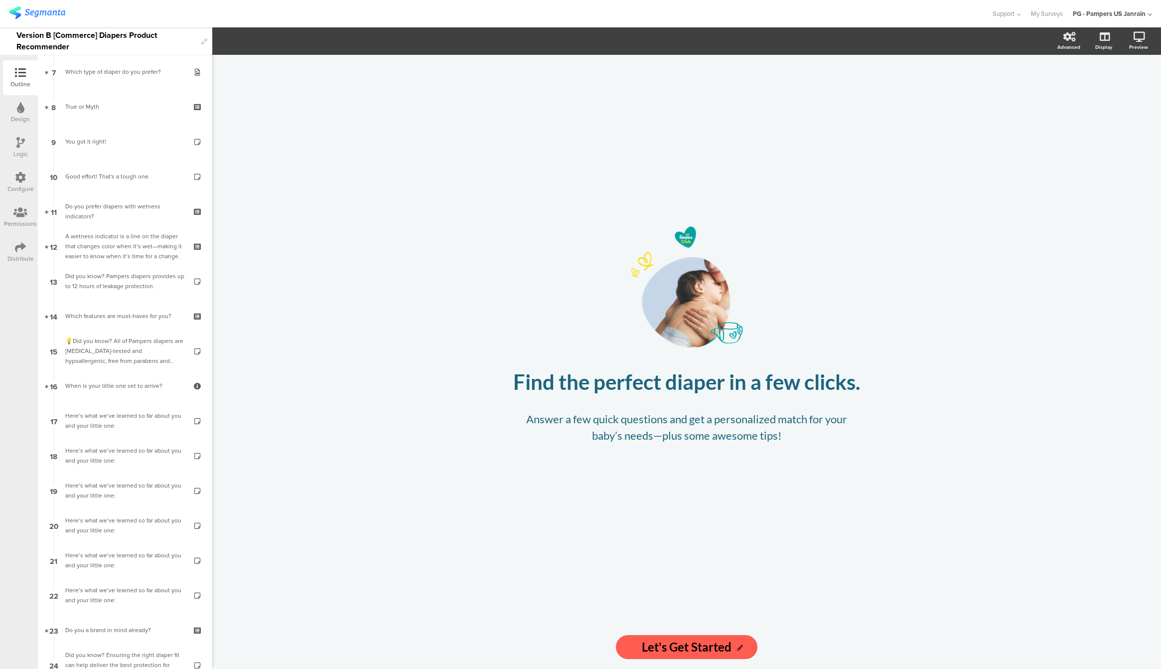
scroll to position [491, 0]
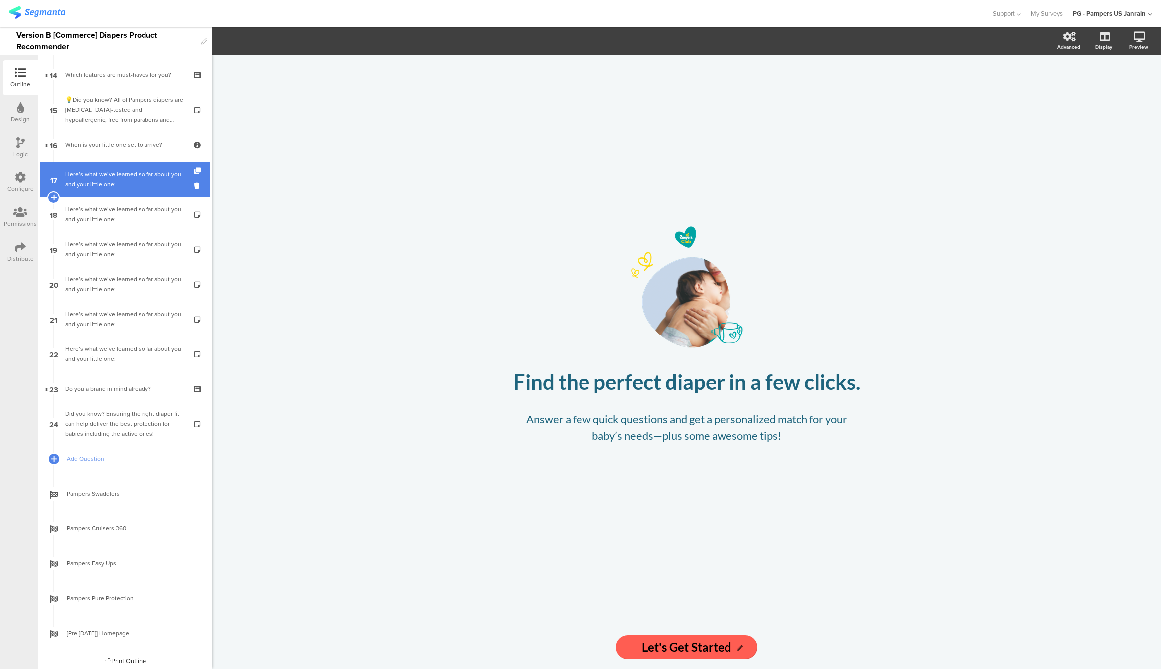
click at [125, 190] on link "17 Here’s what we’ve learned so far about you and your little one:" at bounding box center [124, 179] width 169 height 35
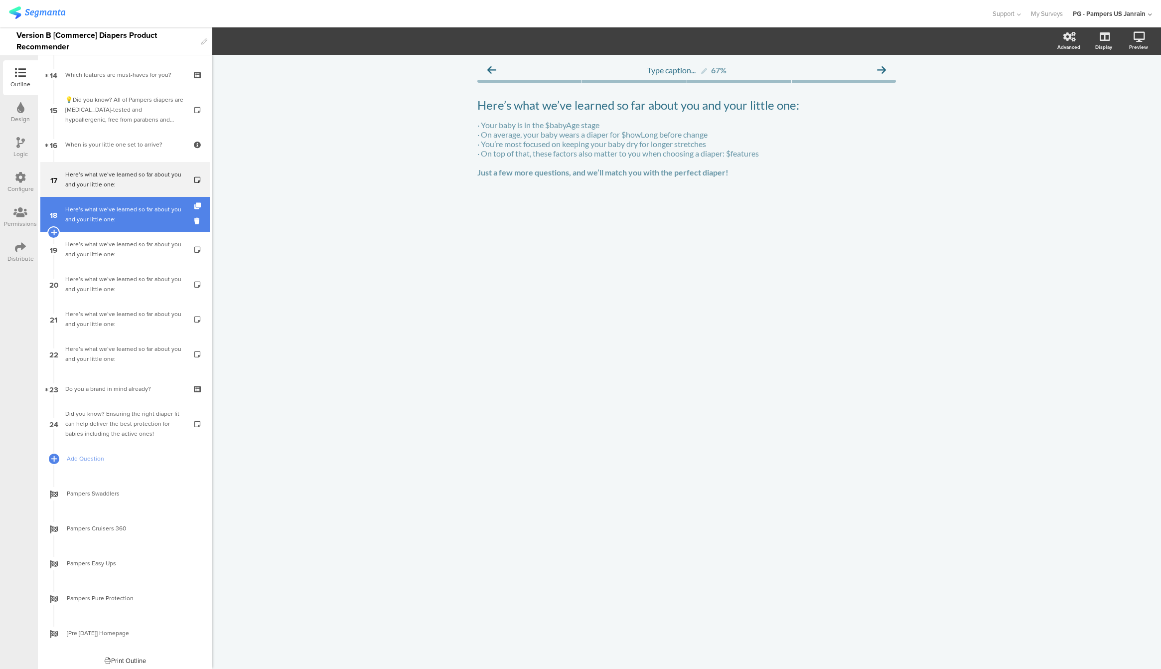
click at [85, 206] on div "Here’s what we’ve learned so far about you and your little one:" at bounding box center [124, 214] width 119 height 20
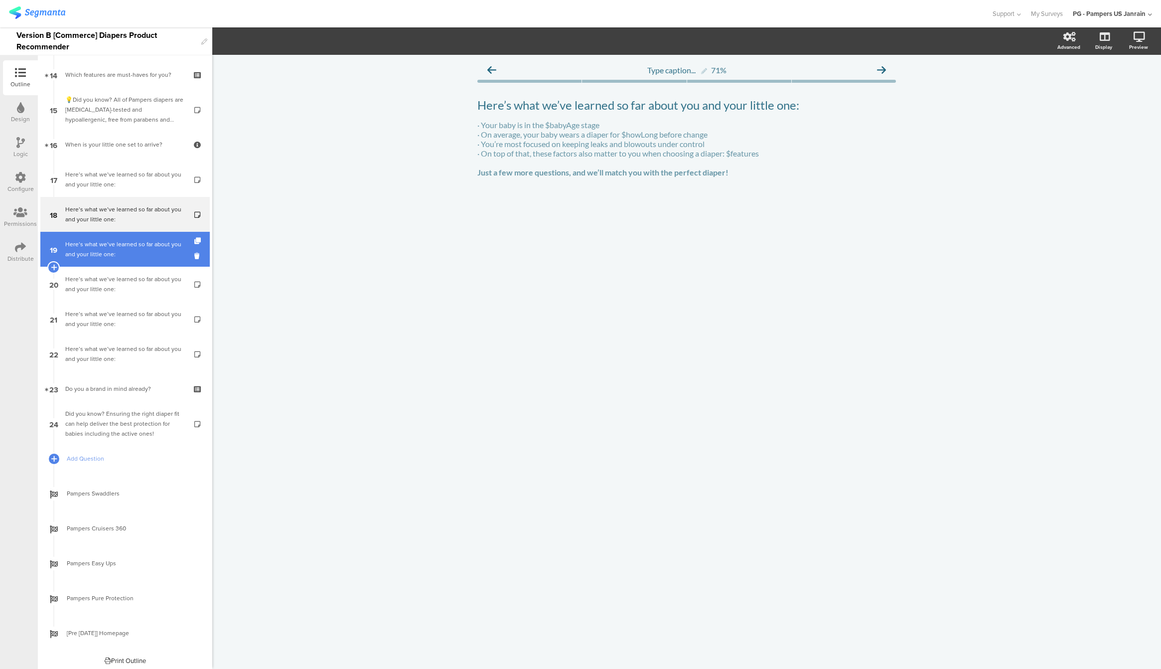
click at [96, 240] on div "Here’s what we’ve learned so far about you and your little one:" at bounding box center [124, 249] width 119 height 20
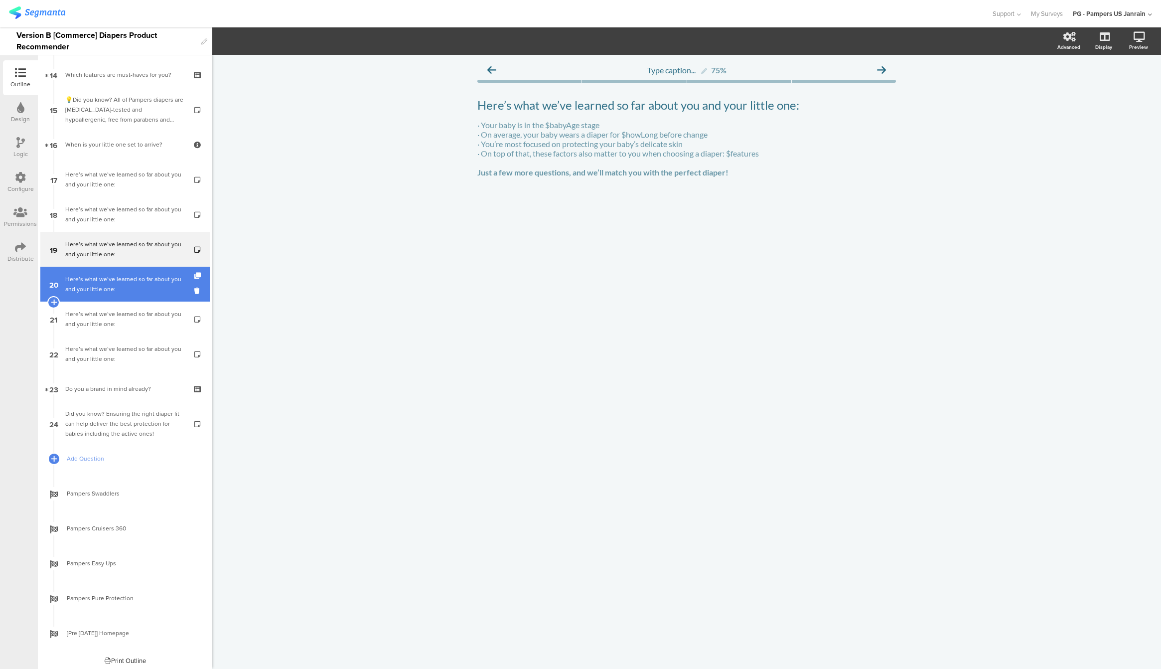
click at [109, 279] on div "Here’s what we’ve learned so far about you and your little one:" at bounding box center [124, 284] width 119 height 20
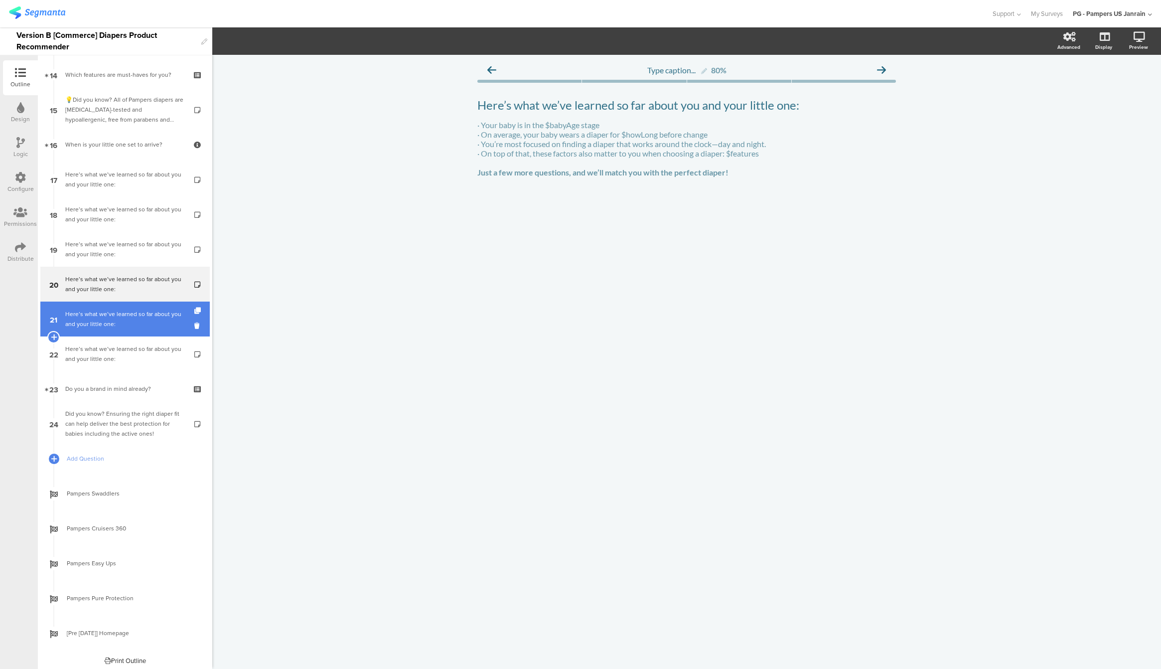
click at [129, 312] on div "Here’s what we’ve learned so far about you and your little one:" at bounding box center [124, 319] width 119 height 20
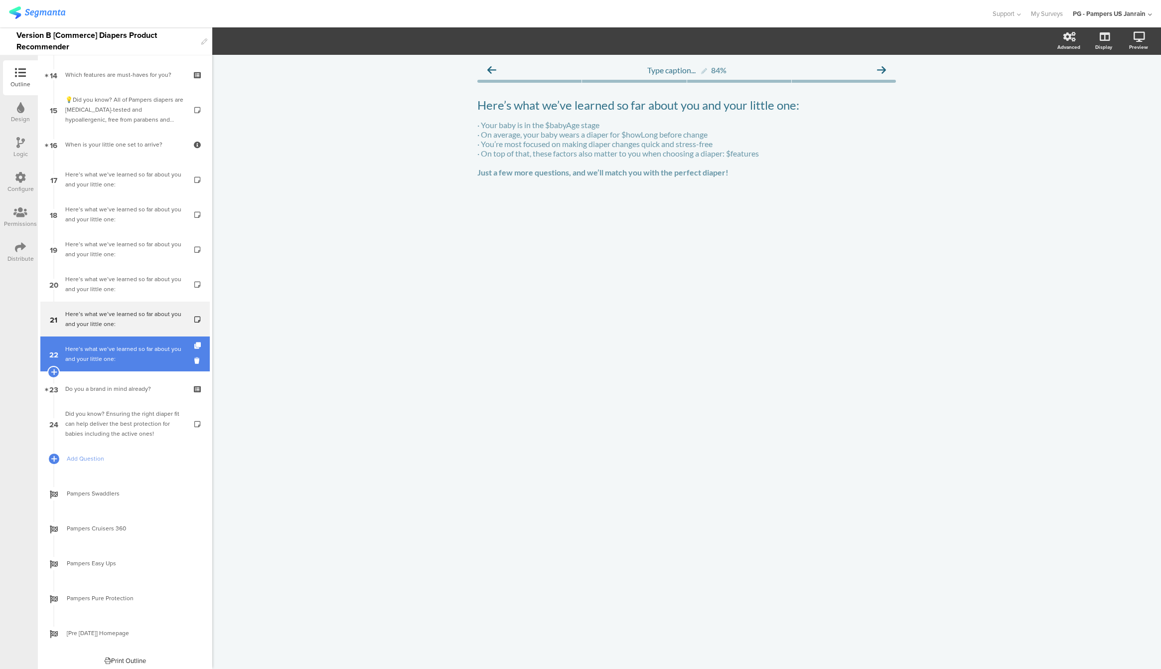
click at [118, 365] on link "22 Here’s what we’ve learned so far about you and your little one:" at bounding box center [124, 353] width 169 height 35
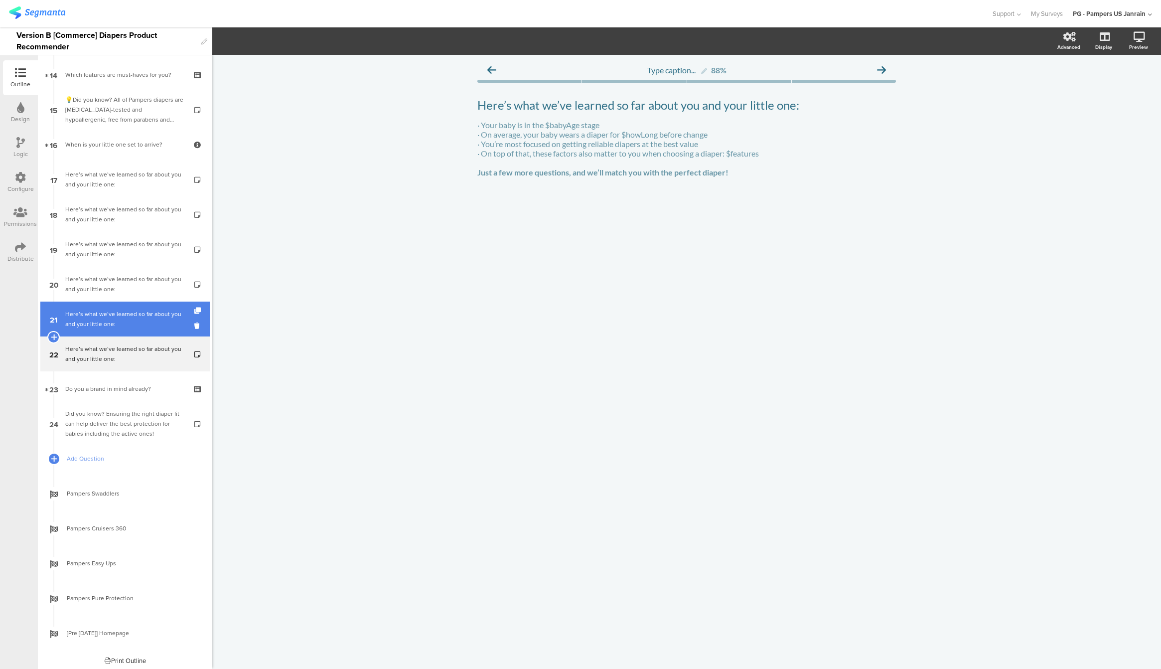
click at [118, 330] on link "21 Here’s what we’ve learned so far about you and your little one:" at bounding box center [124, 318] width 169 height 35
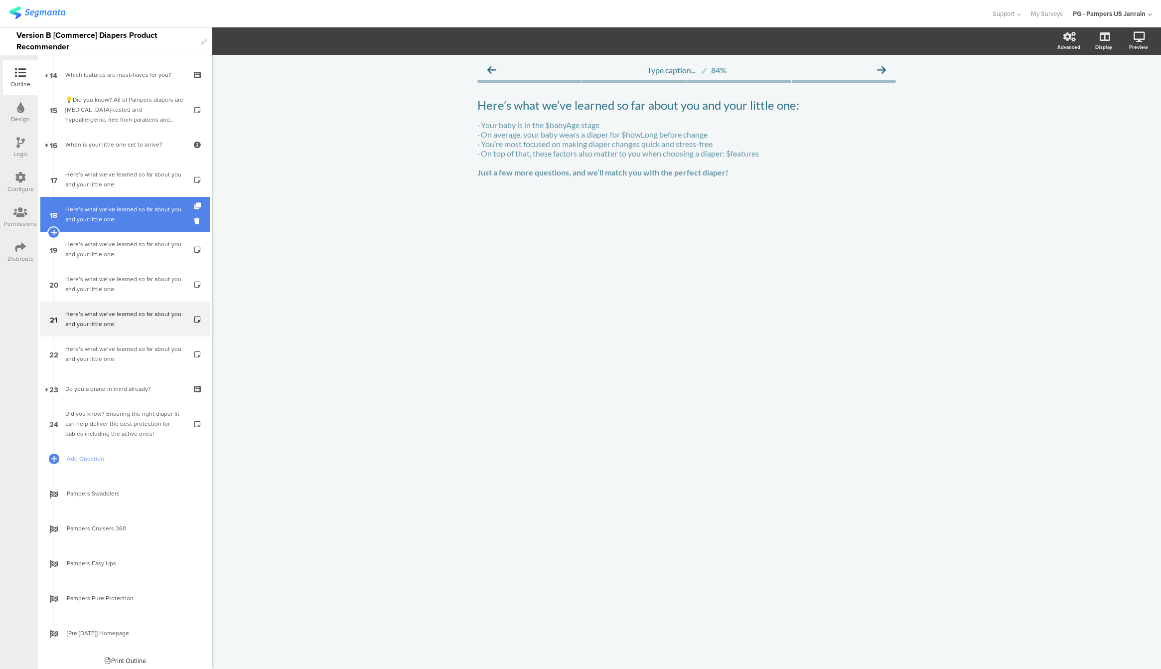
click at [105, 209] on div "Here’s what we’ve learned so far about you and your little one:" at bounding box center [124, 214] width 119 height 20
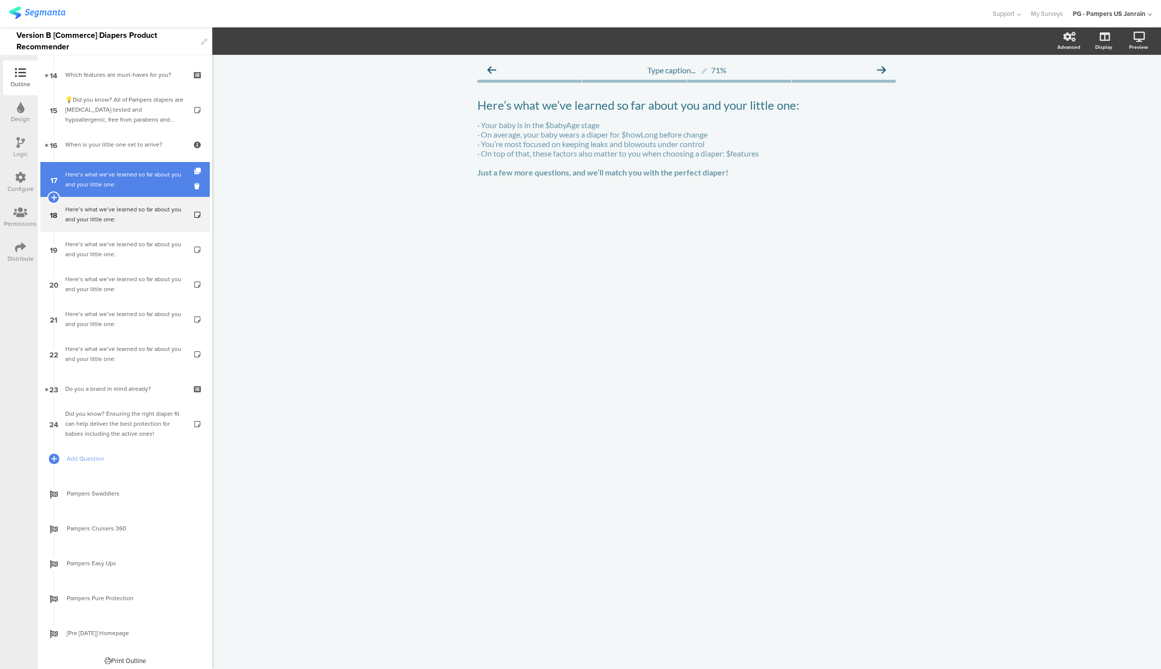
click at [107, 173] on div "Here’s what we’ve learned so far about you and your little one:" at bounding box center [124, 179] width 119 height 20
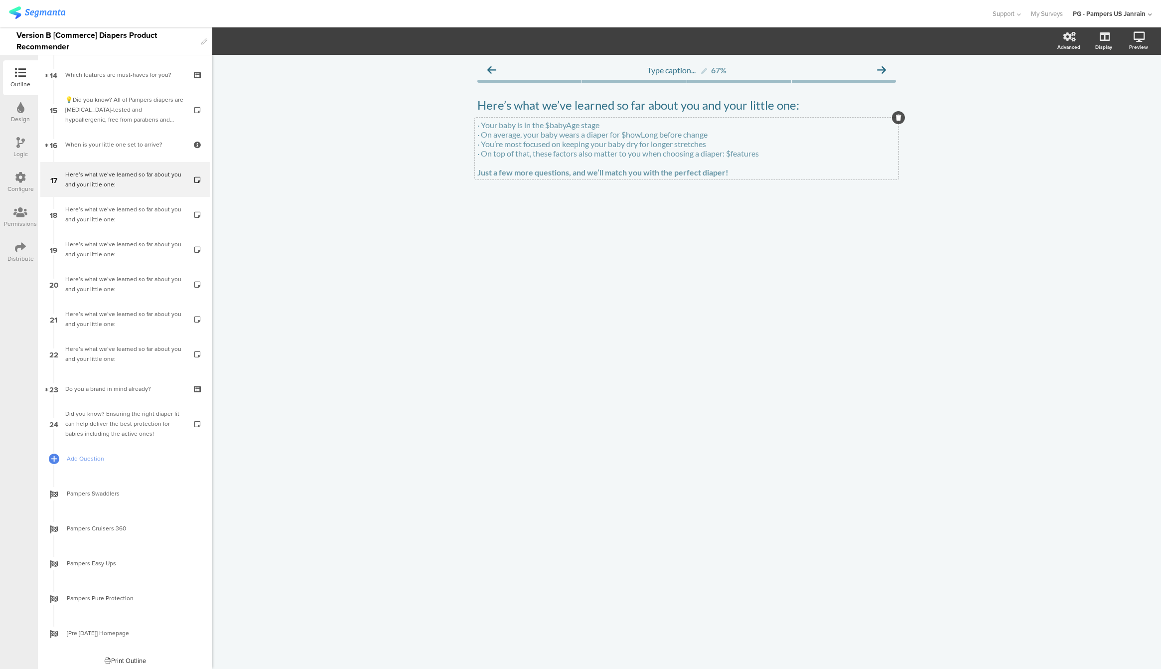
click at [495, 125] on div "· Your baby is in the $babyAge stage · On average, your baby wears a diaper for…" at bounding box center [687, 149] width 424 height 62
click at [503, 125] on p "· Your baby is in the $babyAge stage" at bounding box center [686, 124] width 419 height 9
click at [538, 232] on div at bounding box center [686, 214] width 419 height 35
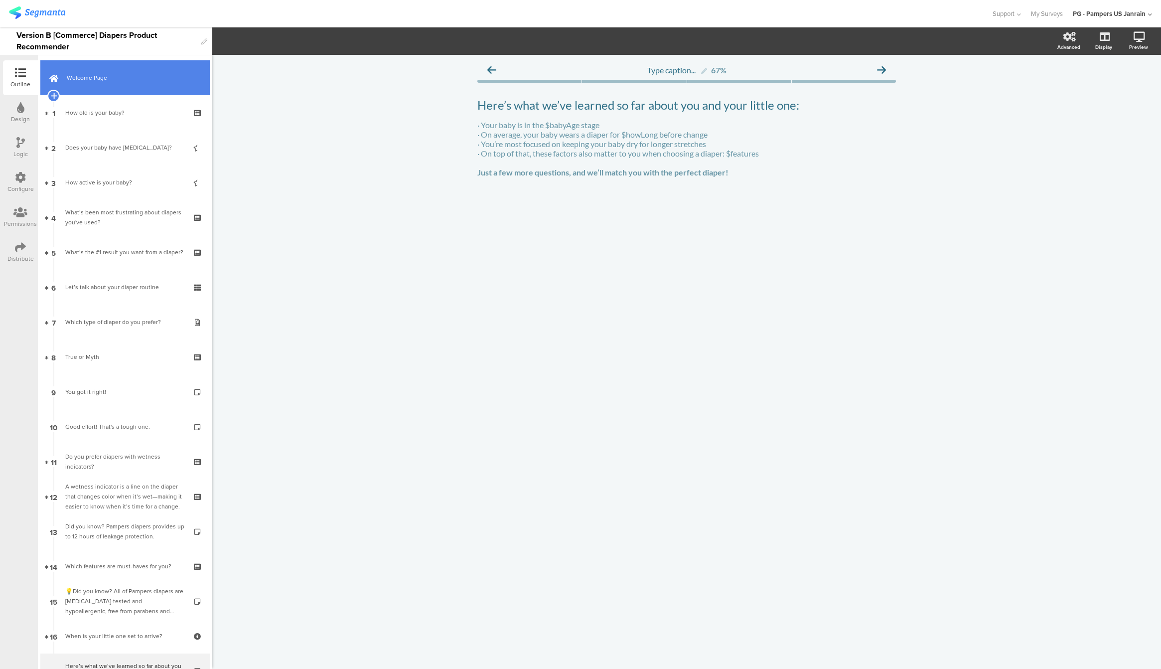
click at [104, 89] on link "Welcome Page" at bounding box center [124, 77] width 169 height 35
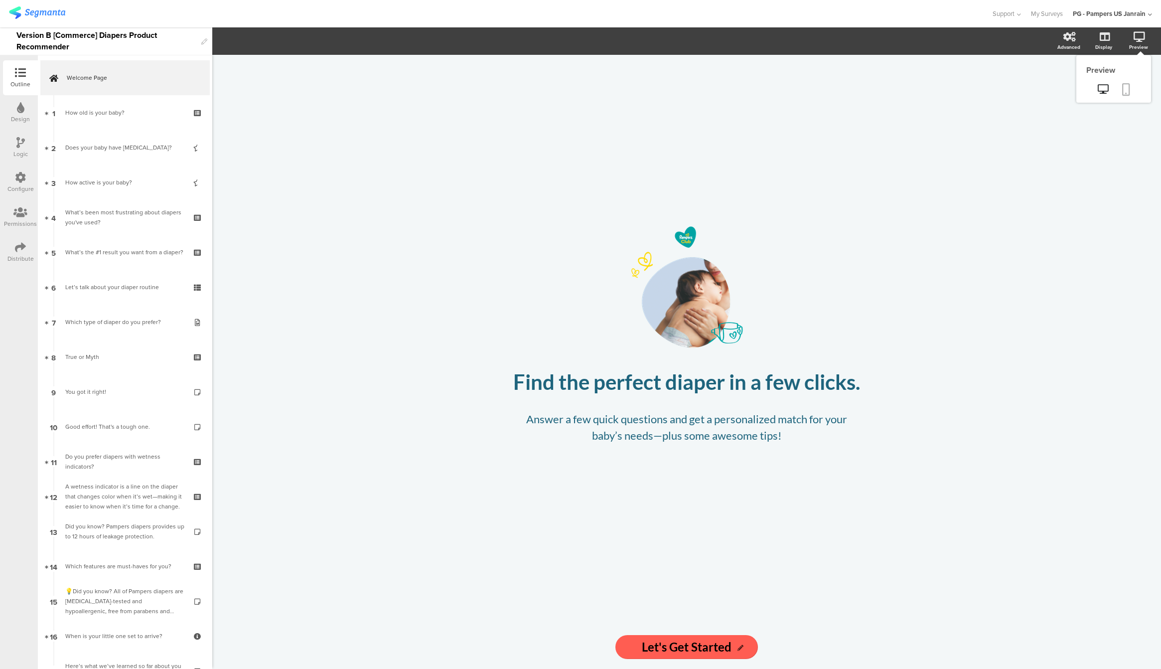
click at [1123, 86] on icon at bounding box center [1126, 89] width 8 height 12
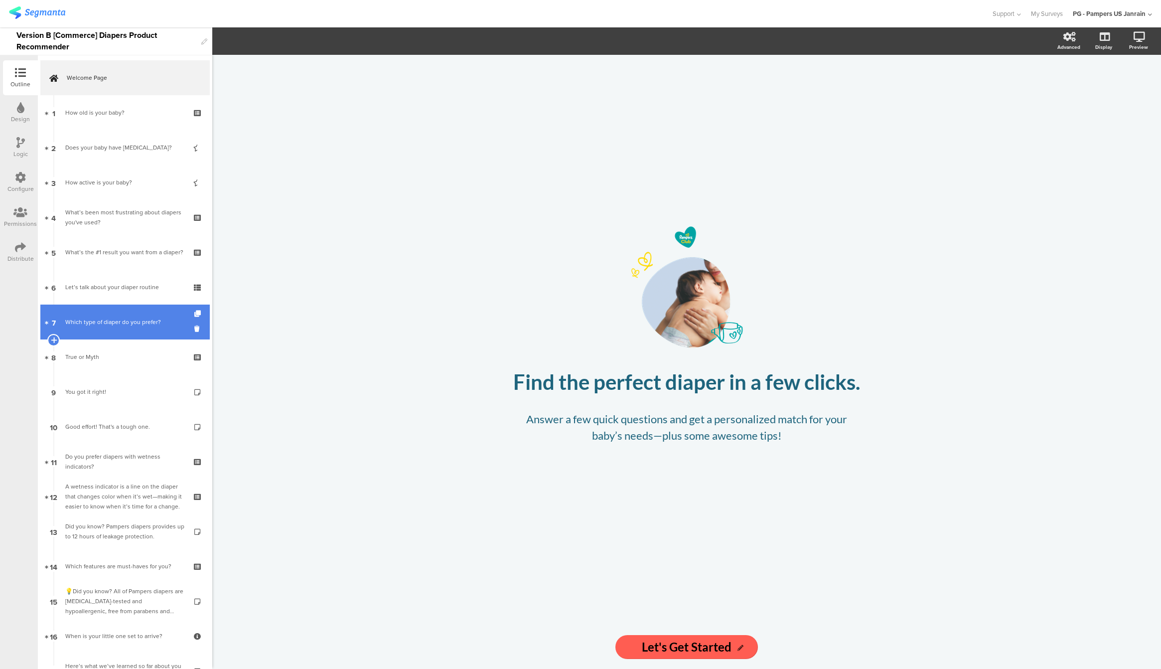
scroll to position [495, 0]
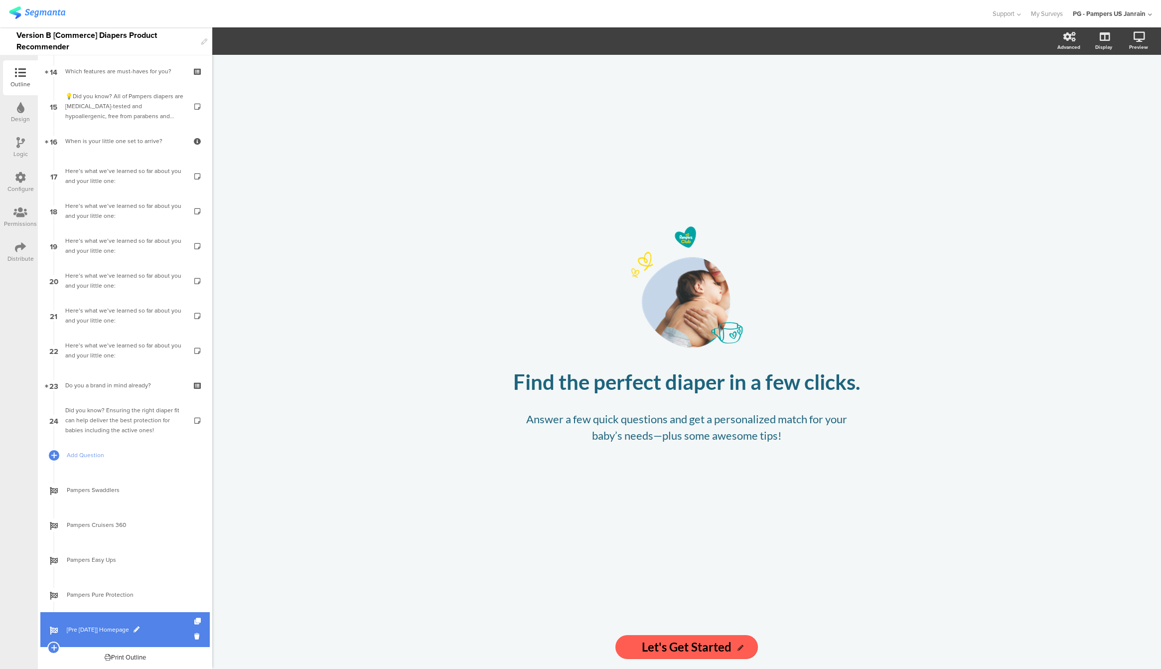
click at [95, 635] on link "[Pre [DATE]] Homepage" at bounding box center [124, 629] width 169 height 35
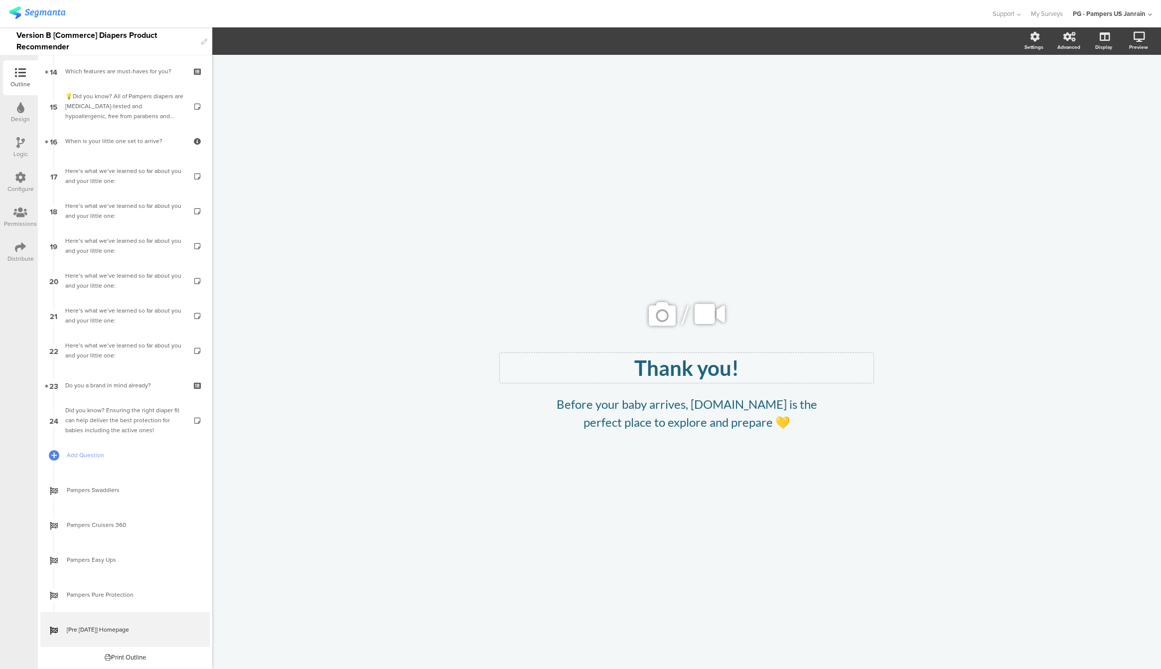
click at [629, 378] on div "Thank you!" at bounding box center [686, 367] width 369 height 25
click at [624, 398] on div "Before your baby arrives, [DOMAIN_NAME] is the perfect place to explore and pre…" at bounding box center [687, 413] width 304 height 41
click at [770, 422] on p "Before your baby arrives, [DOMAIN_NAME] is the perfect place to explore and pre…" at bounding box center [686, 413] width 299 height 36
click at [1128, 87] on icon at bounding box center [1126, 89] width 8 height 12
click at [1032, 88] on label at bounding box center [1029, 85] width 13 height 8
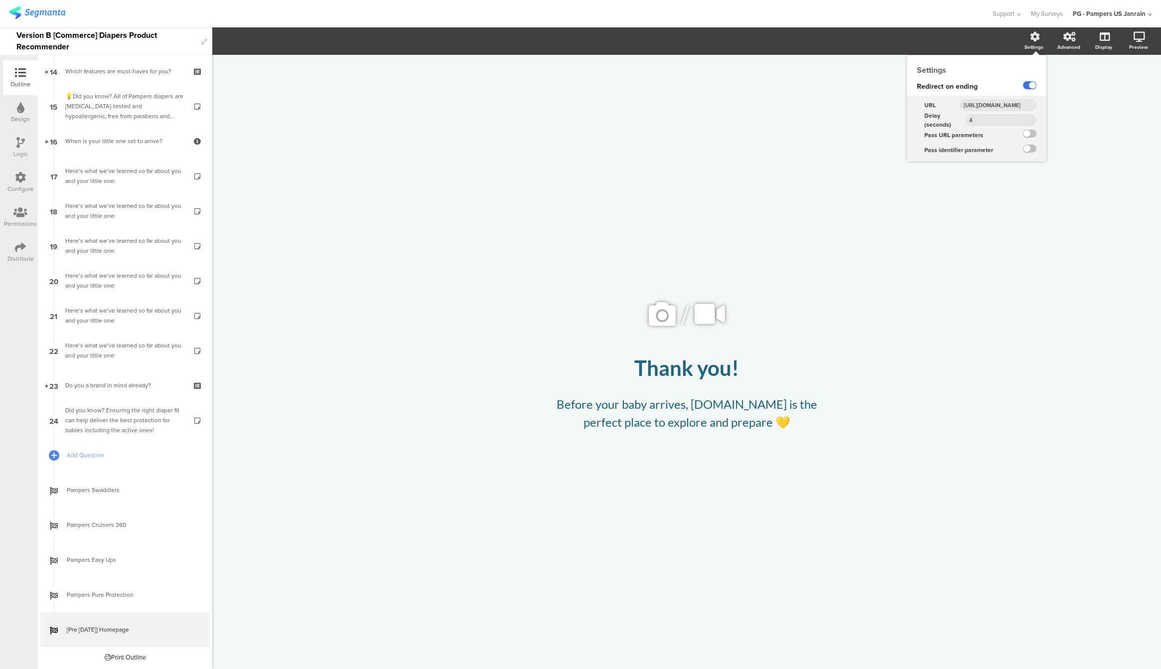
click at [0, 0] on input "checkbox" at bounding box center [0, 0] width 0 height 0
click at [1128, 94] on icon at bounding box center [1126, 89] width 8 height 12
